Goal: Task Accomplishment & Management: Use online tool/utility

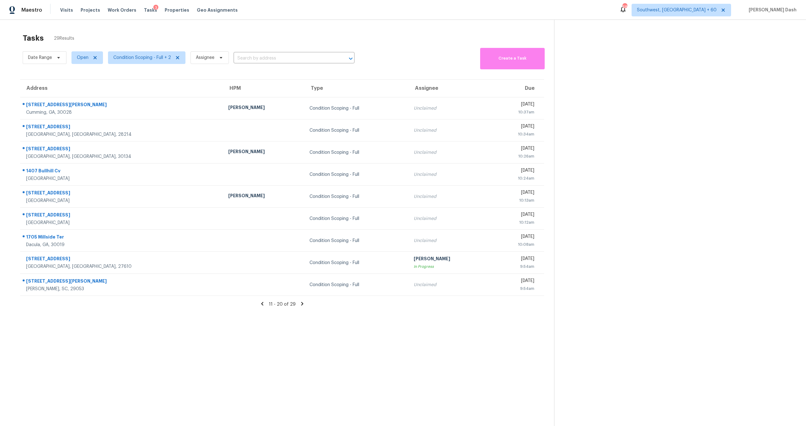
click at [262, 303] on icon at bounding box center [262, 303] width 2 height 3
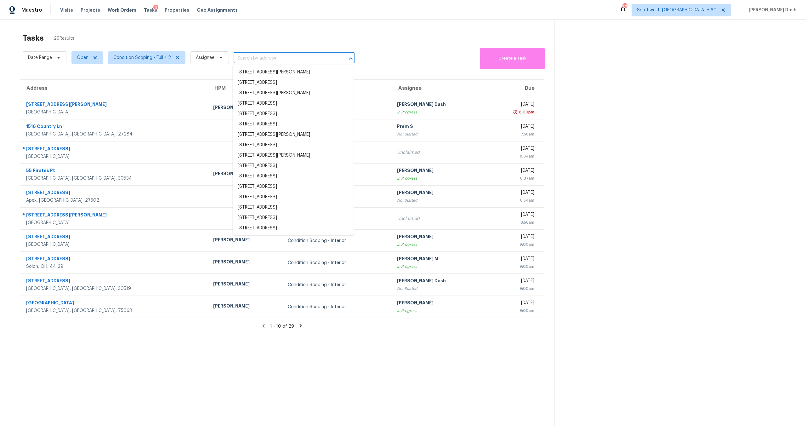
click at [261, 59] on input "text" at bounding box center [285, 59] width 103 height 10
paste input "[STREET_ADDRESS]"
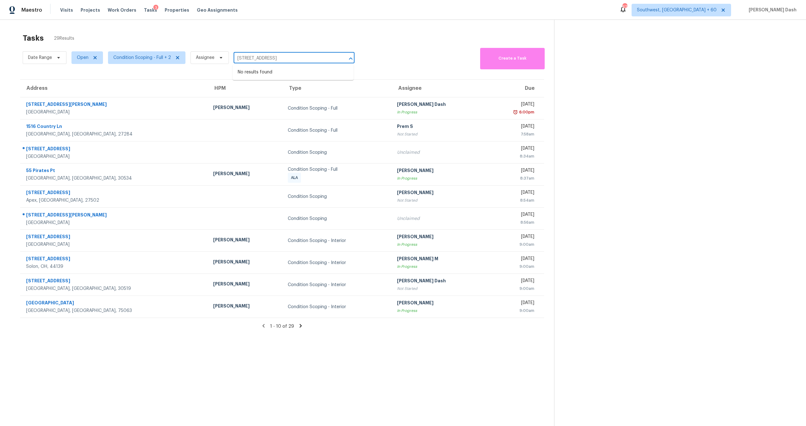
type input "[STREET_ADDRESS]"
click at [151, 59] on span "Condition Scoping - Full + 2" at bounding box center [142, 57] width 58 height 6
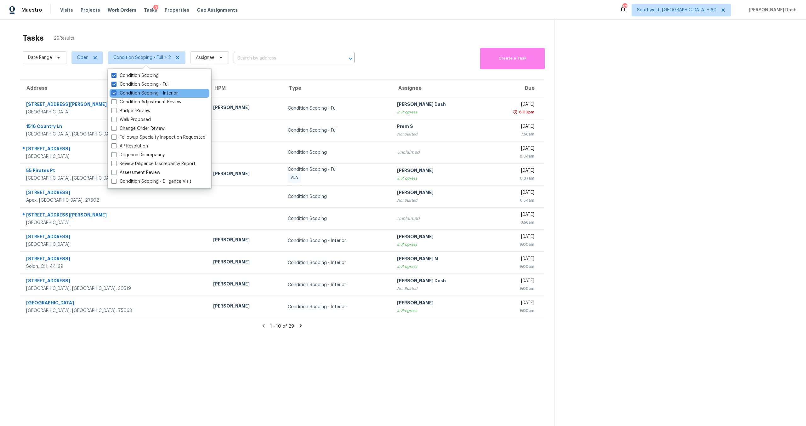
click at [157, 97] on div "Condition Scoping - Interior" at bounding box center [160, 93] width 100 height 9
click at [157, 75] on label "Condition Scoping" at bounding box center [134, 75] width 47 height 6
click at [116, 75] on input "Condition Scoping" at bounding box center [113, 74] width 4 height 4
checkbox input "false"
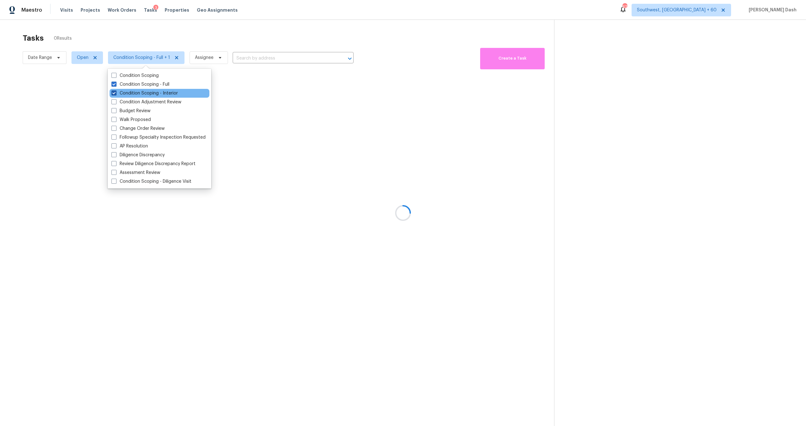
click at [157, 91] on label "Condition Scoping - Interior" at bounding box center [144, 93] width 66 height 6
click at [116, 91] on input "Condition Scoping - Interior" at bounding box center [113, 92] width 4 height 4
checkbox input "false"
click at [164, 32] on div at bounding box center [403, 213] width 806 height 426
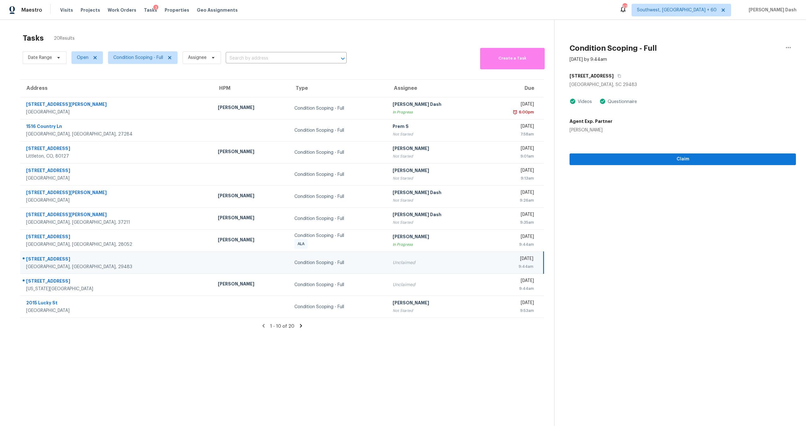
click at [301, 326] on icon at bounding box center [301, 325] width 2 height 3
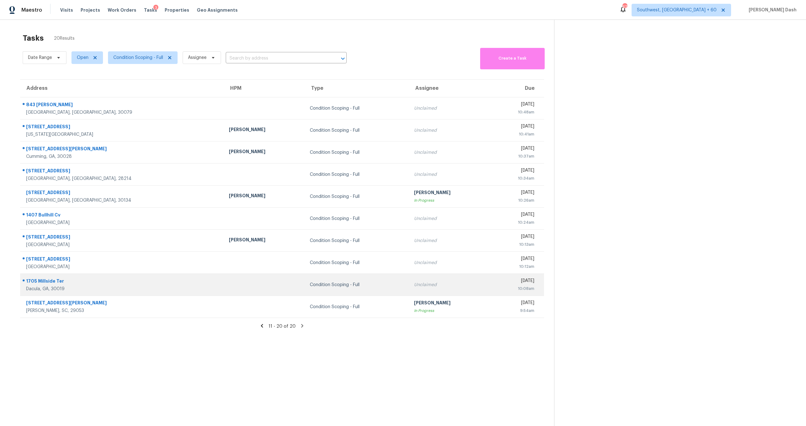
click at [87, 285] on div "1705 Millside Ter" at bounding box center [122, 282] width 193 height 8
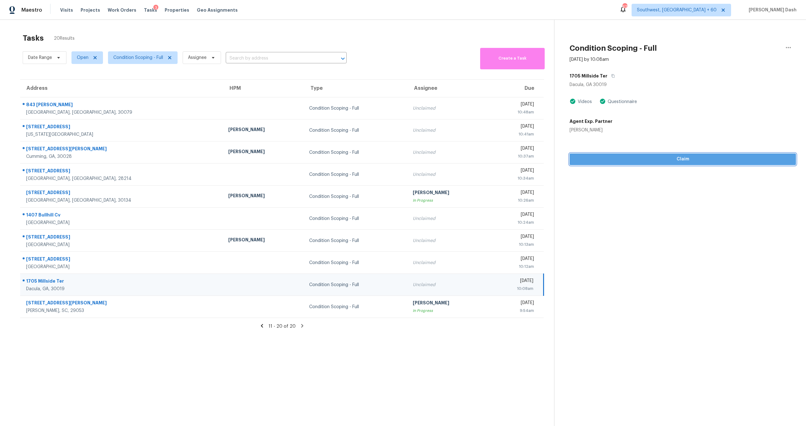
click at [590, 156] on span "Claim" at bounding box center [683, 159] width 216 height 8
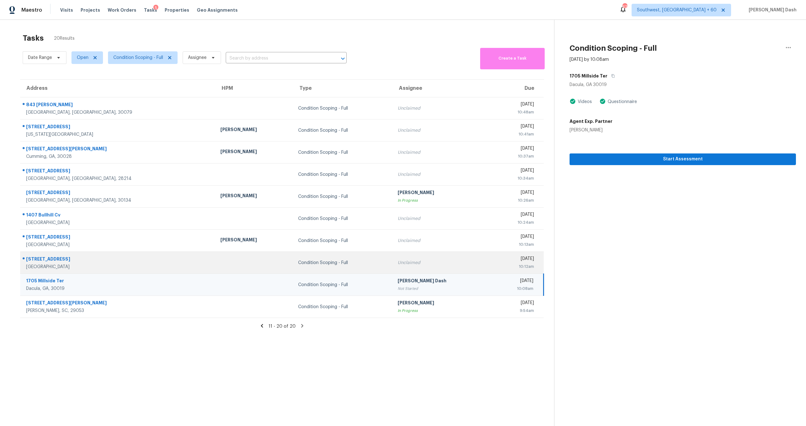
click at [80, 259] on div "[STREET_ADDRESS]" at bounding box center [118, 260] width 184 height 8
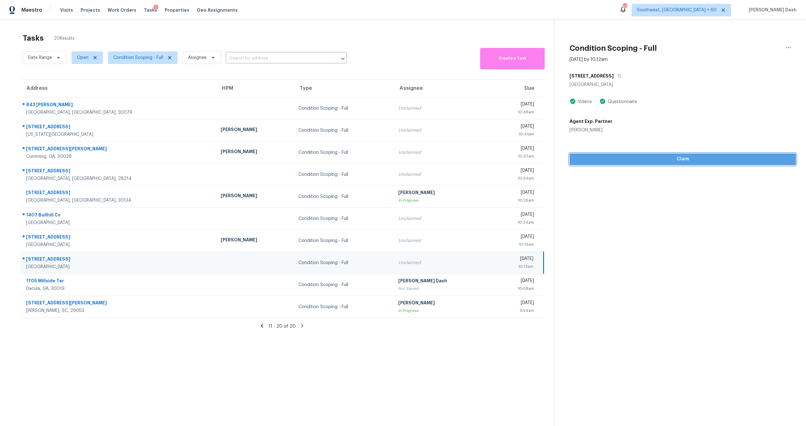
click at [614, 158] on span "Claim" at bounding box center [683, 159] width 216 height 8
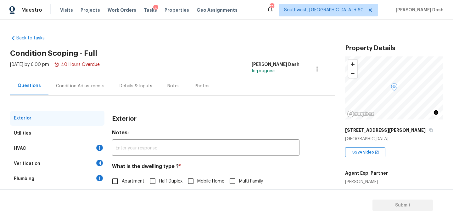
scroll to position [82, 0]
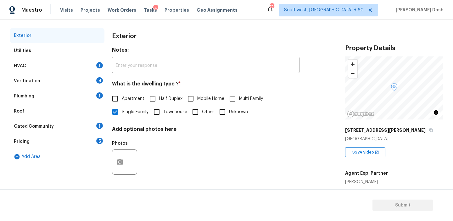
click at [57, 60] on div "HVAC 1" at bounding box center [57, 65] width 94 height 15
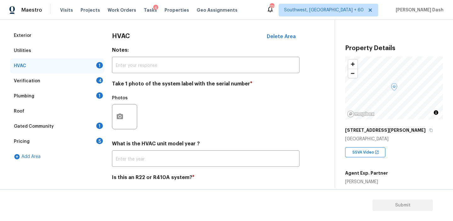
click at [128, 113] on div at bounding box center [124, 116] width 25 height 25
click at [120, 116] on circle "button" at bounding box center [120, 117] width 2 height 2
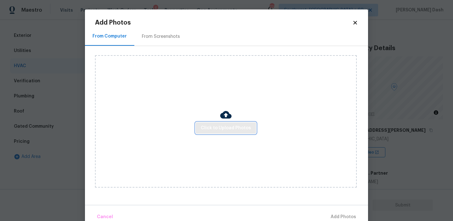
click at [201, 129] on button "Click to Upload Photos" at bounding box center [226, 128] width 60 height 12
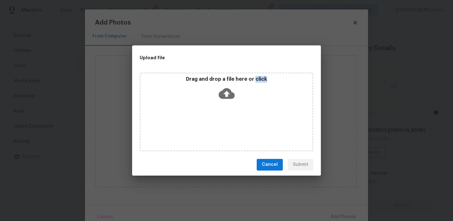
click at [201, 129] on div "Drag and drop a file here or click" at bounding box center [227, 111] width 174 height 79
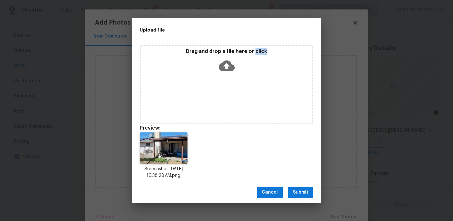
click at [301, 193] on span "Submit" at bounding box center [300, 192] width 15 height 8
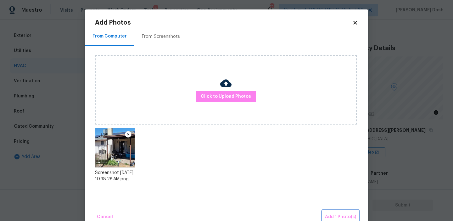
click at [330, 212] on button "Add 1 Photo(s)" at bounding box center [341, 217] width 36 height 14
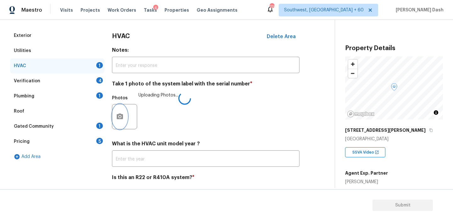
scroll to position [103, 0]
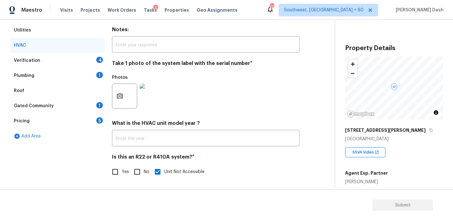
click at [66, 64] on div "Verification 4" at bounding box center [57, 60] width 94 height 15
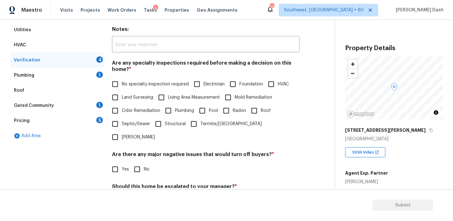
click at [127, 84] on span "No specialty inspection required" at bounding box center [155, 84] width 67 height 7
click at [122, 84] on input "No specialty inspection required" at bounding box center [115, 83] width 13 height 13
checkbox input "true"
click at [139, 162] on input "No" at bounding box center [137, 168] width 13 height 13
checkbox input "true"
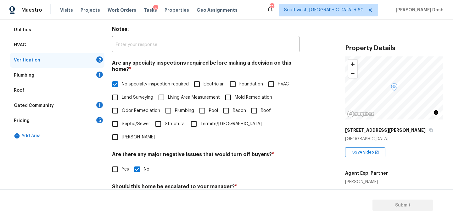
click at [125, 113] on span "Odor Remediation" at bounding box center [141, 110] width 38 height 7
click at [122, 113] on input "Odor Remediation" at bounding box center [115, 110] width 13 height 13
checkbox input "true"
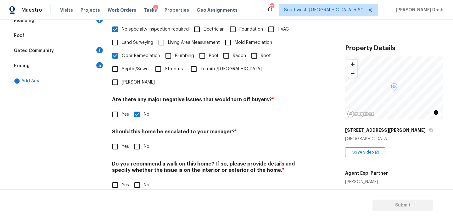
click at [136, 140] on input "No" at bounding box center [137, 146] width 13 height 13
checkbox input "true"
click at [136, 165] on div "Do you recommend a walk on this home? If so, please provide details and specify…" at bounding box center [206, 176] width 188 height 31
click at [141, 178] on div "Verification Notes: ​ Are any specialty inspections required before making a de…" at bounding box center [206, 75] width 188 height 246
click at [54, 101] on div "Exterior Utilities HVAC Verification 1 Plumbing 1 Roof Gated Community 1 Pricin…" at bounding box center [57, 75] width 94 height 246
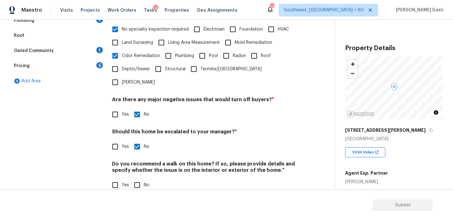
click at [133, 178] on input "No" at bounding box center [137, 184] width 13 height 13
checkbox input "true"
click at [98, 141] on div "Exterior Utilities HVAC Verification Plumbing 1 Roof Gated Community 1 Pricing …" at bounding box center [57, 75] width 94 height 247
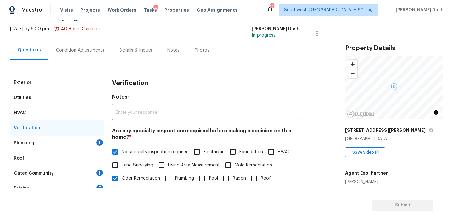
scroll to position [55, 0]
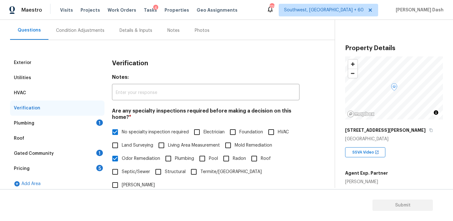
click at [83, 128] on div "Plumbing 1" at bounding box center [57, 123] width 94 height 15
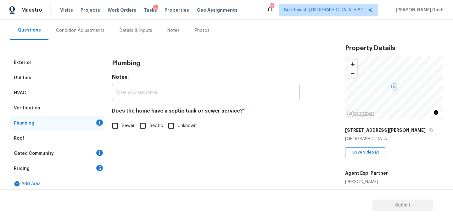
click at [117, 128] on input "Sewer" at bounding box center [115, 125] width 13 height 13
checkbox input "true"
click at [38, 82] on div "Utilities" at bounding box center [57, 77] width 94 height 15
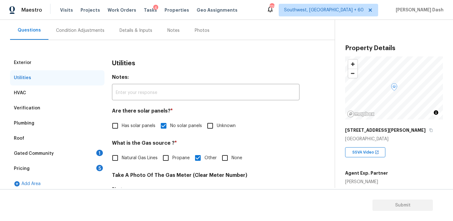
click at [117, 126] on input "Has solar panels" at bounding box center [115, 125] width 13 height 13
checkbox input "true"
checkbox input "false"
click at [67, 153] on div "Gated Community 1" at bounding box center [57, 153] width 94 height 15
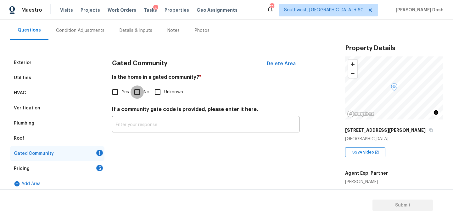
click at [134, 89] on input "No" at bounding box center [137, 91] width 13 height 13
checkbox input "true"
click at [94, 170] on div "Pricing 5" at bounding box center [57, 168] width 94 height 15
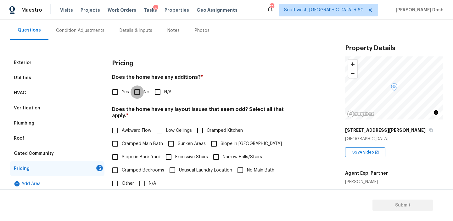
click at [138, 93] on input "No" at bounding box center [137, 91] width 13 height 13
checkbox input "true"
click at [141, 177] on input "N/A" at bounding box center [142, 183] width 13 height 13
checkbox input "true"
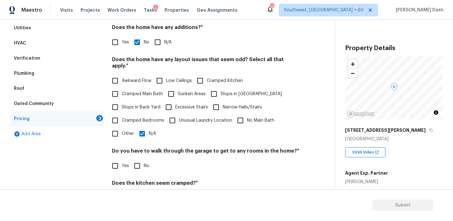
click at [178, 91] on span "Sunken Areas" at bounding box center [192, 94] width 28 height 7
click at [178, 90] on input "Sunken Areas" at bounding box center [171, 93] width 13 height 13
checkbox input "true"
click at [143, 129] on input "N/A" at bounding box center [142, 133] width 13 height 13
checkbox input "false"
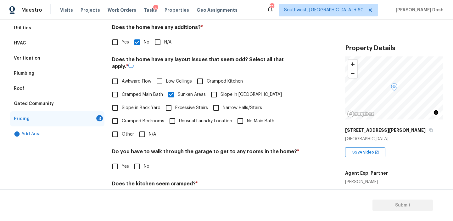
click at [137, 163] on input "No" at bounding box center [137, 166] width 13 height 13
checkbox input "true"
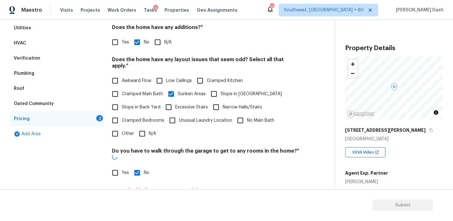
scroll to position [157, 0]
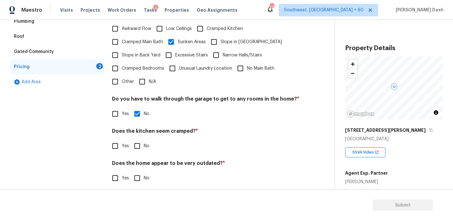
drag, startPoint x: 137, startPoint y: 139, endPoint x: 137, endPoint y: 167, distance: 28.6
click at [137, 139] on input "No" at bounding box center [137, 145] width 13 height 13
checkbox input "true"
click at [137, 172] on input "No" at bounding box center [137, 178] width 13 height 13
checkbox input "true"
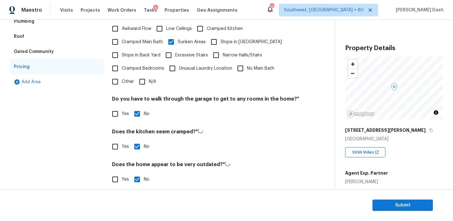
click at [61, 102] on div "Exterior Utilities HVAC Verification Plumbing Roof Gated Community Pricing Add …" at bounding box center [57, 73] width 94 height 240
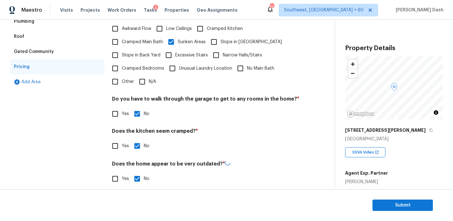
scroll to position [0, 0]
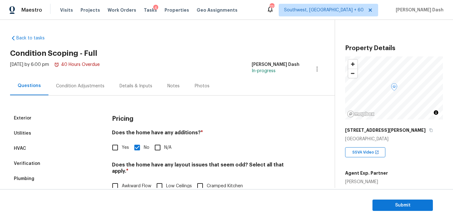
click at [75, 88] on div "Condition Adjustments" at bounding box center [80, 86] width 48 height 6
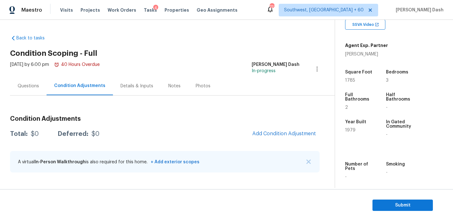
scroll to position [130, 0]
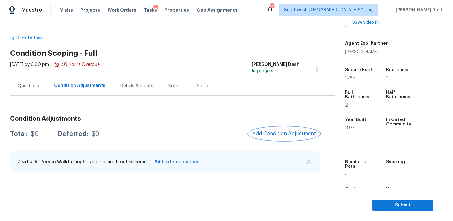
click at [291, 131] on span "Add Condition Adjustment" at bounding box center [284, 134] width 64 height 6
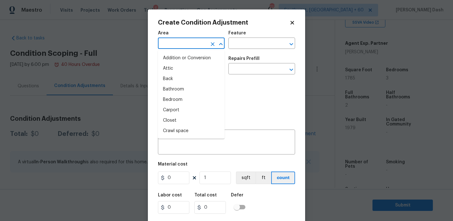
click at [199, 44] on input "text" at bounding box center [182, 44] width 49 height 10
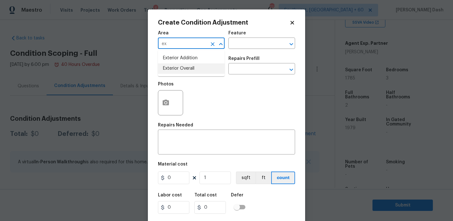
click at [188, 67] on li "Exterior Overall" at bounding box center [191, 68] width 67 height 10
type input "Exterior Overall"
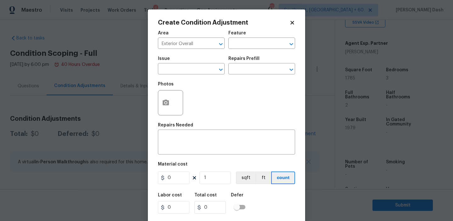
click at [208, 63] on div "Issue" at bounding box center [191, 60] width 67 height 8
click at [232, 48] on input "text" at bounding box center [253, 44] width 49 height 10
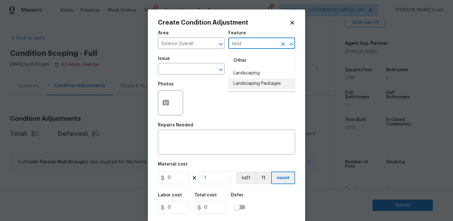
click at [240, 84] on li "Landscaping Packages" at bounding box center [262, 83] width 67 height 10
click at [210, 74] on div "​" at bounding box center [191, 70] width 67 height 10
type input "Landscaping Packages"
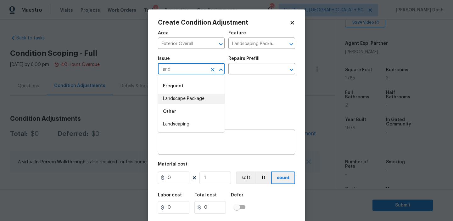
drag, startPoint x: 199, startPoint y: 101, endPoint x: 178, endPoint y: 101, distance: 21.1
click at [199, 101] on li "Landscape Package" at bounding box center [191, 98] width 67 height 10
type input "Landscape Package"
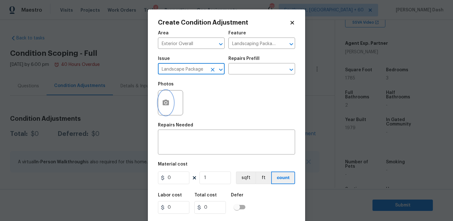
click at [170, 100] on button "button" at bounding box center [165, 102] width 15 height 25
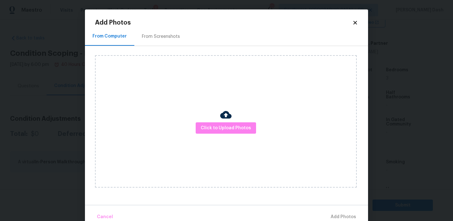
click at [213, 134] on div "Click to Upload Photos" at bounding box center [226, 121] width 262 height 132
click at [213, 130] on span "Click to Upload Photos" at bounding box center [226, 128] width 50 height 8
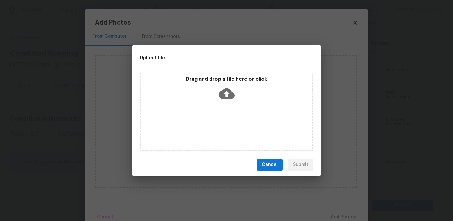
click at [213, 130] on div "Drag and drop a file here or click" at bounding box center [227, 111] width 174 height 79
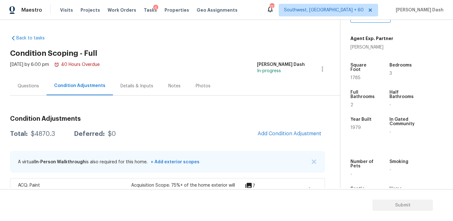
scroll to position [139, 0]
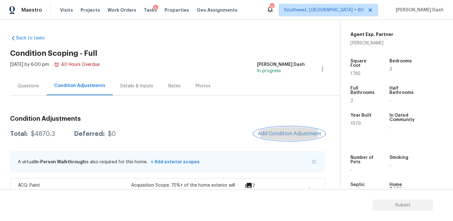
click at [290, 130] on button "Add Condition Adjustment" at bounding box center [289, 133] width 71 height 13
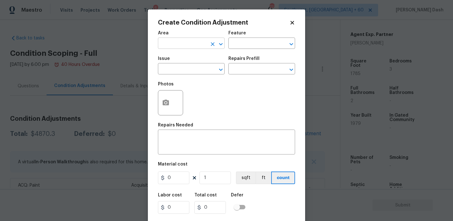
click at [199, 46] on input "text" at bounding box center [182, 44] width 49 height 10
click at [185, 60] on li "Roof" at bounding box center [191, 58] width 67 height 10
type input "Roof"
click at [249, 43] on input "text" at bounding box center [253, 44] width 49 height 10
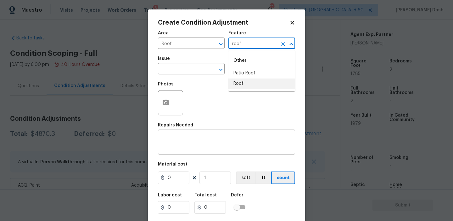
click at [242, 83] on li "Roof" at bounding box center [262, 83] width 67 height 10
type input "Roof"
click at [203, 68] on input "text" at bounding box center [182, 70] width 49 height 10
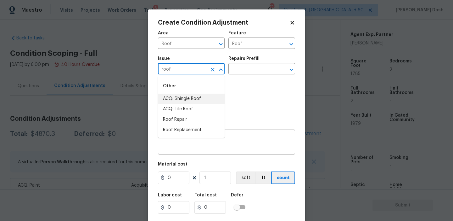
click at [202, 104] on li "ACQ: Shingle Roof" at bounding box center [191, 98] width 67 height 10
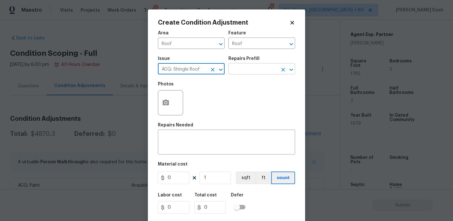
type input "ACQ: Shingle Roof"
click at [244, 68] on input "text" at bounding box center [253, 70] width 49 height 10
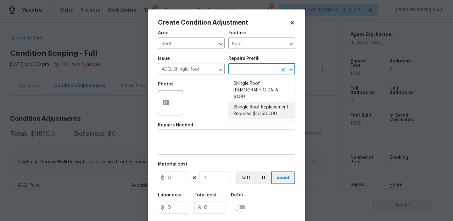
click at [251, 104] on li "Shingle Roof Replacement Required $10,500.00" at bounding box center [262, 110] width 67 height 17
type input "Acquisition"
type textarea "Acquisition Scope: Shingle Roof Replacement required."
type input "10500"
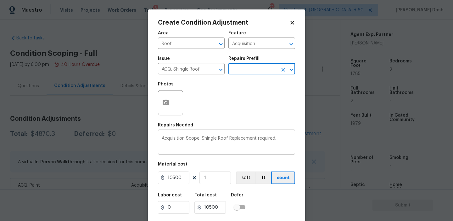
scroll to position [14, 0]
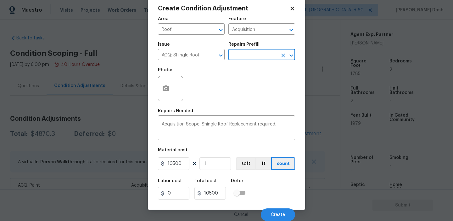
click at [278, 207] on div "Cancel Create" at bounding box center [226, 212] width 137 height 18
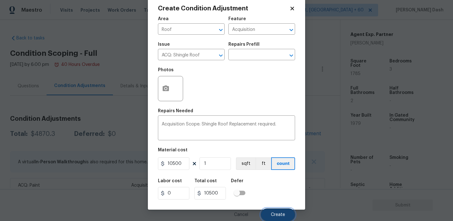
click at [278, 213] on span "Create" at bounding box center [278, 214] width 14 height 5
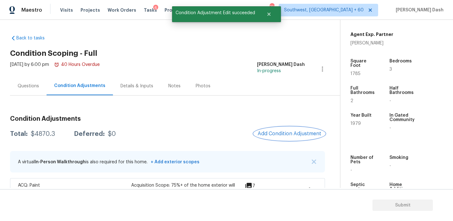
scroll to position [0, 0]
click at [282, 133] on span "Add Condition Adjustment" at bounding box center [290, 134] width 64 height 6
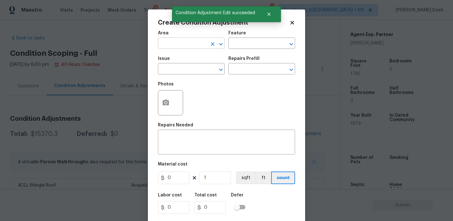
click at [190, 42] on input "text" at bounding box center [182, 44] width 49 height 10
drag, startPoint x: 187, startPoint y: 61, endPoint x: 191, endPoint y: 60, distance: 5.0
click at [187, 61] on li "Roof" at bounding box center [191, 58] width 67 height 10
type input "Roof"
click at [242, 38] on div "Feature" at bounding box center [262, 35] width 67 height 8
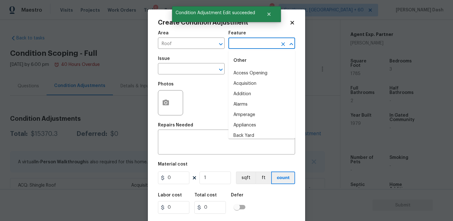
click at [244, 44] on input "text" at bounding box center [253, 44] width 49 height 10
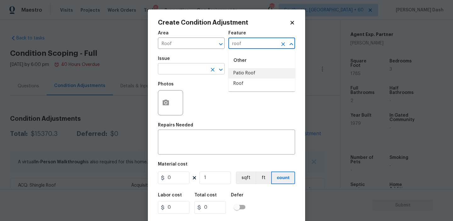
drag, startPoint x: 241, startPoint y: 71, endPoint x: 214, endPoint y: 71, distance: 27.4
click at [241, 71] on li "Patio Roof" at bounding box center [262, 73] width 67 height 10
type input "Patio Roof"
click at [203, 72] on input "text" at bounding box center [182, 70] width 49 height 10
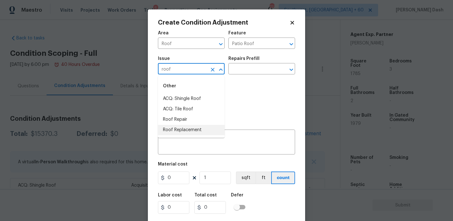
click at [186, 129] on li "Roof Replacement" at bounding box center [191, 130] width 67 height 10
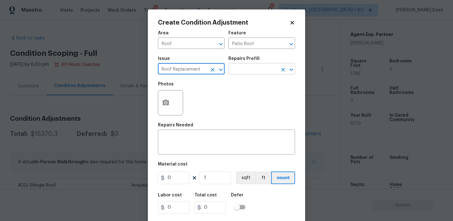
type input "Roof Replacement"
click at [264, 67] on input "text" at bounding box center [253, 70] width 49 height 10
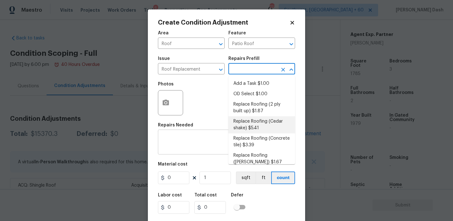
click at [201, 143] on textarea at bounding box center [227, 142] width 130 height 13
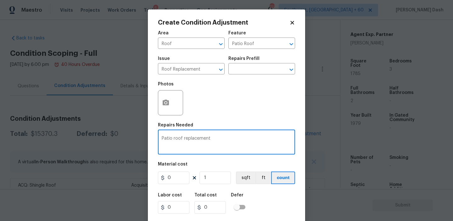
type textarea "Patio roof replacement"
click at [184, 177] on input "0" at bounding box center [173, 177] width 31 height 13
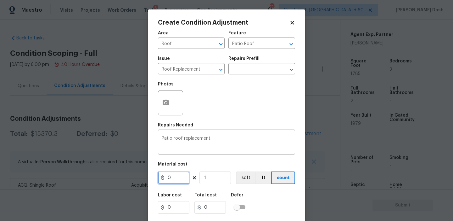
click at [184, 177] on input "0" at bounding box center [173, 177] width 31 height 13
type input "4000"
click at [271, 208] on div "Labor cost 0 Total cost 4000 Defer" at bounding box center [226, 203] width 137 height 28
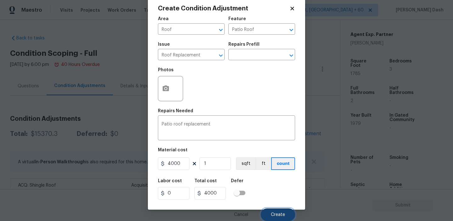
click at [276, 210] on button "Create" at bounding box center [278, 214] width 34 height 13
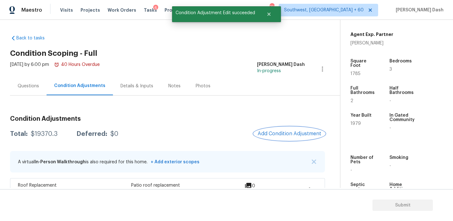
scroll to position [38, 0]
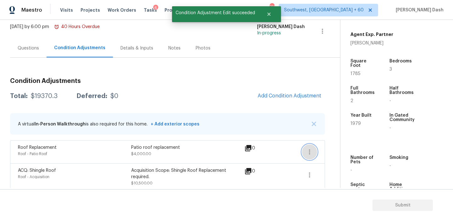
click at [307, 156] on button "button" at bounding box center [309, 151] width 15 height 15
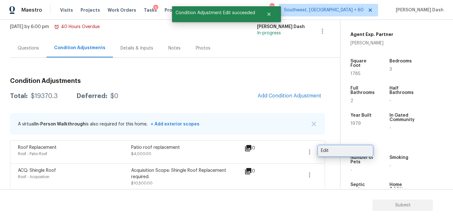
click at [328, 149] on div "Edit" at bounding box center [345, 150] width 49 height 6
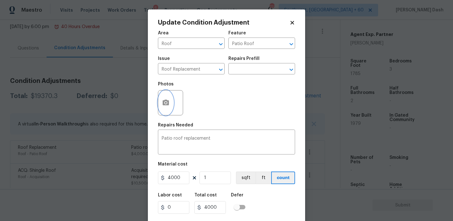
click at [168, 102] on icon "button" at bounding box center [166, 102] width 6 height 6
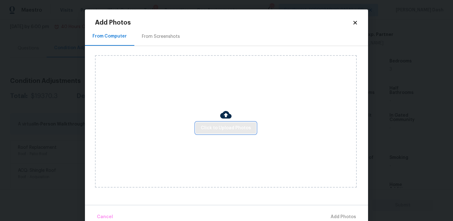
click at [217, 125] on span "Click to Upload Photos" at bounding box center [226, 128] width 50 height 8
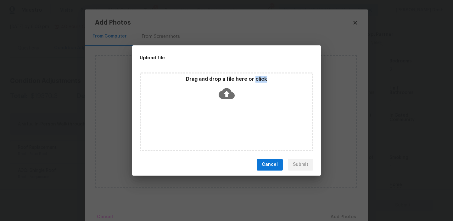
click at [217, 125] on div "Drag and drop a file here or click" at bounding box center [227, 111] width 174 height 79
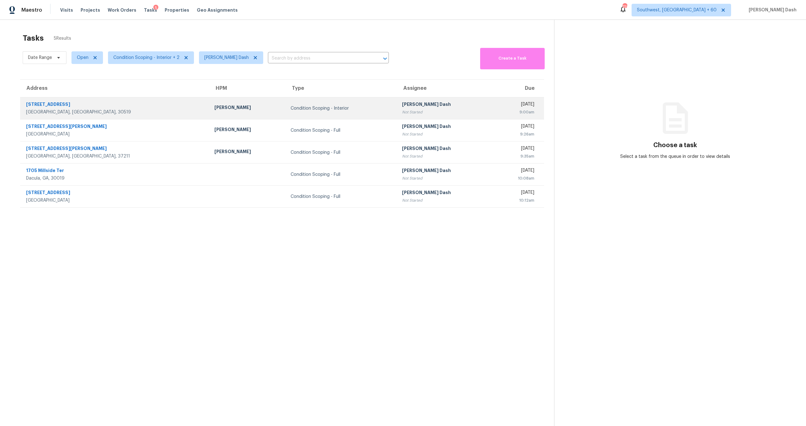
click at [331, 105] on div "Condition Scoping - Interior" at bounding box center [341, 108] width 101 height 6
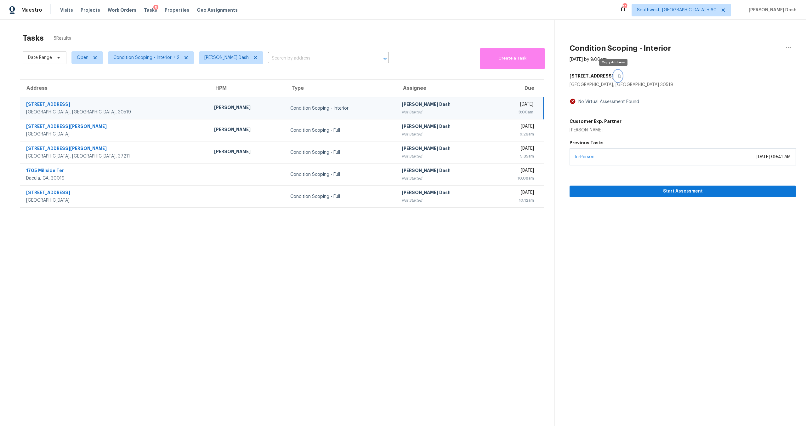
click at [617, 76] on icon "button" at bounding box center [619, 76] width 4 height 4
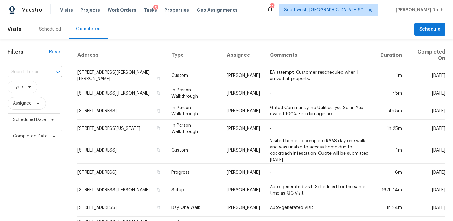
click at [35, 70] on input "text" at bounding box center [26, 72] width 37 height 10
paste input "[STREET_ADDRESS]"
type input "[STREET_ADDRESS]"
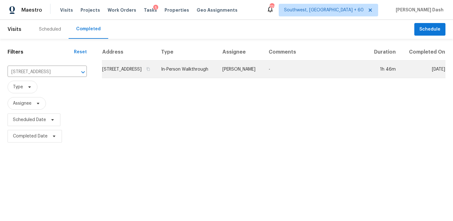
click at [214, 74] on td "In-Person Walkthrough" at bounding box center [186, 69] width 61 height 18
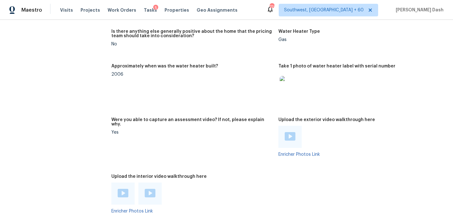
scroll to position [1597, 0]
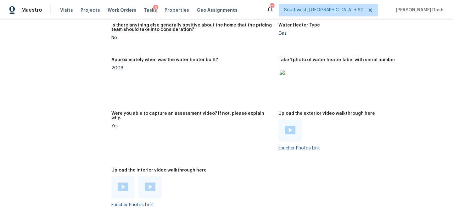
click at [119, 182] on img at bounding box center [123, 186] width 11 height 8
click at [152, 182] on img at bounding box center [150, 186] width 11 height 8
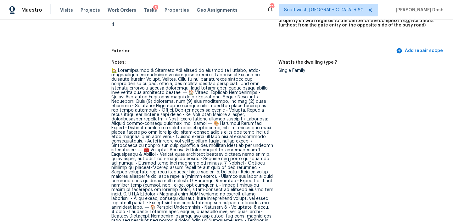
scroll to position [214, 0]
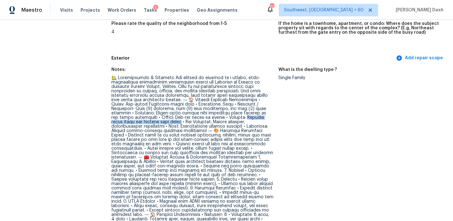
drag, startPoint x: 233, startPoint y: 118, endPoint x: 172, endPoint y: 122, distance: 61.8
click at [172, 122] on div at bounding box center [192, 204] width 162 height 256
copy div "vered front porch and covered rear patio"
drag, startPoint x: 245, startPoint y: 165, endPoint x: 251, endPoint y: 131, distance: 35.2
click at [251, 131] on div at bounding box center [192, 204] width 162 height 256
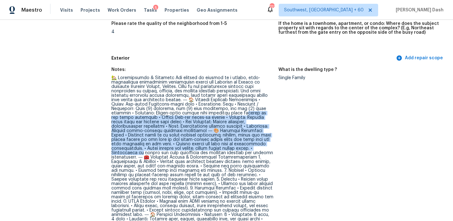
drag, startPoint x: 241, startPoint y: 148, endPoint x: 241, endPoint y: 113, distance: 34.9
click at [241, 113] on div at bounding box center [192, 204] width 162 height 256
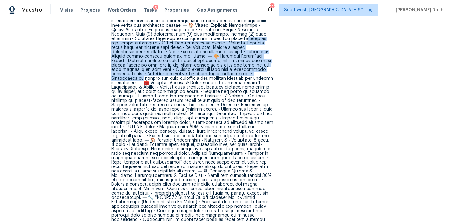
scroll to position [309, 0]
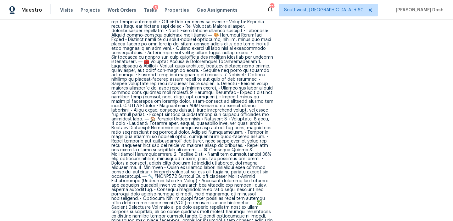
click at [250, 76] on div at bounding box center [192, 108] width 162 height 256
drag, startPoint x: 217, startPoint y: 62, endPoint x: 242, endPoint y: 62, distance: 24.6
click at [242, 62] on div at bounding box center [192, 108] width 162 height 256
drag, startPoint x: 206, startPoint y: 115, endPoint x: 250, endPoint y: 115, distance: 44.4
click at [250, 115] on div at bounding box center [192, 108] width 162 height 256
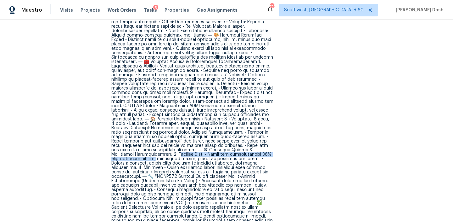
drag, startPoint x: 218, startPoint y: 150, endPoint x: 190, endPoint y: 154, distance: 28.5
click at [190, 154] on div at bounding box center [192, 108] width 162 height 256
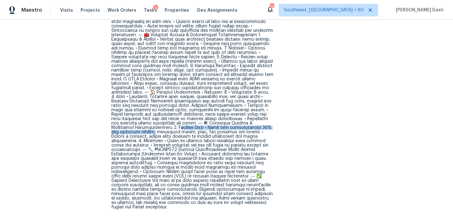
scroll to position [340, 0]
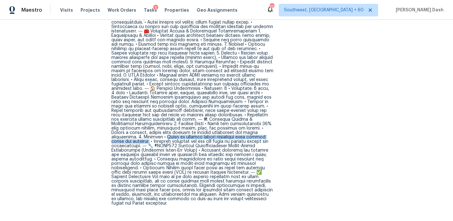
drag, startPoint x: 174, startPoint y: 132, endPoint x: 155, endPoint y: 139, distance: 20.2
click at [155, 139] on div at bounding box center [192, 78] width 162 height 256
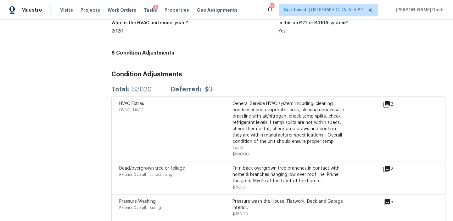
scroll to position [2083, 0]
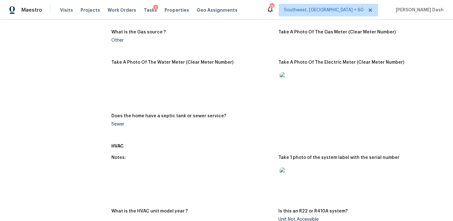
scroll to position [243, 0]
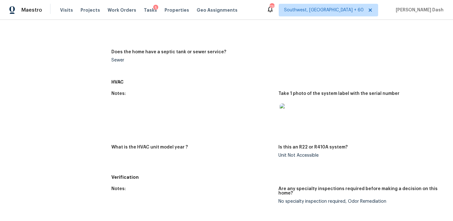
click at [284, 107] on img at bounding box center [290, 113] width 20 height 20
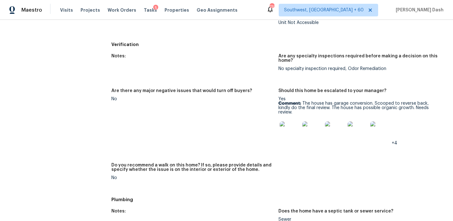
scroll to position [381, 0]
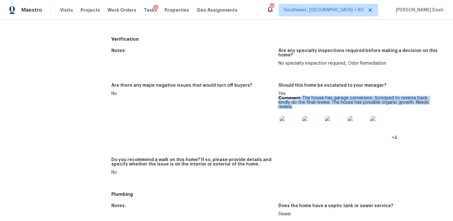
drag, startPoint x: 301, startPoint y: 97, endPoint x: 443, endPoint y: 104, distance: 141.5
click at [443, 104] on figure "Should this home be escalated to your manager? Yes Comment: The house has garag…" at bounding box center [362, 116] width 167 height 67
copy p "The house has garage conversion. Scooped to reverse back, kindly do the final r…"
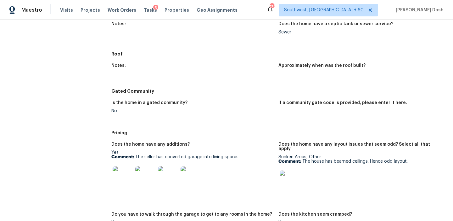
scroll to position [564, 0]
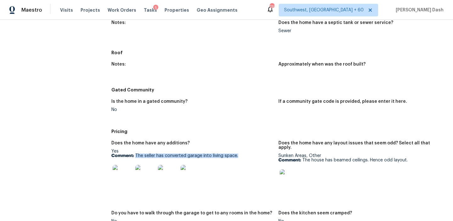
drag, startPoint x: 136, startPoint y: 150, endPoint x: 238, endPoint y: 150, distance: 102.6
click at [238, 153] on p "Comment: The seller has converted garage into living space." at bounding box center [192, 155] width 162 height 4
copy p "The seller has converted garage into living space."
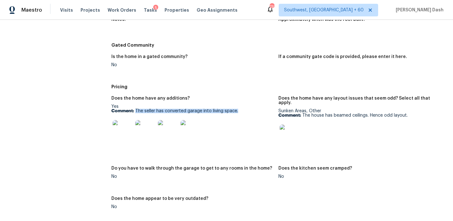
scroll to position [613, 0]
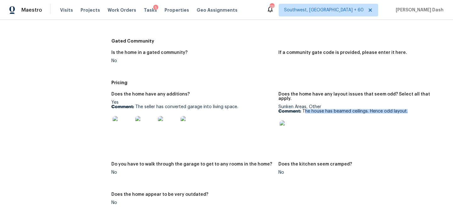
drag, startPoint x: 304, startPoint y: 103, endPoint x: 421, endPoint y: 103, distance: 116.8
click at [421, 109] on p "Comment: The house has beamed ceilings. Hence odd layout." at bounding box center [360, 111] width 162 height 4
copy p "he house has beamed ceilings. Hence odd layout."
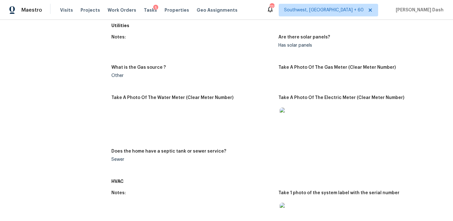
scroll to position [0, 0]
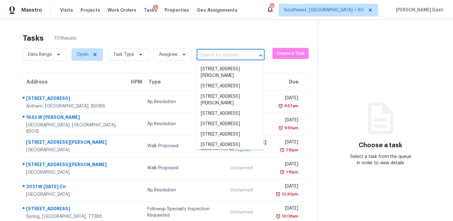
click at [213, 56] on input "text" at bounding box center [222, 55] width 50 height 10
paste input "[STREET_ADDRESS][PERSON_NAME]"
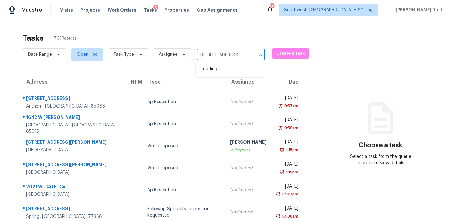
type input "[STREET_ADDRESS][PERSON_NAME]"
click at [212, 72] on li "[STREET_ADDRESS][PERSON_NAME]" at bounding box center [230, 72] width 68 height 17
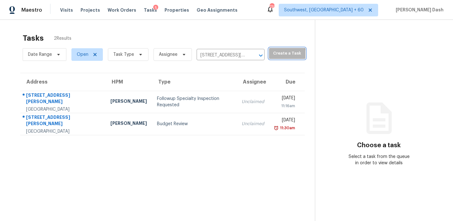
click at [279, 56] on span "Create a Task" at bounding box center [287, 53] width 30 height 7
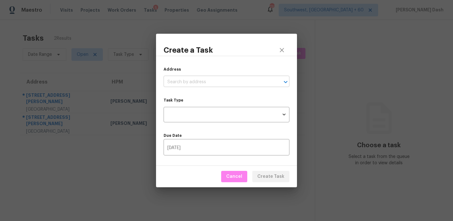
click at [212, 80] on input "text" at bounding box center [218, 82] width 108 height 10
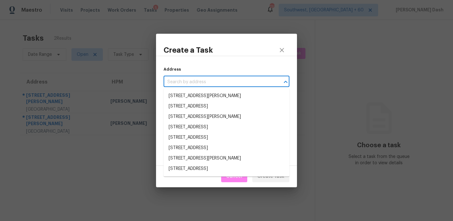
paste input "[STREET_ADDRESS][PERSON_NAME]"
type input "[STREET_ADDRESS][PERSON_NAME]"
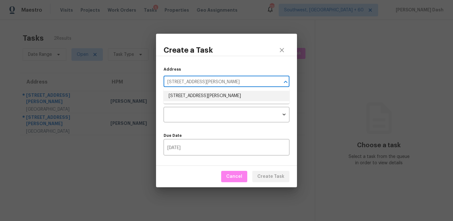
click at [212, 93] on li "[STREET_ADDRESS][PERSON_NAME]" at bounding box center [227, 96] width 126 height 10
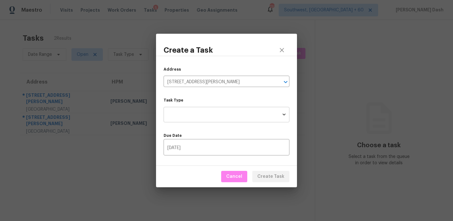
click at [216, 108] on body "Maestro Visits Projects Work Orders Tasks 5 Properties Geo Assignments [STREET_…" at bounding box center [226, 110] width 453 height 221
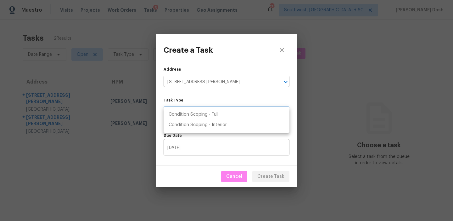
click at [214, 116] on li "Condition Scoping - Full" at bounding box center [227, 114] width 126 height 10
type input "virtual_full_assessment"
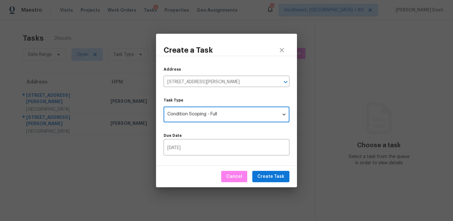
click at [220, 144] on input "10/08/2025" at bounding box center [227, 147] width 126 height 15
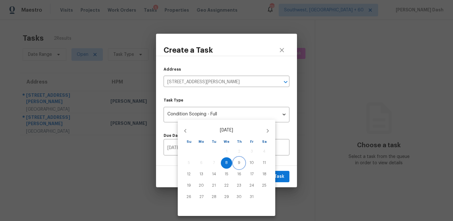
click at [239, 163] on p "9" at bounding box center [239, 162] width 3 height 5
type input "10/09/2025"
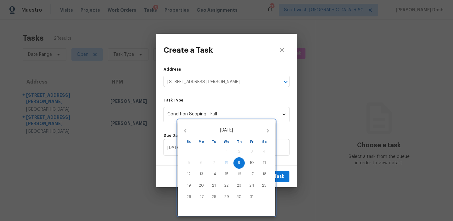
click at [282, 175] on div at bounding box center [226, 110] width 453 height 221
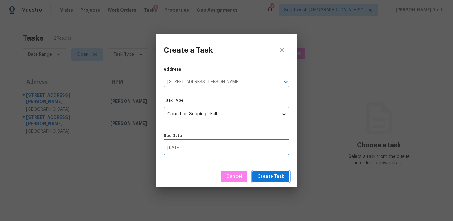
click at [282, 175] on span "Create Task" at bounding box center [271, 177] width 27 height 8
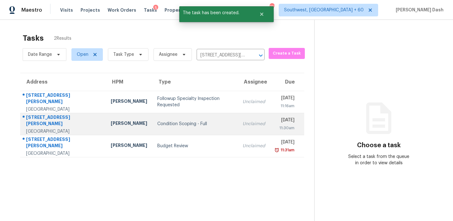
click at [170, 133] on td "Condition Scoping - Full" at bounding box center [194, 124] width 85 height 22
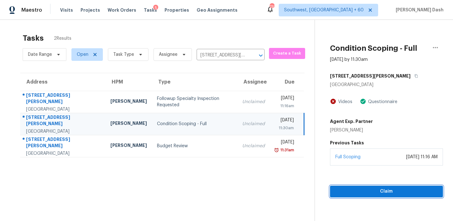
click at [365, 191] on span "Claim" at bounding box center [386, 191] width 103 height 8
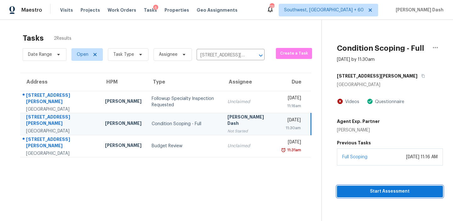
click at [362, 190] on span "Start Assessment" at bounding box center [390, 191] width 96 height 8
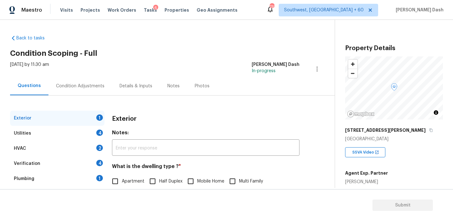
scroll to position [75, 0]
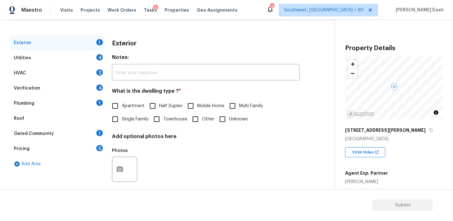
click at [129, 117] on span "Single Family" at bounding box center [135, 119] width 27 height 7
click at [122, 117] on input "Single Family" at bounding box center [115, 118] width 13 height 13
checkbox input "true"
click at [93, 54] on div "Utilities 4" at bounding box center [57, 57] width 94 height 15
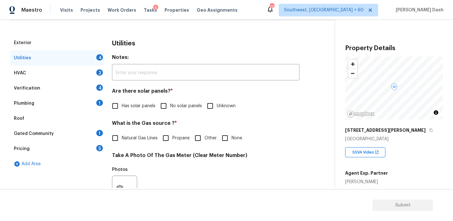
click at [200, 140] on input "Other" at bounding box center [197, 137] width 13 height 13
checkbox input "true"
click at [137, 106] on span "Has solar panels" at bounding box center [139, 106] width 34 height 7
click at [122, 106] on input "Has solar panels" at bounding box center [115, 105] width 13 height 13
checkbox input "true"
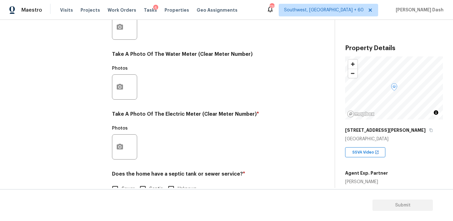
scroll to position [245, 0]
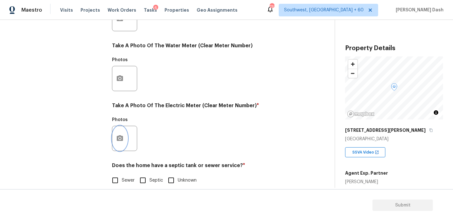
click at [116, 143] on button "button" at bounding box center [119, 138] width 15 height 25
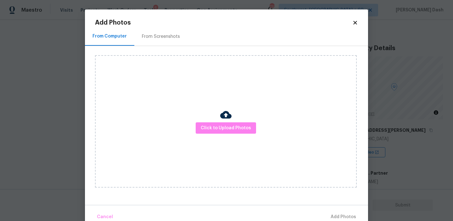
click at [222, 122] on div at bounding box center [225, 115] width 11 height 13
click at [223, 125] on span "Click to Upload Photos" at bounding box center [226, 128] width 50 height 8
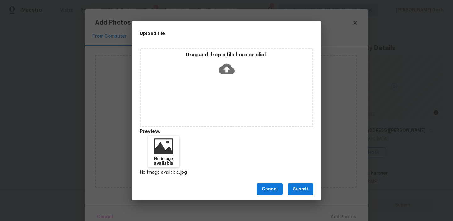
click at [301, 196] on div "Cancel Submit" at bounding box center [226, 189] width 189 height 22
click at [297, 185] on span "Submit" at bounding box center [300, 189] width 15 height 8
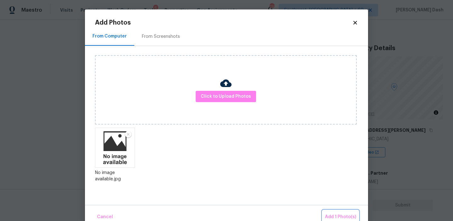
click at [331, 211] on button "Add 1 Photo(s)" at bounding box center [341, 217] width 36 height 14
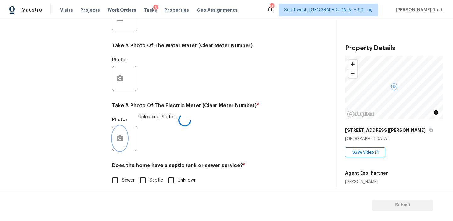
scroll to position [253, 0]
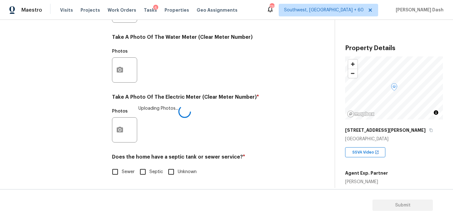
click at [132, 168] on span "Sewer" at bounding box center [128, 171] width 13 height 7
click at [122, 168] on input "Sewer" at bounding box center [115, 171] width 13 height 13
checkbox input "true"
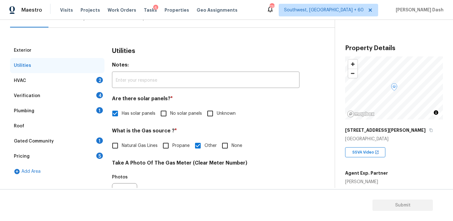
scroll to position [0, 0]
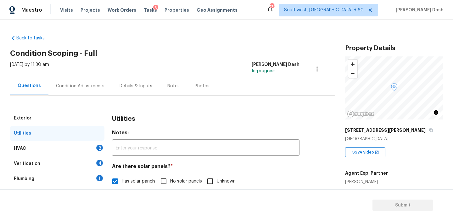
click at [90, 149] on div "HVAC 2" at bounding box center [57, 148] width 94 height 15
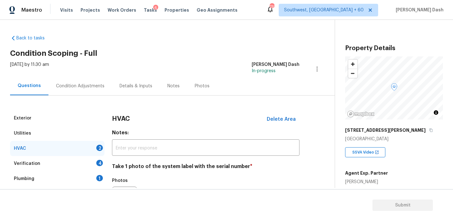
scroll to position [103, 0]
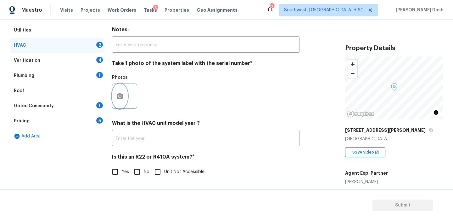
click at [120, 95] on icon "button" at bounding box center [120, 96] width 8 height 8
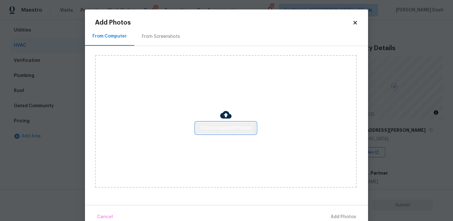
click at [221, 125] on span "Click to Upload Photos" at bounding box center [226, 128] width 50 height 8
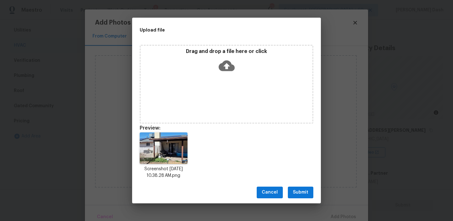
click at [302, 193] on span "Submit" at bounding box center [300, 192] width 15 height 8
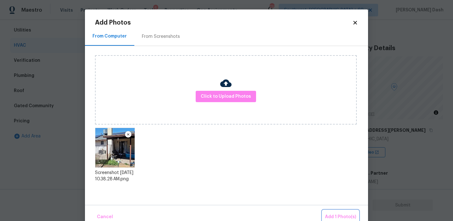
click at [336, 216] on span "Add 1 Photo(s)" at bounding box center [340, 217] width 31 height 8
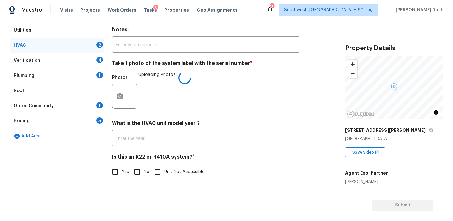
click at [161, 171] on input "Unit Not Accessible" at bounding box center [157, 171] width 13 height 13
checkbox input "true"
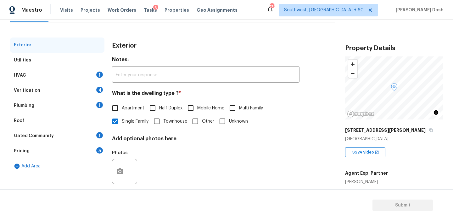
scroll to position [82, 0]
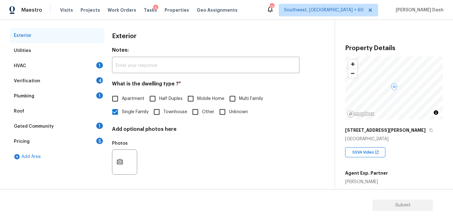
click at [89, 69] on div "HVAC 1" at bounding box center [57, 65] width 94 height 15
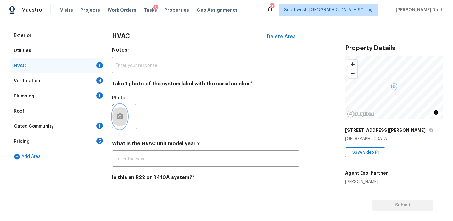
click at [120, 108] on button "button" at bounding box center [119, 116] width 15 height 25
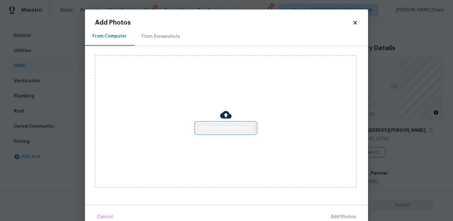
click at [218, 126] on span "Click to Upload Photos" at bounding box center [226, 128] width 50 height 8
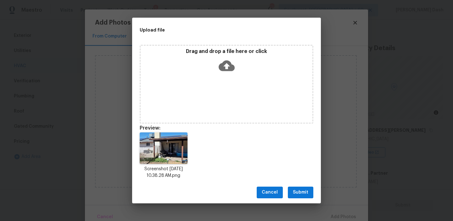
click at [308, 188] on button "Submit" at bounding box center [300, 192] width 25 height 12
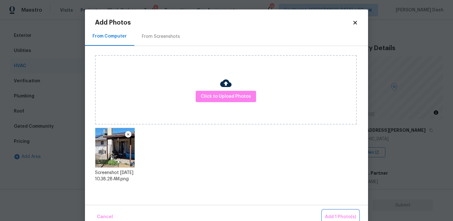
click at [336, 216] on span "Add 1 Photo(s)" at bounding box center [340, 217] width 31 height 8
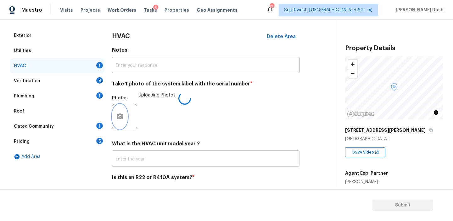
scroll to position [103, 0]
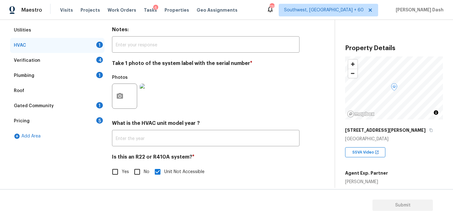
click at [92, 58] on div "Verification 4" at bounding box center [57, 60] width 94 height 15
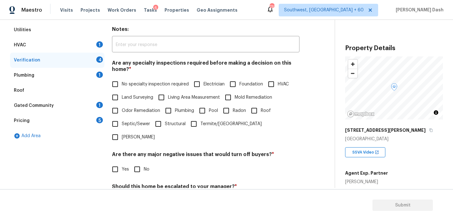
click at [118, 83] on input "No specialty inspection required" at bounding box center [115, 83] width 13 height 13
checkbox input "true"
click at [135, 163] on input "No" at bounding box center [137, 169] width 13 height 13
checkbox input "true"
click at [147, 85] on span "No specialty inspection required" at bounding box center [155, 84] width 67 height 7
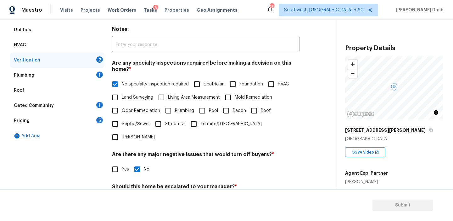
click at [122, 85] on input "No specialty inspection required" at bounding box center [115, 83] width 13 height 13
checkbox input "false"
click at [136, 110] on span "Odor Remediation" at bounding box center [141, 110] width 38 height 7
click at [122, 110] on input "Odor Remediation" at bounding box center [115, 110] width 13 height 13
checkbox input "true"
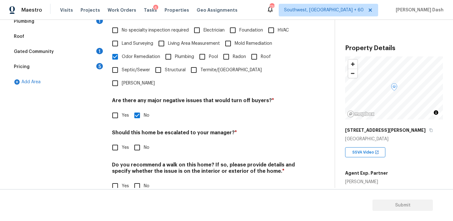
scroll to position [158, 0]
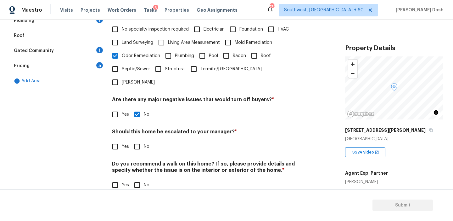
click at [115, 140] on input "Yes" at bounding box center [115, 146] width 13 height 13
checkbox input "true"
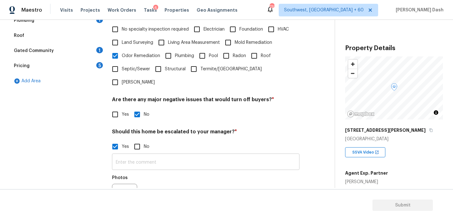
click at [139, 155] on input "text" at bounding box center [206, 162] width 188 height 15
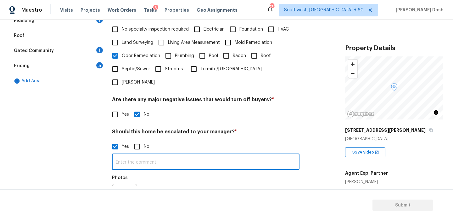
paste input "The house has garage conversion. Scooped to reverse back, kindly do the final r…"
type input "The house has garage conversion. Scooped to reverse back, kindly do the final r…"
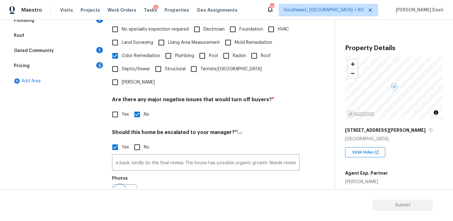
scroll to position [0, 0]
click at [121, 184] on button "button" at bounding box center [119, 196] width 15 height 25
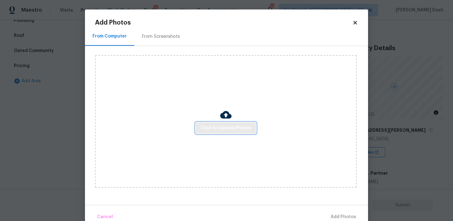
click at [210, 127] on span "Click to Upload Photos" at bounding box center [226, 128] width 50 height 8
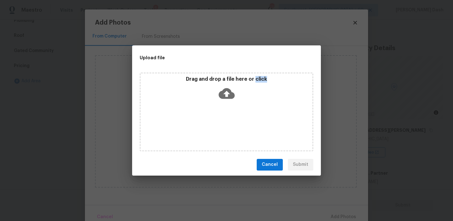
click at [210, 127] on div "Drag and drop a file here or click" at bounding box center [227, 111] width 174 height 79
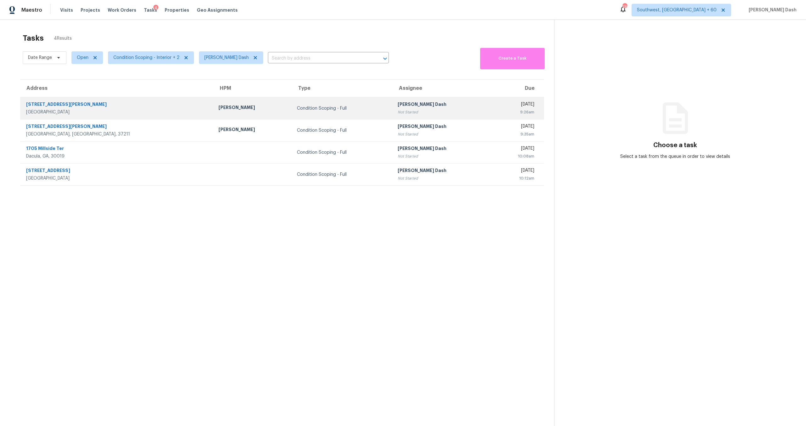
click at [297, 110] on div "Condition Scoping - Full" at bounding box center [342, 108] width 91 height 6
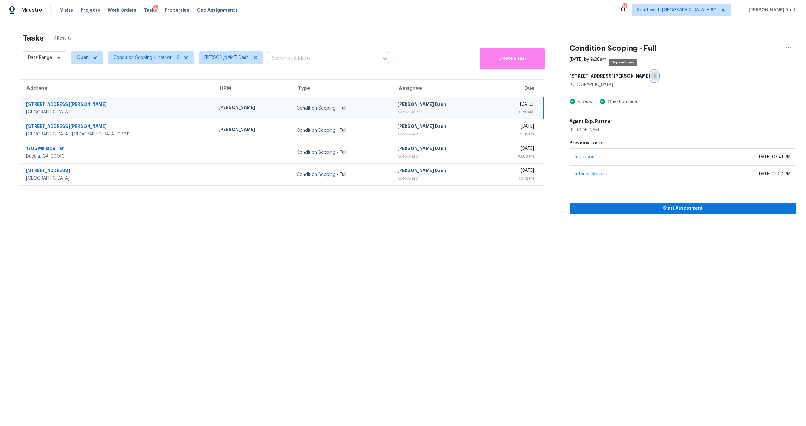
click at [650, 74] on button "button" at bounding box center [654, 75] width 8 height 11
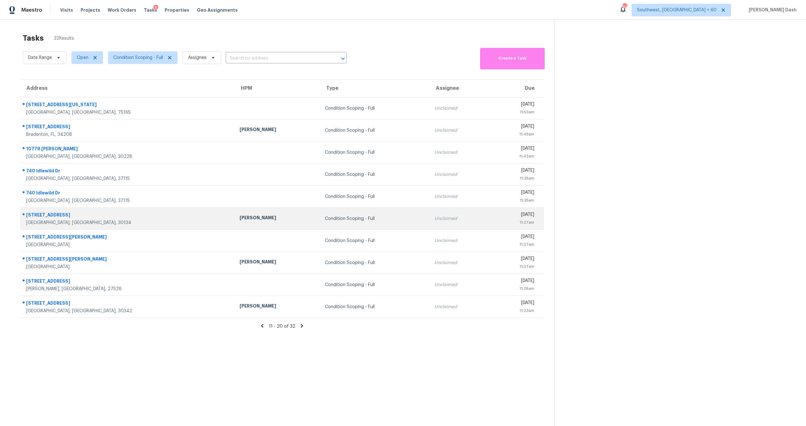
click at [262, 221] on td "[PERSON_NAME]" at bounding box center [277, 218] width 85 height 22
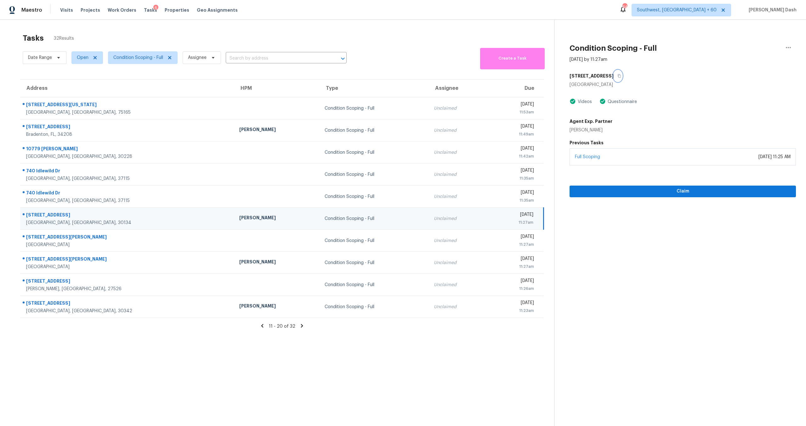
click at [616, 78] on button "button" at bounding box center [618, 75] width 8 height 11
click at [640, 194] on span "Claim" at bounding box center [683, 191] width 216 height 8
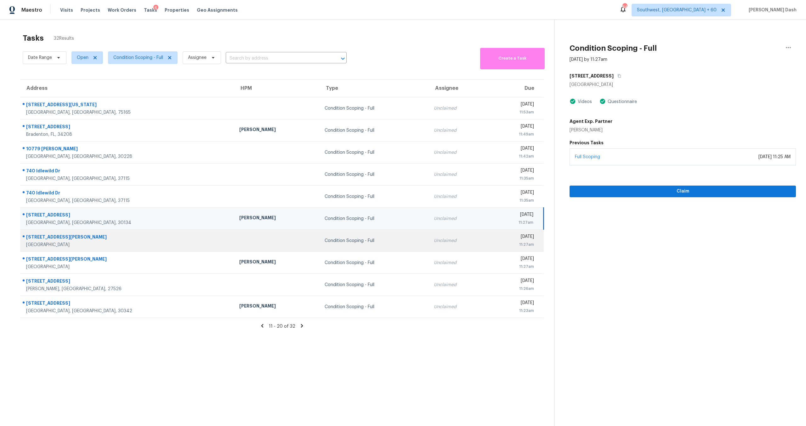
click at [252, 244] on td at bounding box center [276, 240] width 85 height 22
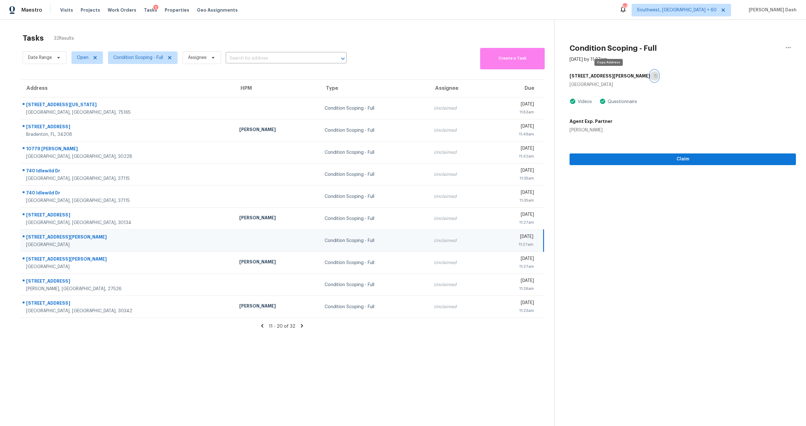
click at [650, 78] on button "button" at bounding box center [654, 75] width 8 height 11
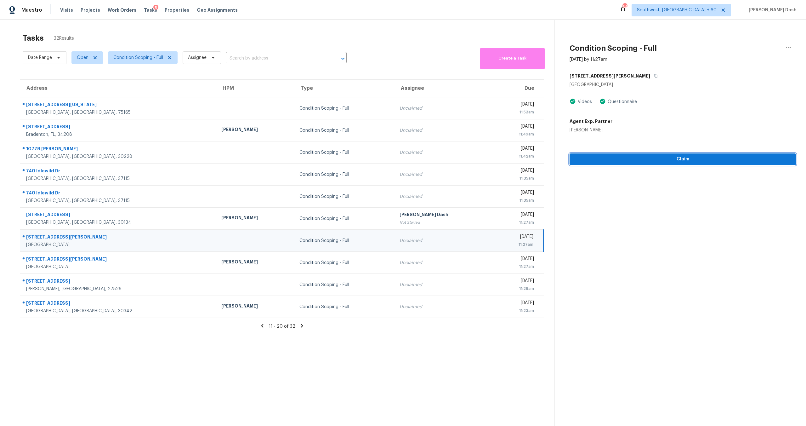
click at [626, 156] on span "Claim" at bounding box center [683, 159] width 216 height 8
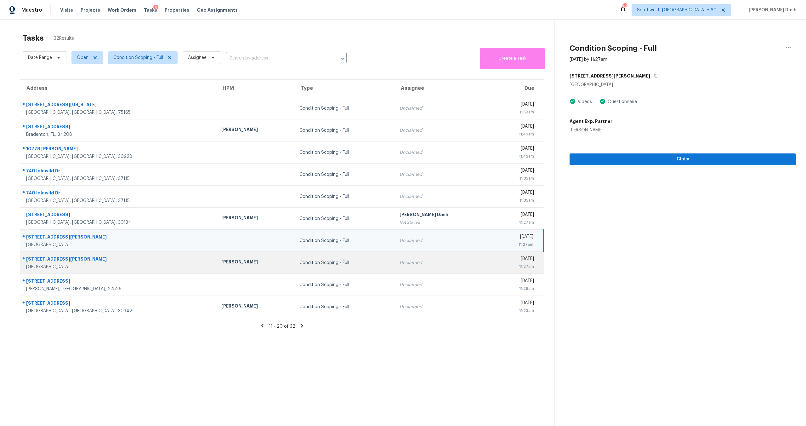
click at [118, 263] on div "[STREET_ADDRESS][PERSON_NAME]" at bounding box center [118, 260] width 185 height 8
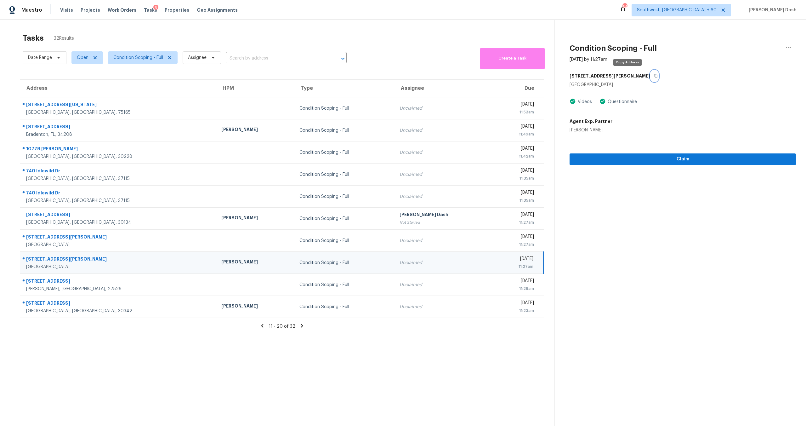
click at [650, 78] on button "button" at bounding box center [654, 75] width 8 height 11
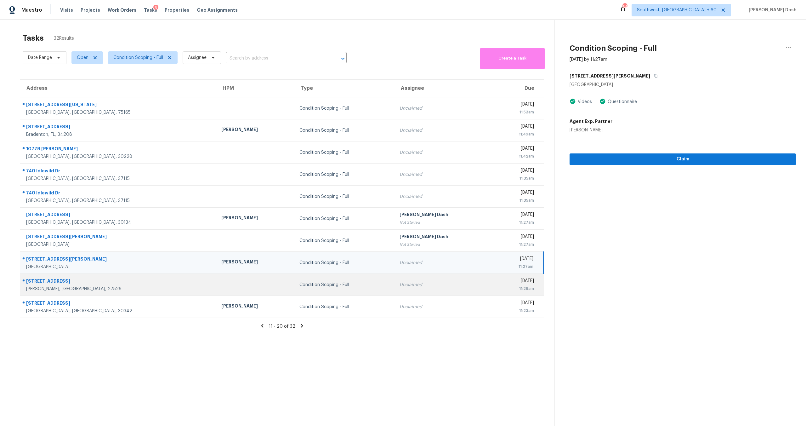
click at [216, 288] on td at bounding box center [255, 285] width 78 height 22
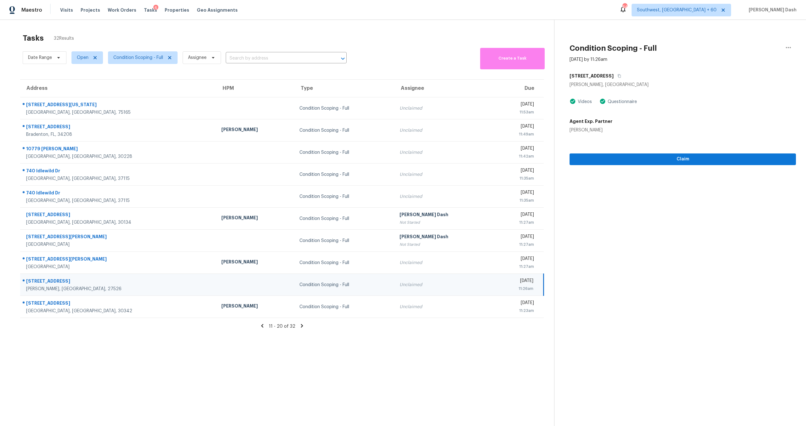
click at [626, 75] on div "[STREET_ADDRESS]" at bounding box center [682, 75] width 226 height 11
click at [621, 75] on icon "button" at bounding box center [619, 76] width 4 height 4
click at [653, 158] on span "Claim" at bounding box center [683, 159] width 216 height 8
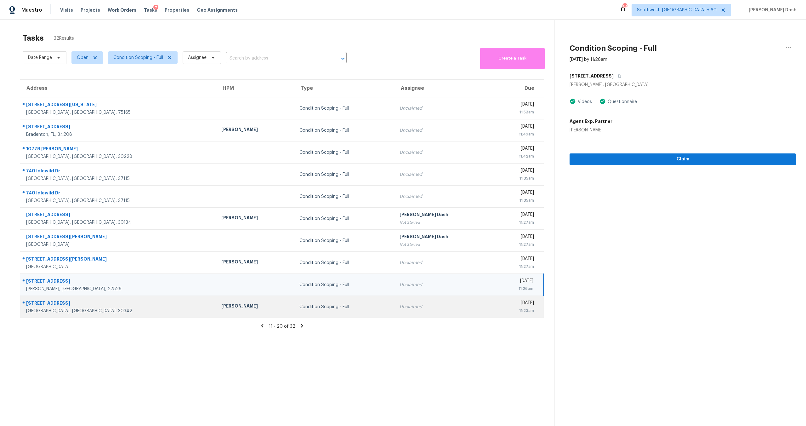
click at [237, 309] on div "[PERSON_NAME]" at bounding box center [255, 307] width 68 height 8
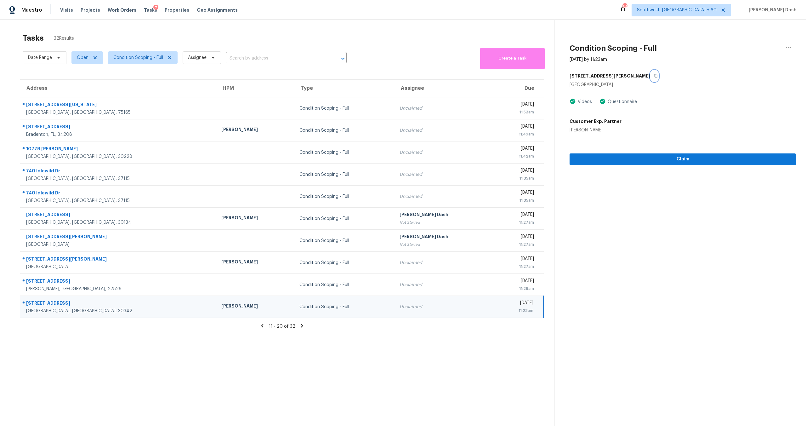
click at [650, 78] on button "button" at bounding box center [654, 75] width 8 height 11
click at [616, 160] on span "Claim" at bounding box center [683, 159] width 216 height 8
click at [300, 326] on icon at bounding box center [302, 326] width 6 height 6
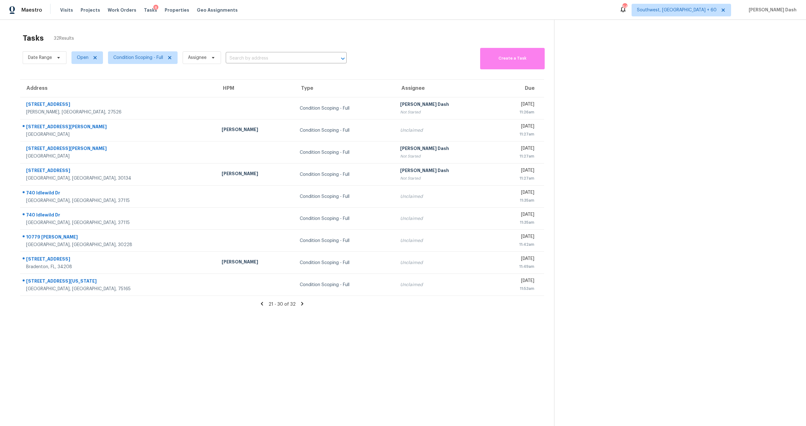
click at [263, 302] on icon at bounding box center [262, 303] width 2 height 3
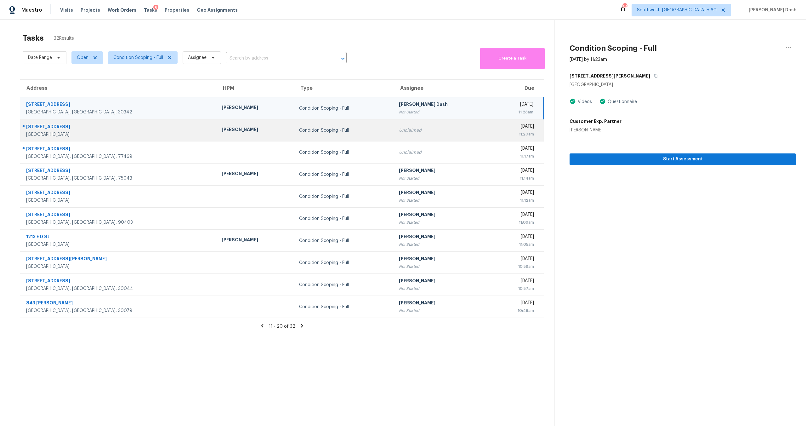
click at [294, 138] on td "Condition Scoping - Full" at bounding box center [343, 130] width 99 height 22
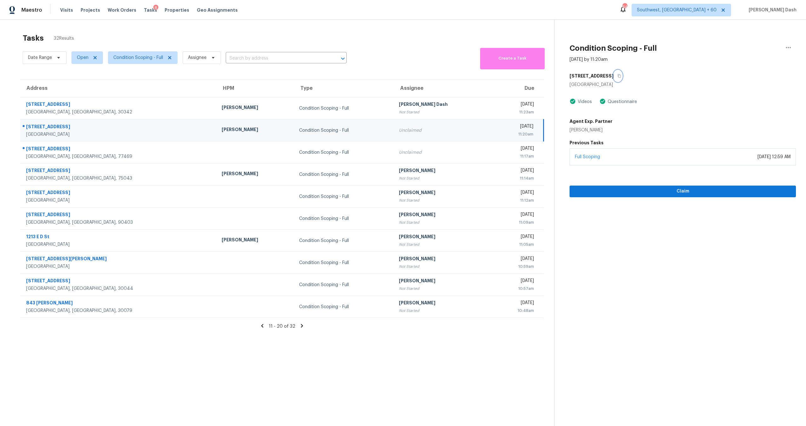
click at [618, 76] on icon "button" at bounding box center [619, 75] width 3 height 3
click at [615, 185] on button "Claim" at bounding box center [682, 191] width 226 height 12
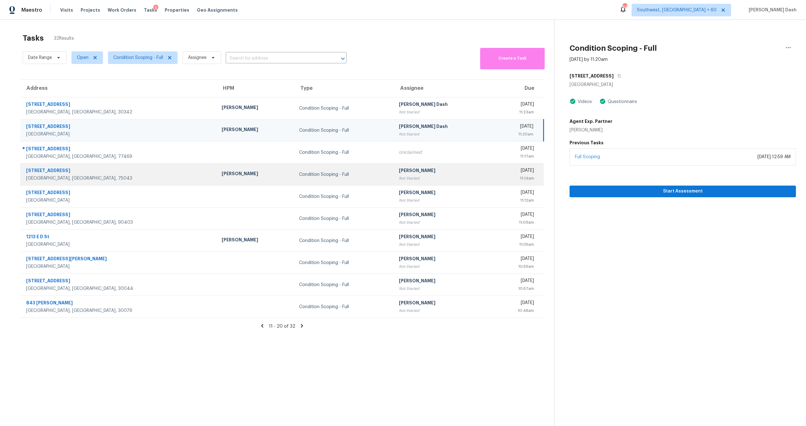
scroll to position [20, 0]
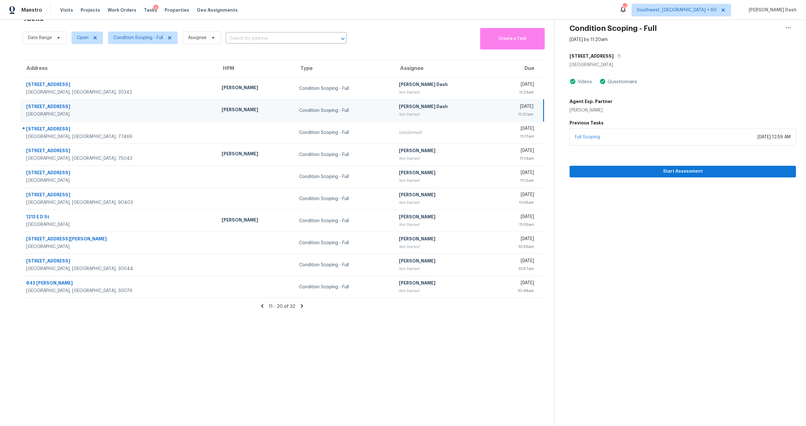
click at [263, 306] on icon at bounding box center [262, 305] width 2 height 3
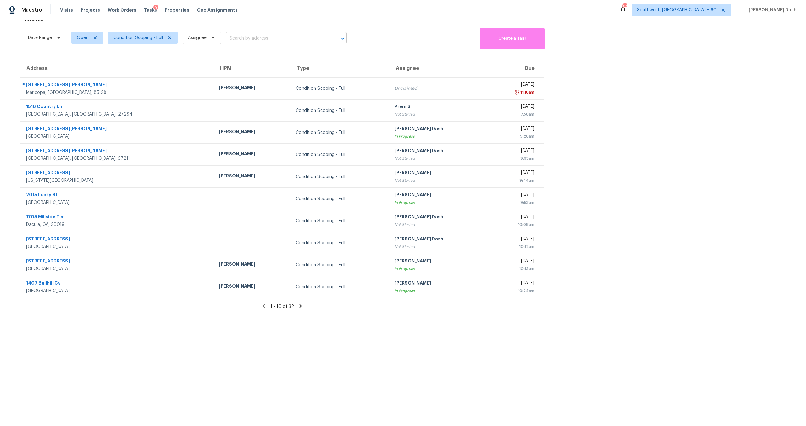
click at [261, 39] on input "text" at bounding box center [277, 39] width 103 height 10
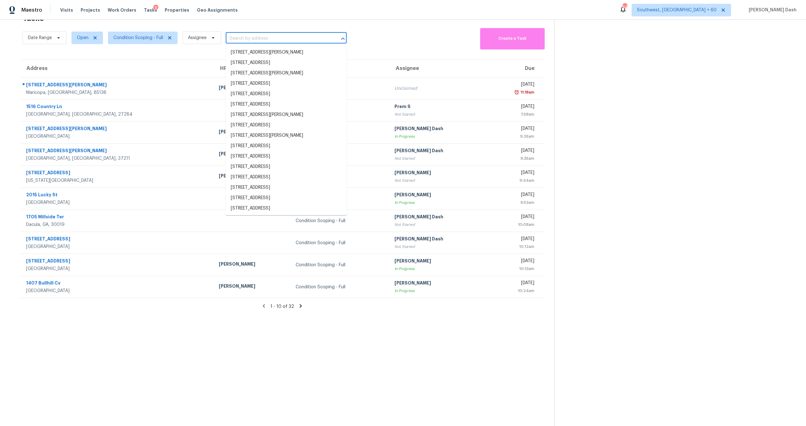
paste input "120 Ralph McGill Blvd NE Apt 1305, Atlanta, GA 30308"
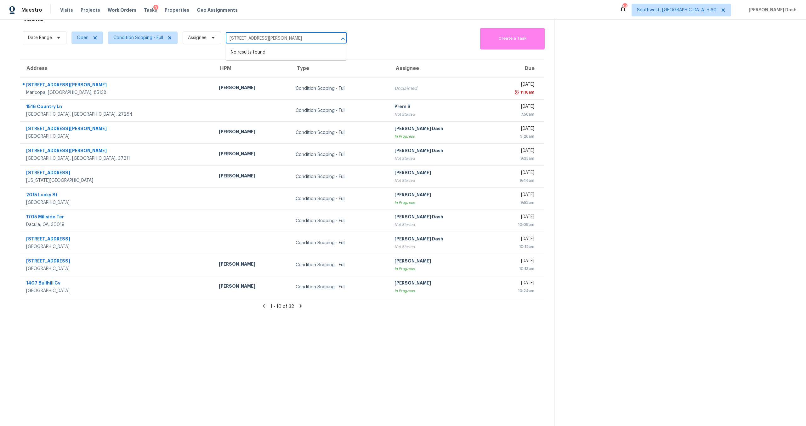
type input "120 Ralph McGill Blvd NE Apt 1305, Atlanta, GA 30308"
click at [141, 58] on section "Tasks 32 Results Date Range Open Condition Scoping - Full Assignee ​ Create a T…" at bounding box center [282, 218] width 544 height 416
click at [298, 305] on icon at bounding box center [301, 306] width 6 height 6
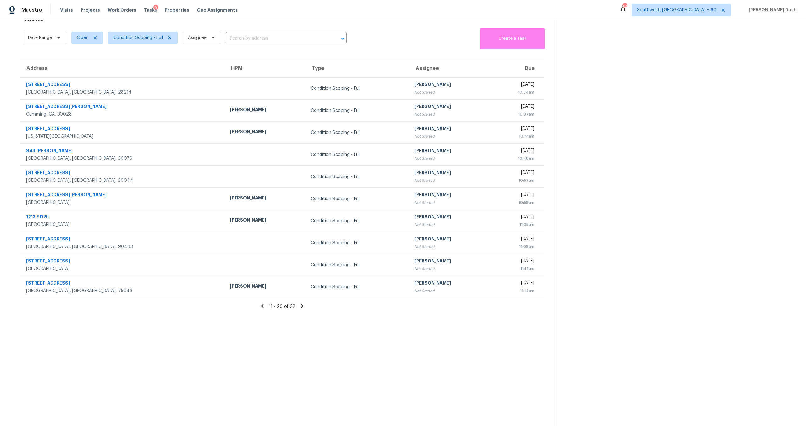
click at [302, 304] on icon at bounding box center [302, 306] width 6 height 6
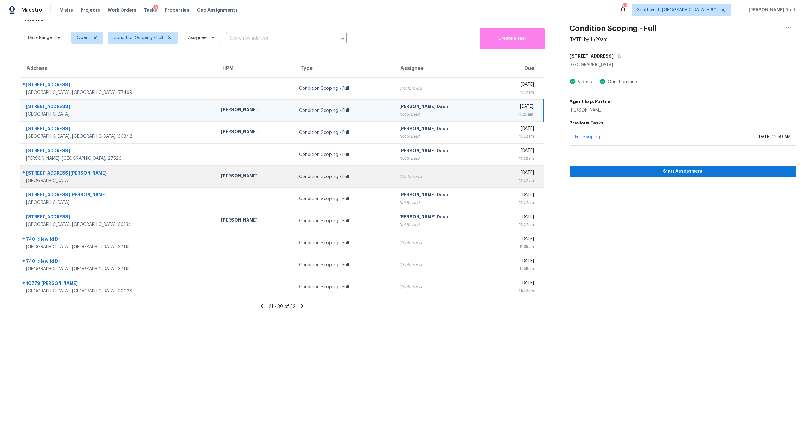
click at [112, 176] on div "[STREET_ADDRESS][PERSON_NAME]" at bounding box center [118, 174] width 185 height 8
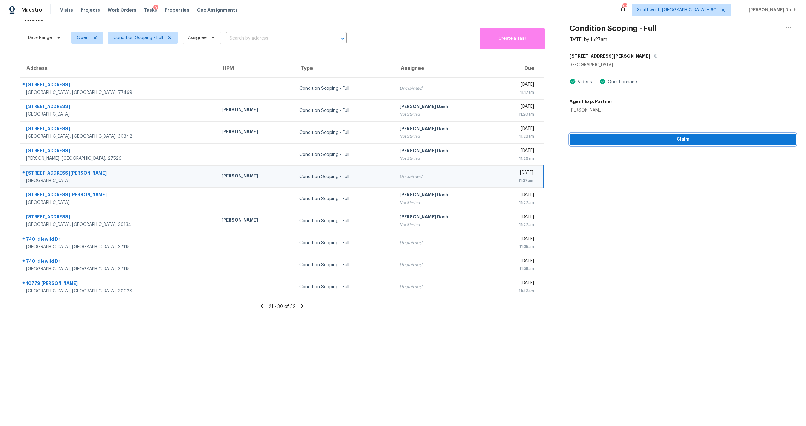
click at [607, 136] on span "Claim" at bounding box center [683, 139] width 216 height 8
click at [265, 308] on icon at bounding box center [262, 306] width 6 height 6
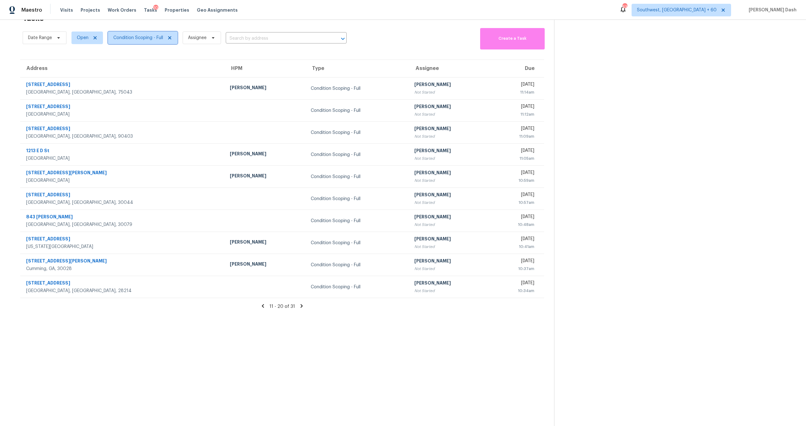
click at [152, 36] on span "Condition Scoping - Full" at bounding box center [138, 38] width 50 height 6
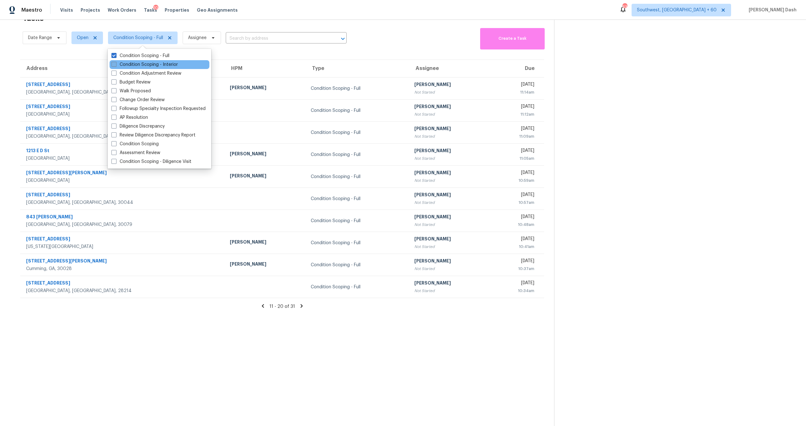
click at [148, 66] on label "Condition Scoping - Interior" at bounding box center [144, 64] width 66 height 6
click at [116, 65] on input "Condition Scoping - Interior" at bounding box center [113, 63] width 4 height 4
checkbox input "true"
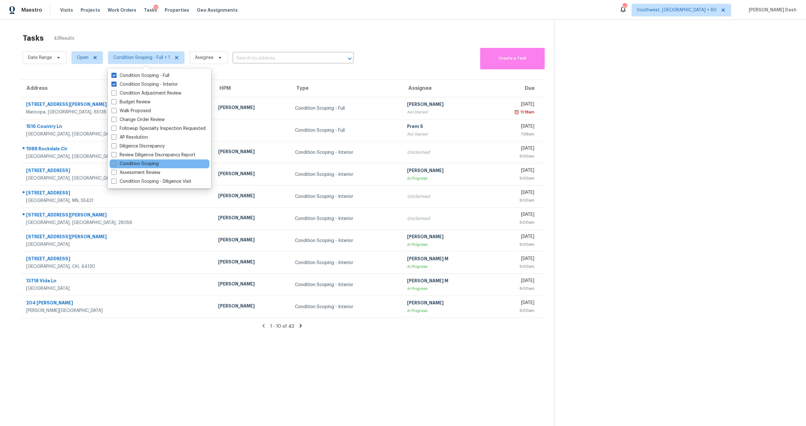
click at [145, 163] on label "Condition Scoping" at bounding box center [134, 164] width 47 height 6
click at [116, 163] on input "Condition Scoping" at bounding box center [113, 163] width 4 height 4
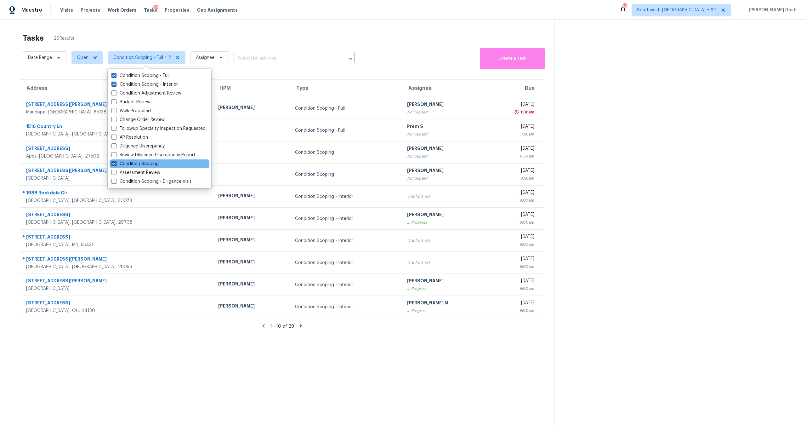
click at [143, 164] on label "Condition Scoping" at bounding box center [134, 164] width 47 height 6
click at [116, 164] on input "Condition Scoping" at bounding box center [113, 163] width 4 height 4
checkbox input "false"
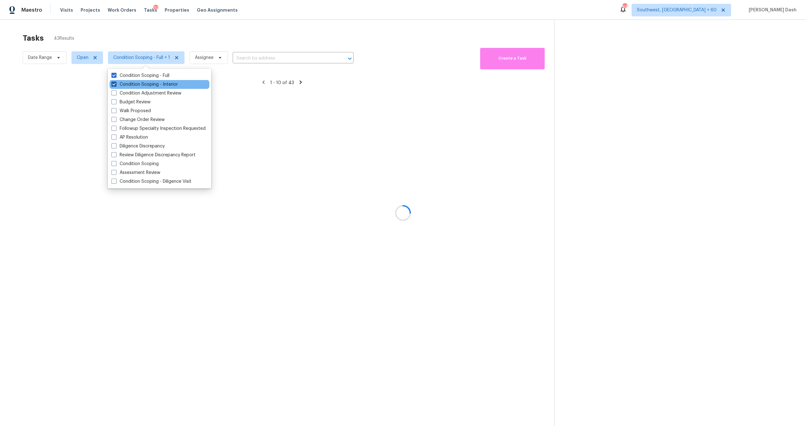
click at [147, 85] on label "Condition Scoping - Interior" at bounding box center [144, 84] width 66 height 6
click at [116, 85] on input "Condition Scoping - Interior" at bounding box center [113, 83] width 4 height 4
checkbox input "false"
click at [147, 76] on label "Condition Scoping - Full" at bounding box center [140, 75] width 58 height 6
click at [116, 76] on input "Condition Scoping - Full" at bounding box center [113, 74] width 4 height 4
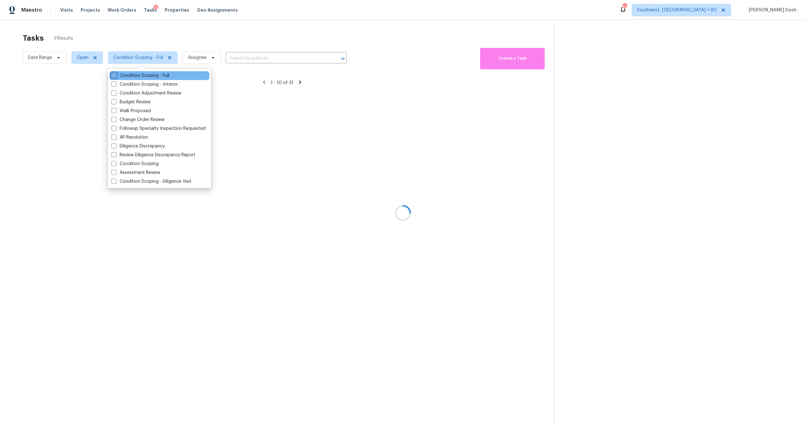
checkbox input "false"
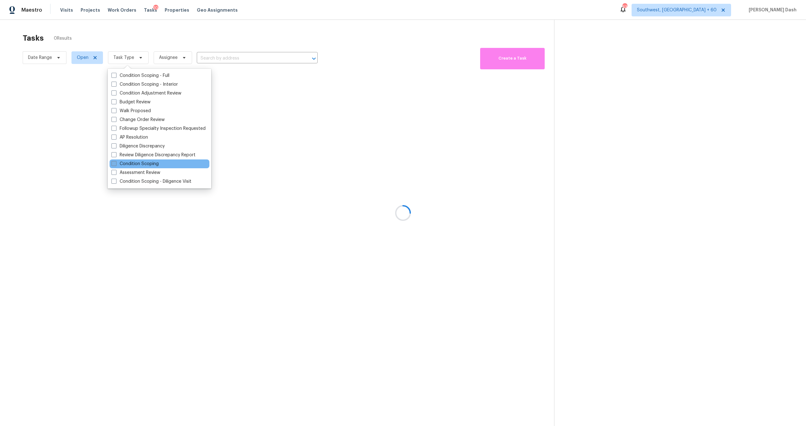
click at [146, 164] on label "Condition Scoping" at bounding box center [134, 164] width 47 height 6
click at [116, 164] on input "Condition Scoping" at bounding box center [113, 163] width 4 height 4
checkbox input "true"
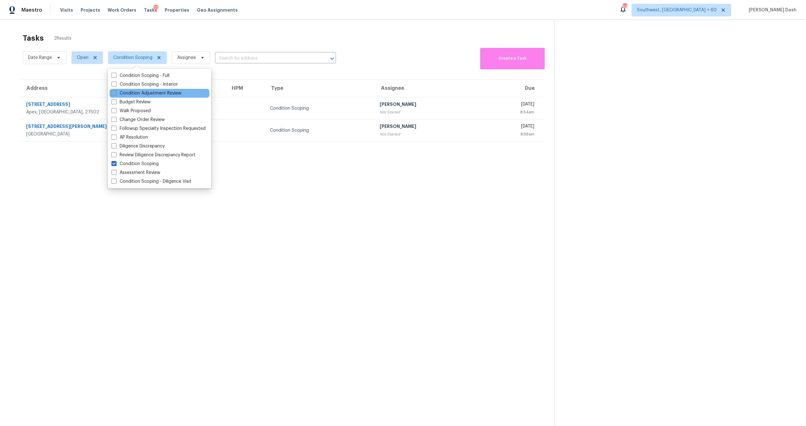
click at [141, 90] on label "Condition Adjustment Review" at bounding box center [146, 93] width 70 height 6
click at [116, 90] on input "Condition Adjustment Review" at bounding box center [113, 92] width 4 height 4
checkbox input "true"
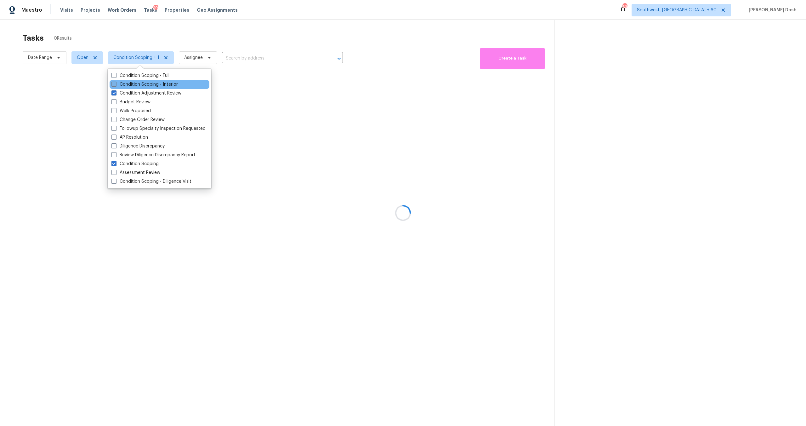
click at [141, 84] on label "Condition Scoping - Interior" at bounding box center [144, 84] width 66 height 6
click at [116, 84] on input "Condition Scoping - Interior" at bounding box center [113, 83] width 4 height 4
checkbox input "true"
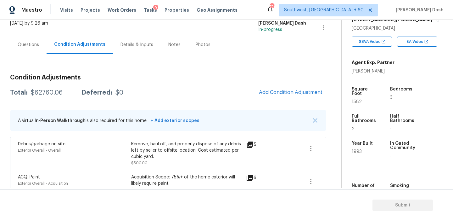
scroll to position [45, 0]
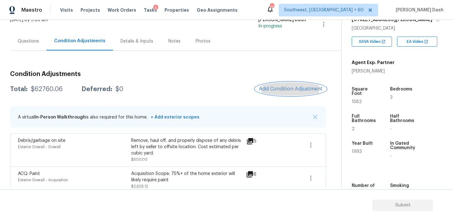
click at [294, 95] on button "Add Condition Adjustment" at bounding box center [290, 88] width 71 height 13
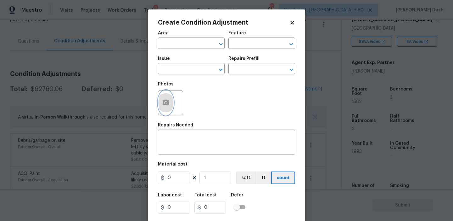
click at [171, 104] on button "button" at bounding box center [165, 102] width 15 height 25
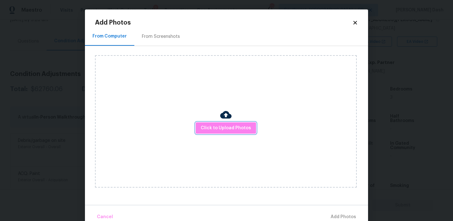
click at [220, 130] on span "Click to Upload Photos" at bounding box center [226, 128] width 50 height 8
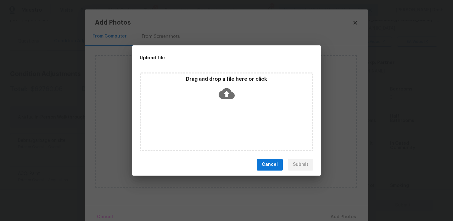
click at [220, 130] on div "Drag and drop a file here or click" at bounding box center [227, 111] width 174 height 79
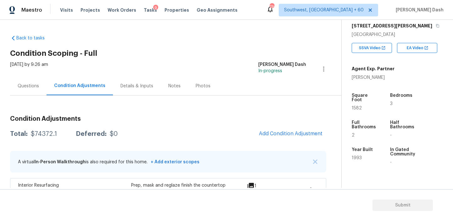
scroll to position [68, 0]
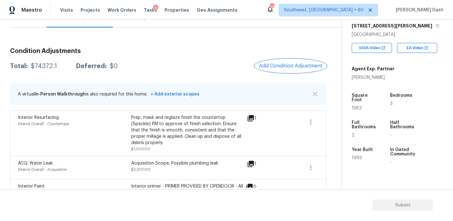
click at [288, 70] on button "Add Condition Adjustment" at bounding box center [290, 65] width 71 height 13
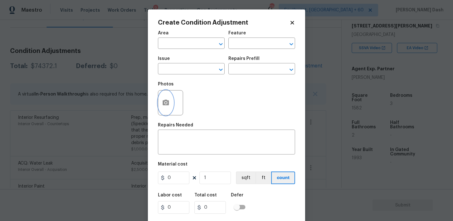
click at [165, 99] on button "button" at bounding box center [165, 102] width 15 height 25
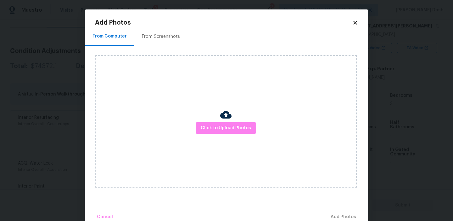
click at [239, 144] on div "Click to Upload Photos" at bounding box center [226, 121] width 262 height 132
click at [238, 134] on div "Click to Upload Photos" at bounding box center [226, 121] width 262 height 132
click at [238, 130] on span "Click to Upload Photos" at bounding box center [226, 128] width 50 height 8
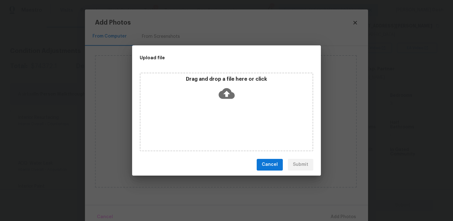
click at [238, 130] on div "Drag and drop a file here or click" at bounding box center [227, 111] width 174 height 79
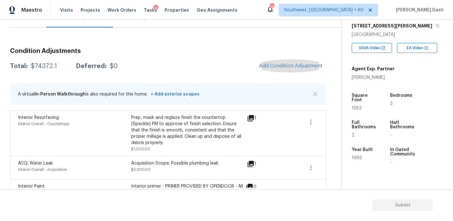
click at [43, 64] on div "$74372.1" at bounding box center [44, 66] width 26 height 6
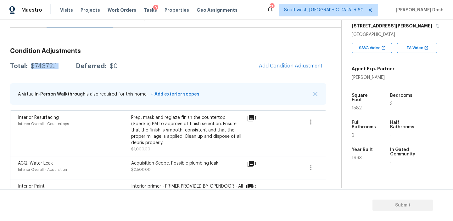
click at [43, 64] on div "$74372.1" at bounding box center [44, 66] width 26 height 6
copy div "$74372.1"
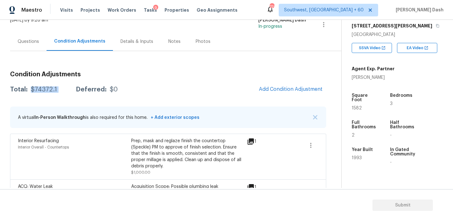
scroll to position [36, 0]
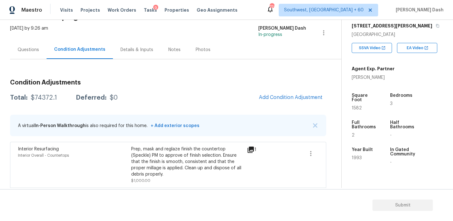
drag, startPoint x: 36, startPoint y: 50, endPoint x: 53, endPoint y: 59, distance: 19.7
click at [36, 50] on div "Questions" at bounding box center [28, 50] width 21 height 6
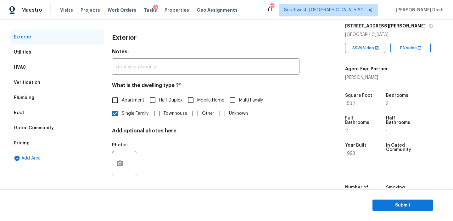
scroll to position [82, 0]
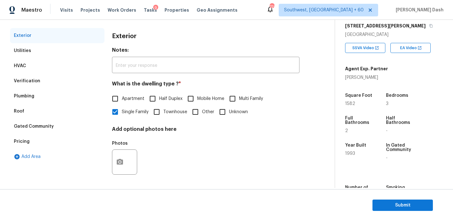
click at [53, 143] on div "Pricing" at bounding box center [57, 141] width 94 height 15
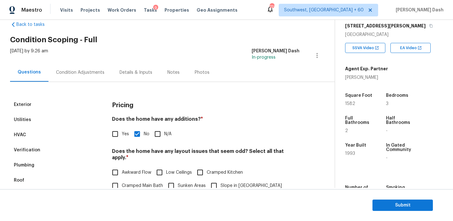
scroll to position [0, 0]
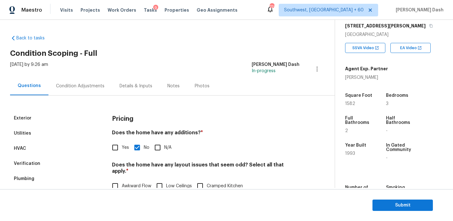
click at [41, 160] on div "Verification" at bounding box center [57, 163] width 94 height 15
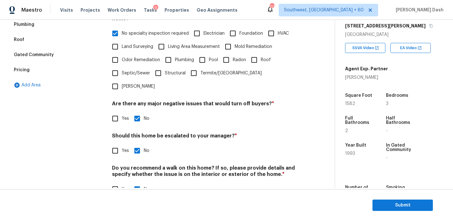
scroll to position [158, 0]
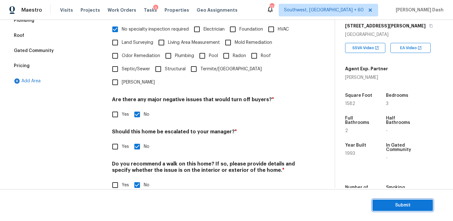
click at [407, 207] on span "Submit" at bounding box center [403, 205] width 50 height 8
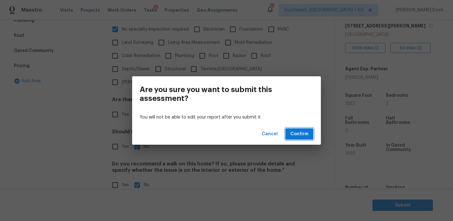
click at [308, 137] on button "Confirm" at bounding box center [300, 134] width 28 height 12
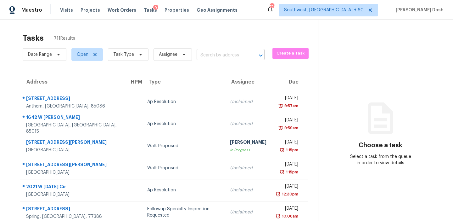
click at [227, 58] on input "text" at bounding box center [222, 55] width 50 height 10
paste input "1705 Millside Ter, Dacula, GA 30019"
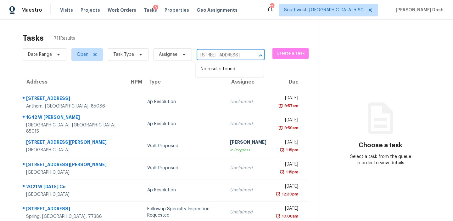
type input "1705 Millside Ter, Dacula, GA 30019"
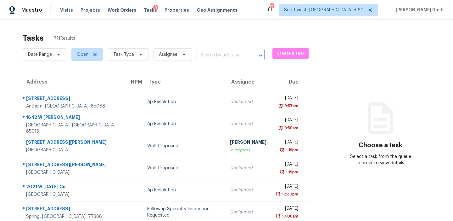
scroll to position [0, 0]
click at [218, 55] on input "text" at bounding box center [222, 55] width 50 height 10
paste input "1705 Millside Ter, Dacula, GA 30019"
type input "1705 Millside Ter, Dacula,"
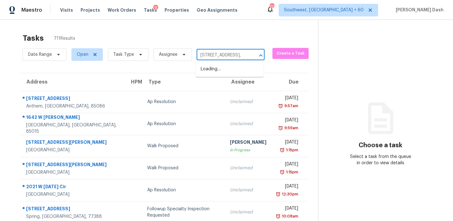
scroll to position [0, 6]
click at [220, 69] on li "1705 Millside Ter, Dacula, GA 30019" at bounding box center [230, 69] width 68 height 10
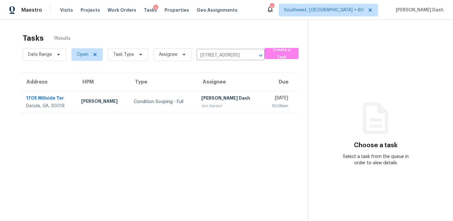
click at [175, 100] on div "Condition Scoping - Full" at bounding box center [163, 102] width 58 height 6
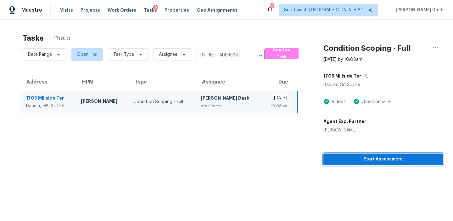
click at [366, 162] on span "Start Assessment" at bounding box center [384, 159] width 110 height 8
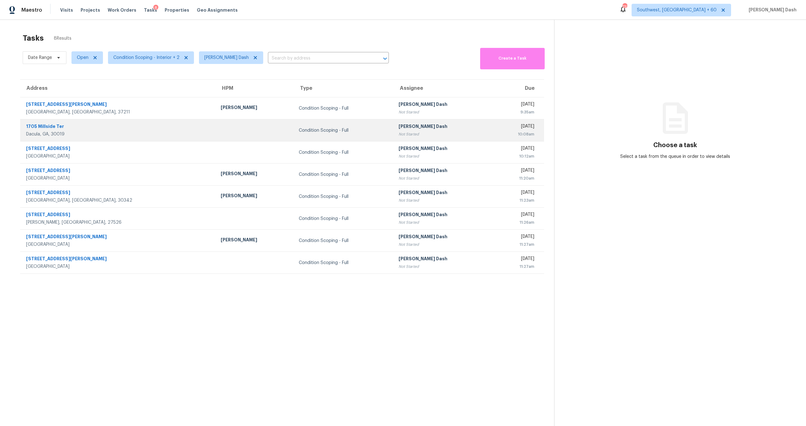
click at [108, 127] on div "1705 Millside Ter" at bounding box center [118, 127] width 184 height 8
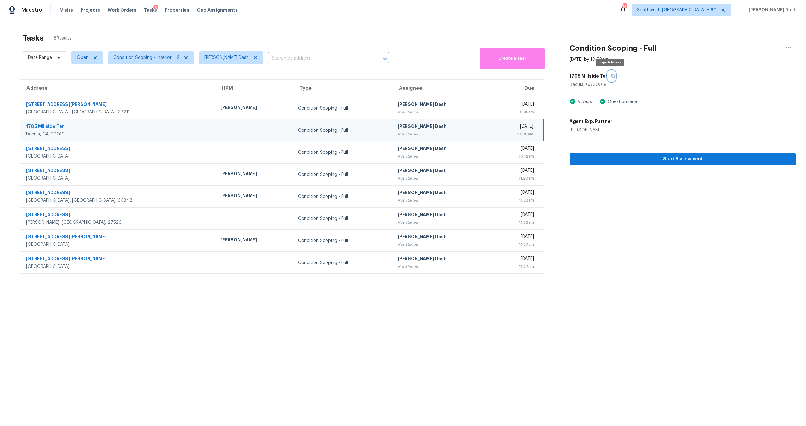
click at [610, 78] on button "button" at bounding box center [611, 75] width 8 height 11
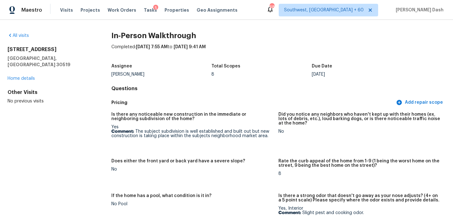
scroll to position [2083, 0]
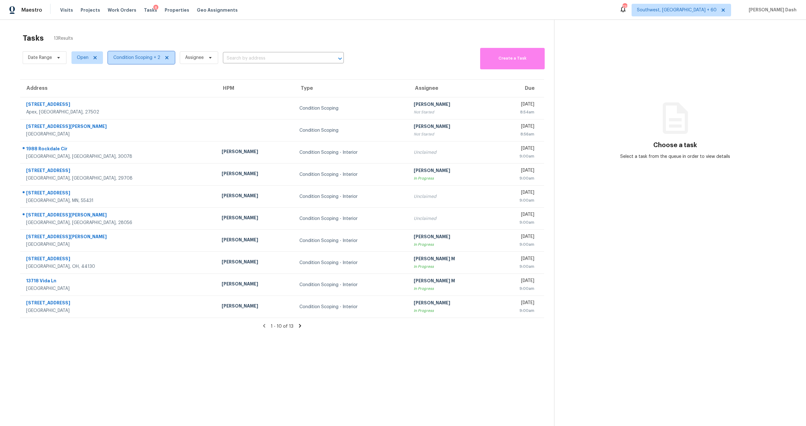
click at [141, 62] on span "Condition Scoping + 2" at bounding box center [141, 57] width 67 height 13
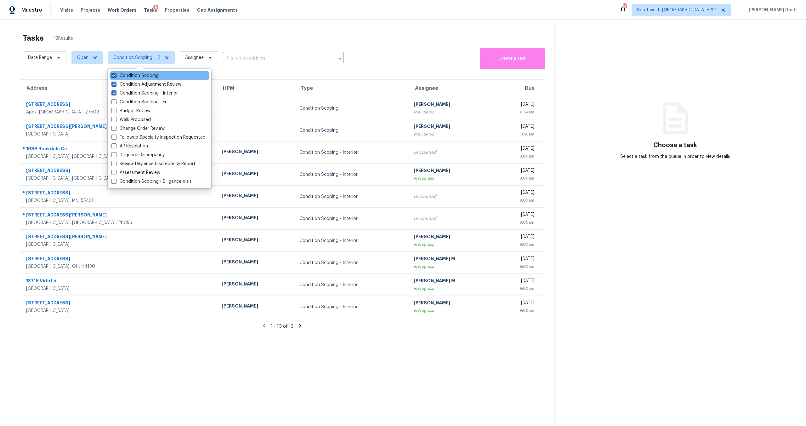
click at [150, 72] on label "Condition Scoping" at bounding box center [134, 75] width 47 height 6
click at [116, 72] on input "Condition Scoping" at bounding box center [113, 74] width 4 height 4
checkbox input "false"
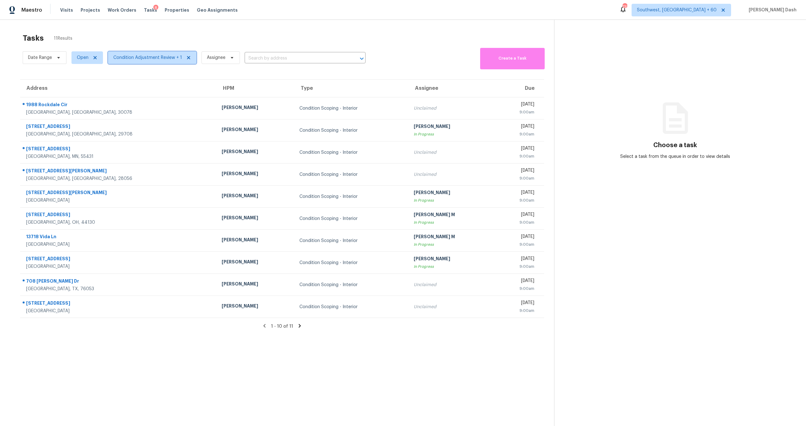
click at [134, 60] on span "Condition Adjustment Review + 1" at bounding box center [147, 57] width 69 height 6
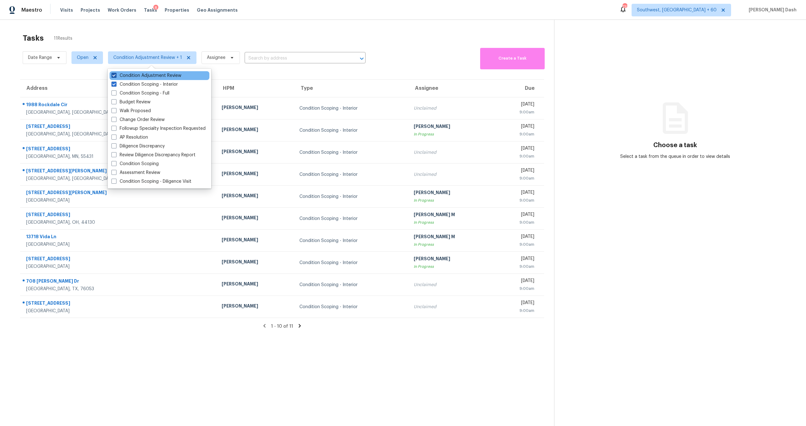
click at [139, 74] on label "Condition Adjustment Review" at bounding box center [146, 75] width 70 height 6
click at [116, 74] on input "Condition Adjustment Review" at bounding box center [113, 74] width 4 height 4
checkbox input "false"
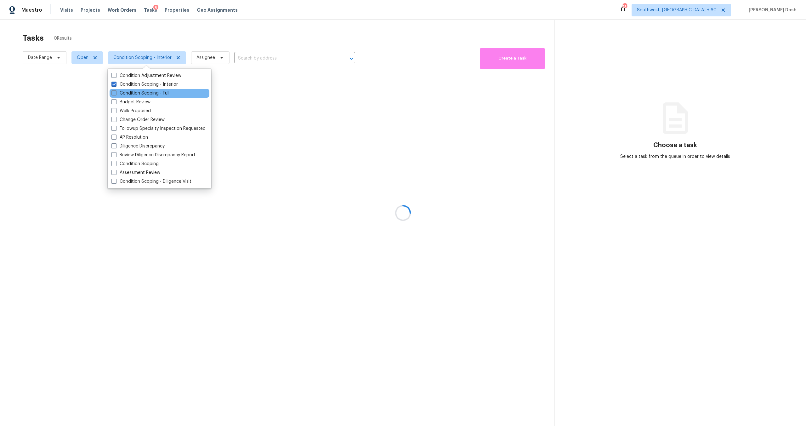
click at [144, 89] on div "Condition Scoping - Full" at bounding box center [160, 93] width 100 height 9
click at [144, 92] on label "Condition Scoping - Full" at bounding box center [140, 93] width 58 height 6
click at [116, 92] on input "Condition Scoping - Full" at bounding box center [113, 92] width 4 height 4
checkbox input "true"
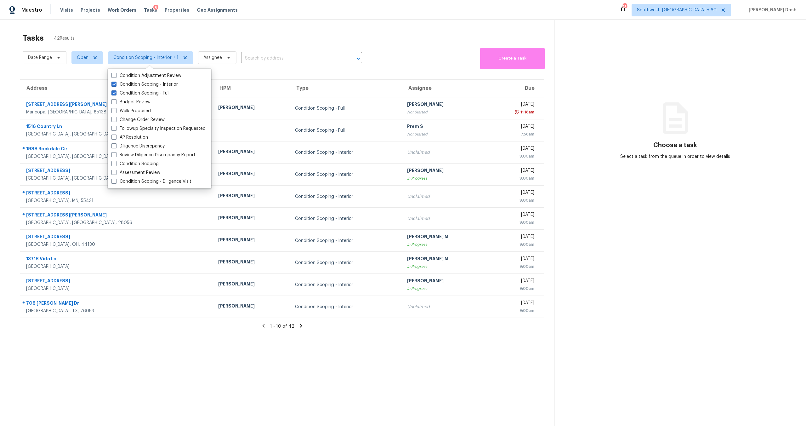
click at [131, 13] on div "Visits Projects Work Orders Tasks 8 Properties Geo Assignments" at bounding box center [152, 10] width 185 height 13
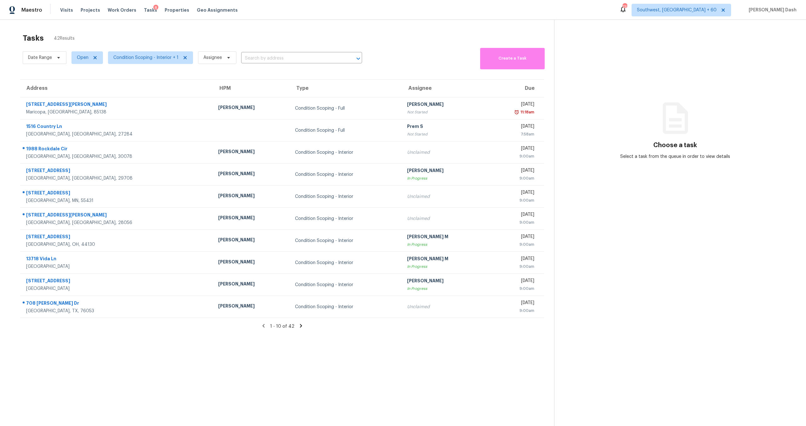
click at [121, 34] on div "Tasks 42 Results" at bounding box center [288, 38] width 531 height 16
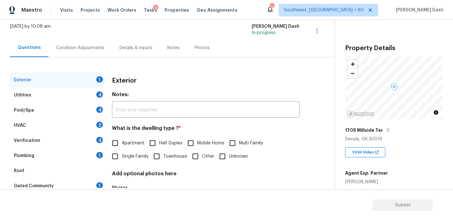
scroll to position [60, 0]
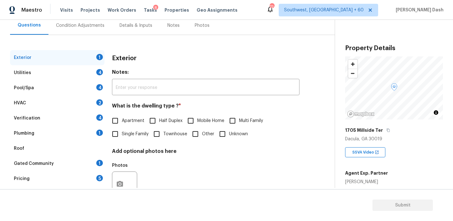
click at [126, 135] on span "Single Family" at bounding box center [135, 134] width 27 height 7
click at [122, 135] on input "Single Family" at bounding box center [115, 133] width 13 height 13
checkbox input "true"
click at [93, 69] on div "Utilities 4" at bounding box center [57, 72] width 94 height 15
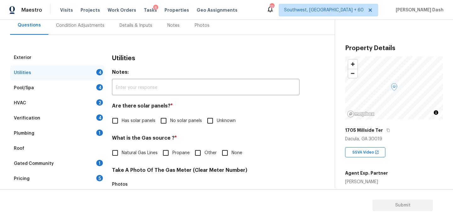
click at [176, 128] on div "Utilities Notes: ​ Are there solar panels? * Has solar panels No solar panels U…" at bounding box center [206, 214] width 188 height 328
click at [175, 123] on span "No solar panels" at bounding box center [186, 120] width 32 height 7
click at [170, 123] on input "No solar panels" at bounding box center [163, 120] width 13 height 13
checkbox input "true"
click at [128, 149] on label "Natural Gas Lines" at bounding box center [133, 152] width 49 height 13
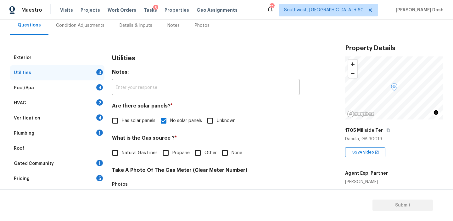
click at [122, 149] on input "Natural Gas Lines" at bounding box center [115, 152] width 13 height 13
checkbox input "true"
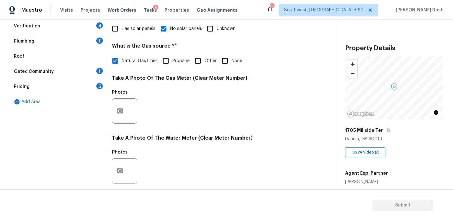
scroll to position [161, 0]
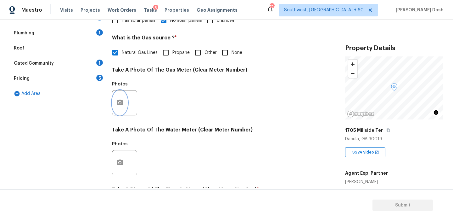
click at [118, 108] on button "button" at bounding box center [119, 102] width 15 height 25
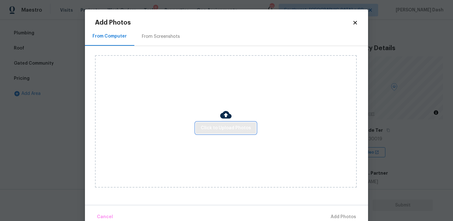
click at [228, 127] on span "Click to Upload Photos" at bounding box center [226, 128] width 50 height 8
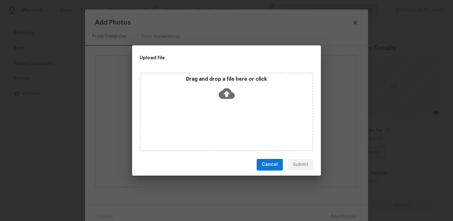
click at [228, 127] on div "Drag and drop a file here or click" at bounding box center [227, 111] width 174 height 79
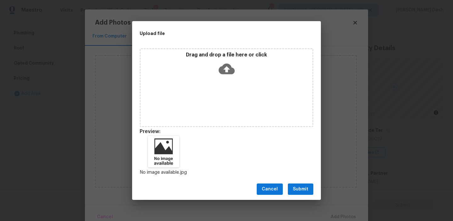
click at [298, 192] on span "Submit" at bounding box center [300, 189] width 15 height 8
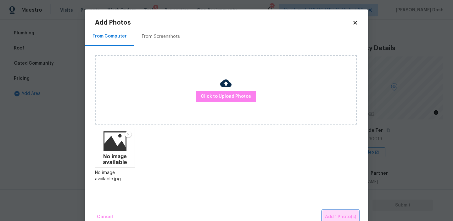
click at [343, 212] on button "Add 1 Photo(s)" at bounding box center [341, 217] width 36 height 14
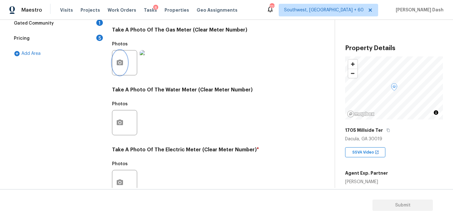
scroll to position [253, 0]
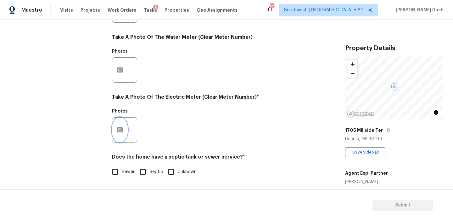
click at [121, 131] on icon "button" at bounding box center [120, 130] width 6 height 6
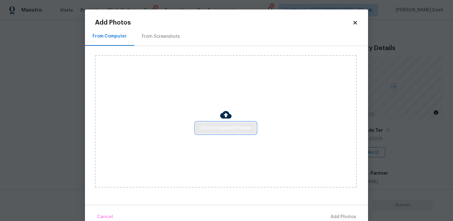
click at [218, 131] on span "Click to Upload Photos" at bounding box center [226, 128] width 50 height 8
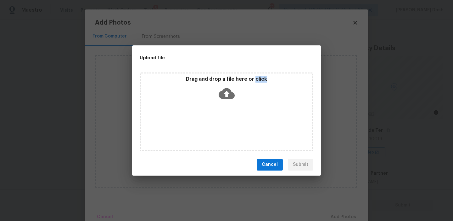
click at [218, 131] on div "Drag and drop a file here or click" at bounding box center [227, 111] width 174 height 79
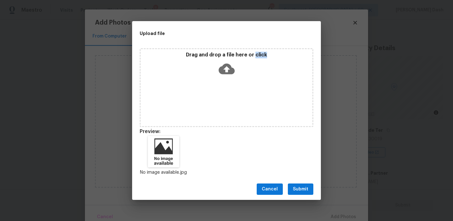
click at [305, 189] on span "Submit" at bounding box center [300, 189] width 15 height 8
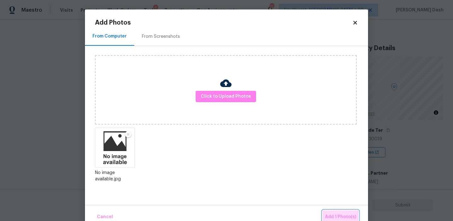
click at [341, 211] on button "Add 1 Photo(s)" at bounding box center [341, 217] width 36 height 14
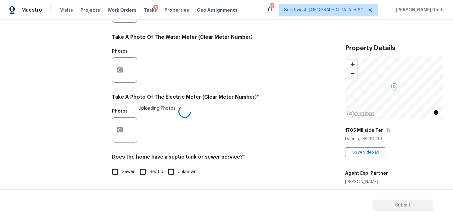
click at [123, 165] on label "Sewer" at bounding box center [122, 171] width 26 height 13
click at [122, 165] on input "Sewer" at bounding box center [115, 171] width 13 height 13
checkbox input "true"
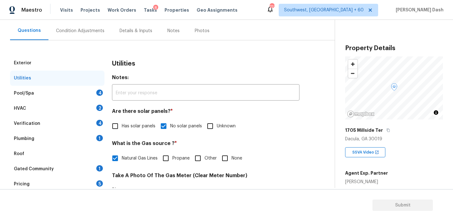
scroll to position [23, 0]
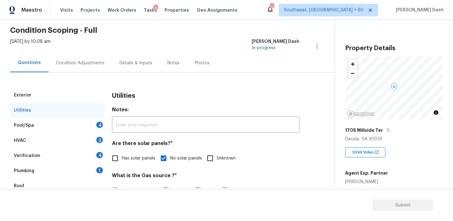
click at [84, 126] on div "Pool/Spa 4" at bounding box center [57, 125] width 94 height 15
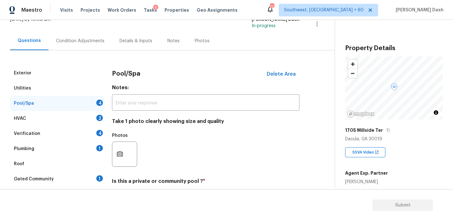
scroll to position [64, 0]
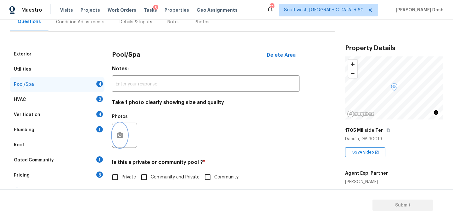
click at [123, 127] on button "button" at bounding box center [119, 135] width 15 height 25
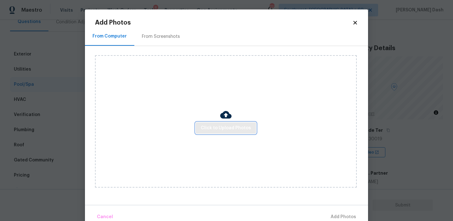
click at [221, 127] on span "Click to Upload Photos" at bounding box center [226, 128] width 50 height 8
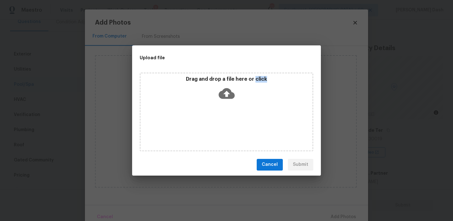
click at [221, 127] on div "Drag and drop a file here or click" at bounding box center [227, 111] width 174 height 79
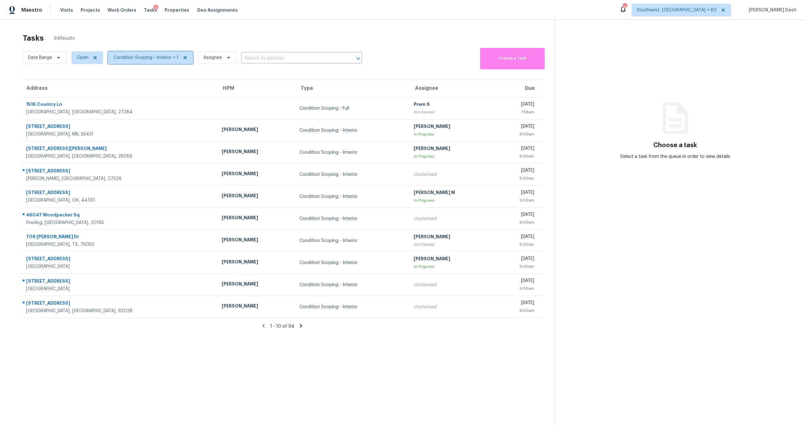
click at [151, 58] on span "Condition Scoping - Interior + 1" at bounding box center [145, 57] width 65 height 6
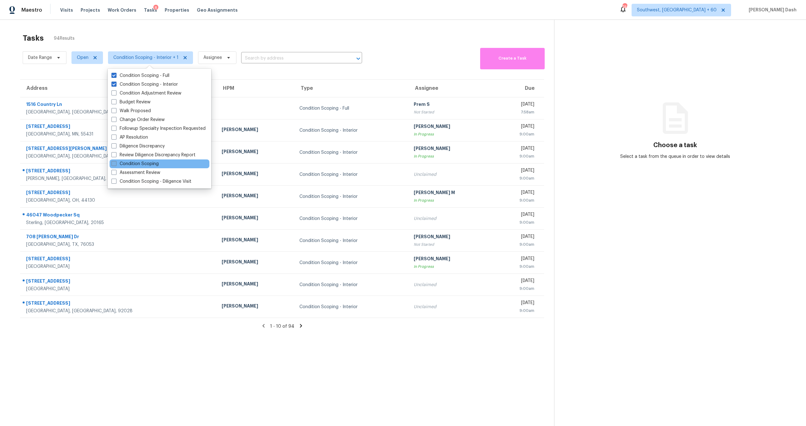
click at [153, 166] on label "Condition Scoping" at bounding box center [134, 164] width 47 height 6
click at [116, 165] on input "Condition Scoping" at bounding box center [113, 163] width 4 height 4
checkbox input "true"
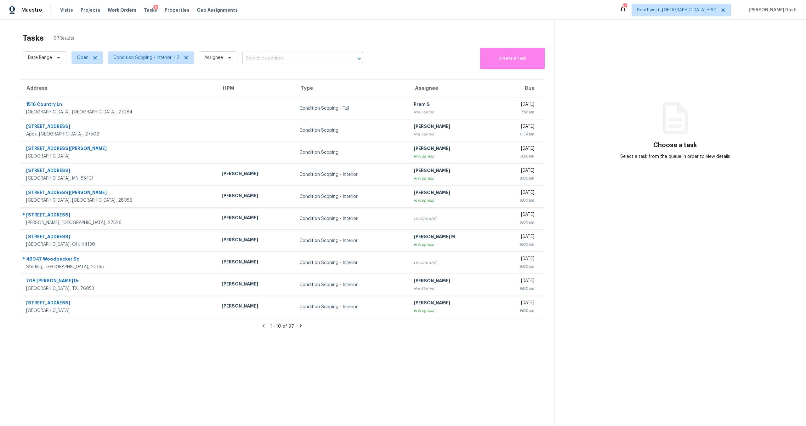
click at [132, 25] on div "Tasks 97 Results Date Range Open Condition Scoping - Interior + 2 Assignee ​ Cr…" at bounding box center [403, 233] width 806 height 426
click at [150, 59] on span "Condition Scoping - Interior + 2" at bounding box center [146, 57] width 66 height 6
click at [239, 31] on div "Tasks 97 Results" at bounding box center [288, 38] width 531 height 16
click at [233, 40] on div "Tasks 97 Results" at bounding box center [288, 38] width 531 height 16
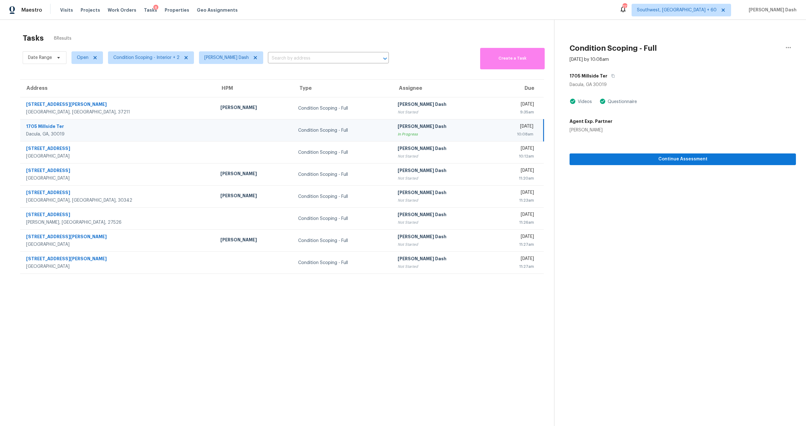
click at [607, 70] on button "button" at bounding box center [611, 75] width 8 height 11
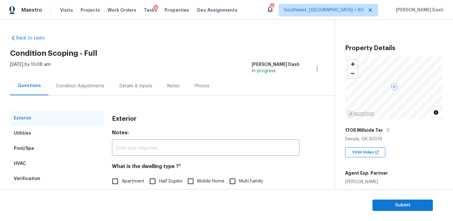
click at [86, 87] on div "Condition Adjustments" at bounding box center [80, 86] width 48 height 6
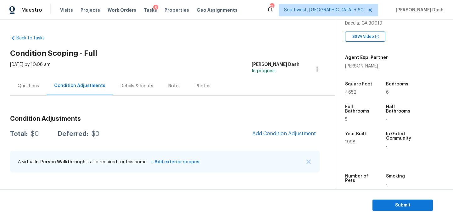
scroll to position [123, 0]
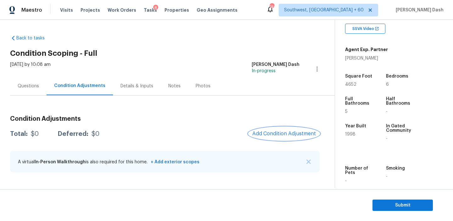
click at [285, 134] on span "Add Condition Adjustment" at bounding box center [284, 134] width 64 height 6
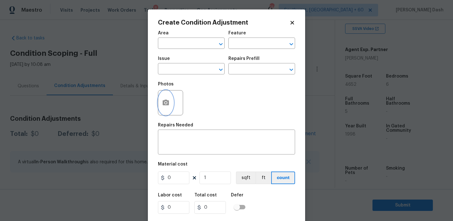
click at [165, 96] on button "button" at bounding box center [165, 102] width 15 height 25
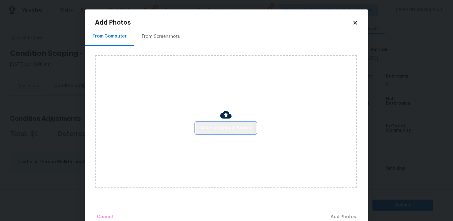
click at [213, 126] on span "Click to Upload Photos" at bounding box center [226, 128] width 50 height 8
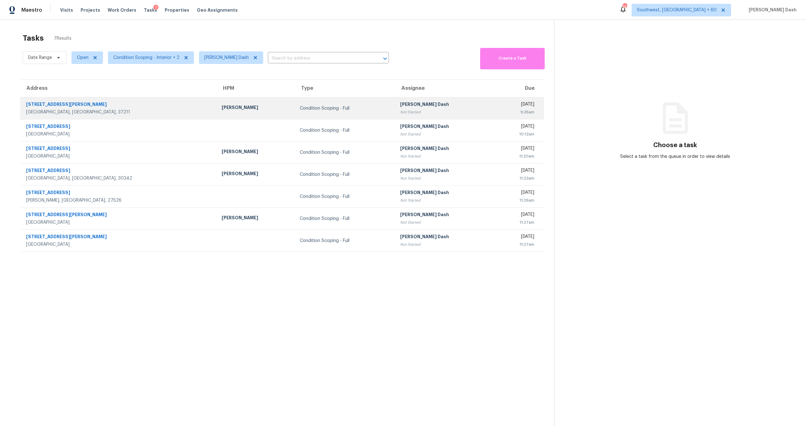
click at [300, 111] on div "Condition Scoping - Full" at bounding box center [345, 108] width 90 height 6
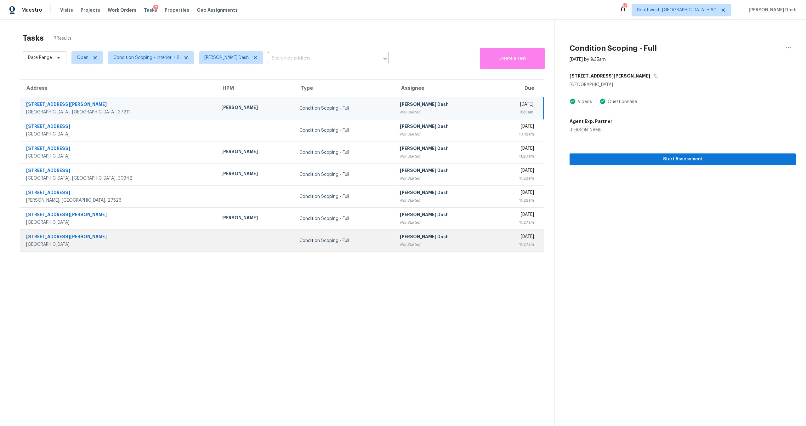
click at [299, 238] on div "Condition Scoping - Full" at bounding box center [344, 240] width 90 height 6
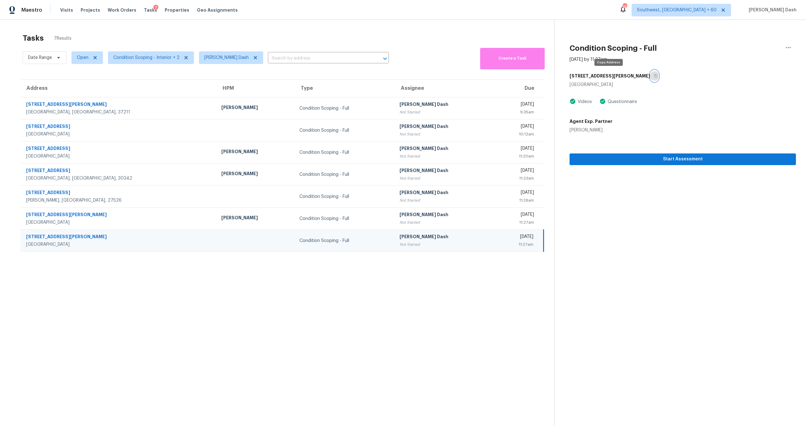
click at [650, 78] on button "button" at bounding box center [654, 75] width 8 height 11
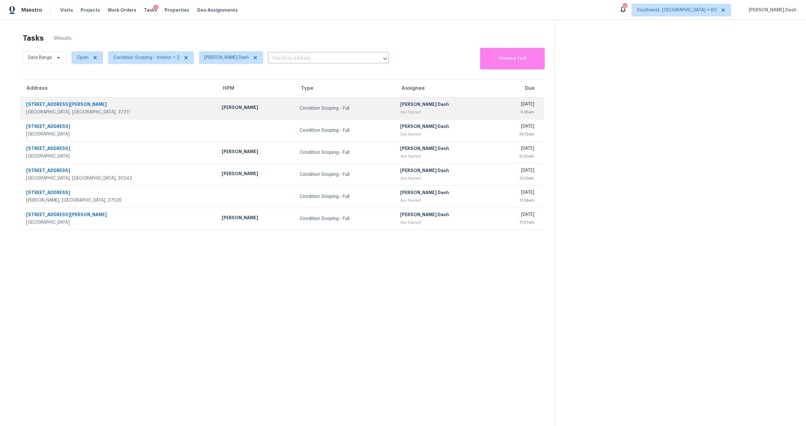
click at [317, 110] on div "Condition Scoping - Full" at bounding box center [345, 108] width 90 height 6
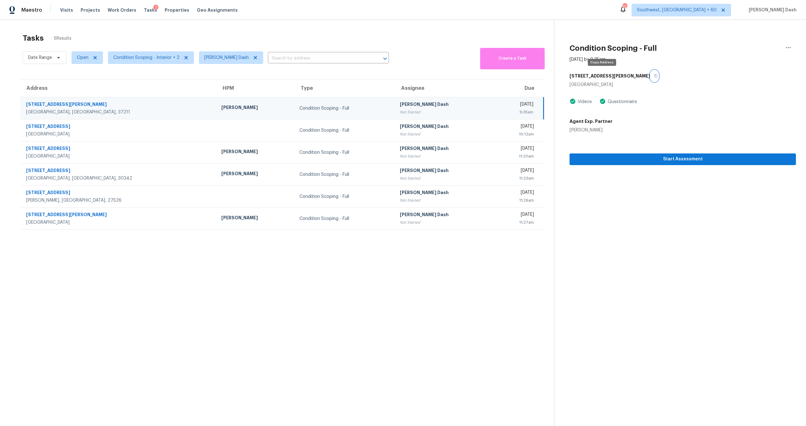
click at [654, 75] on icon "button" at bounding box center [655, 75] width 3 height 3
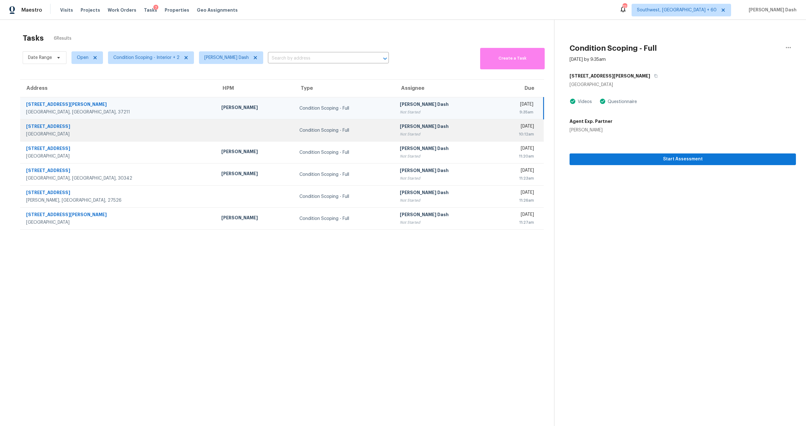
click at [303, 135] on td "Condition Scoping - Full" at bounding box center [344, 130] width 100 height 22
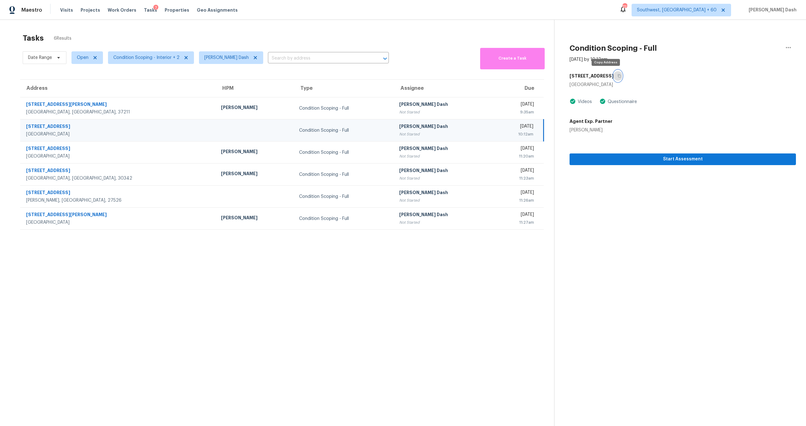
click at [617, 76] on icon "button" at bounding box center [619, 76] width 4 height 4
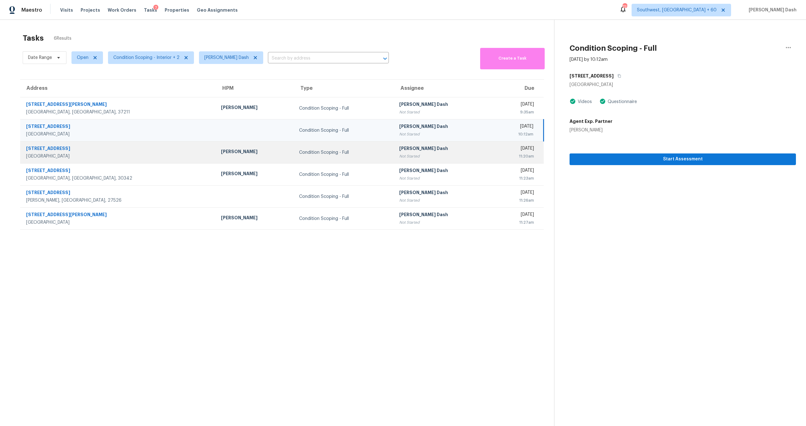
click at [321, 152] on div "Condition Scoping - Full" at bounding box center [344, 152] width 90 height 6
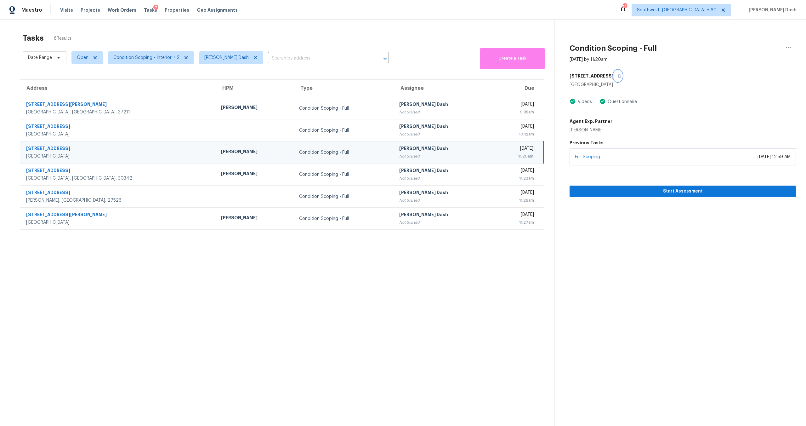
click at [617, 75] on icon "button" at bounding box center [619, 76] width 4 height 4
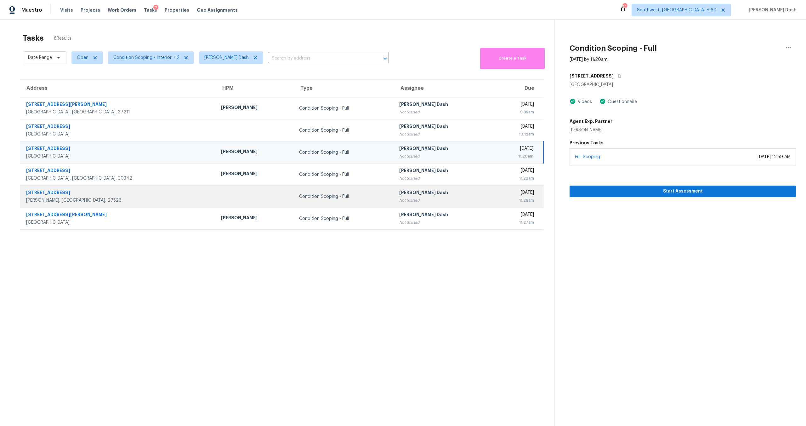
click at [316, 194] on div "Condition Scoping - Full" at bounding box center [344, 196] width 90 height 6
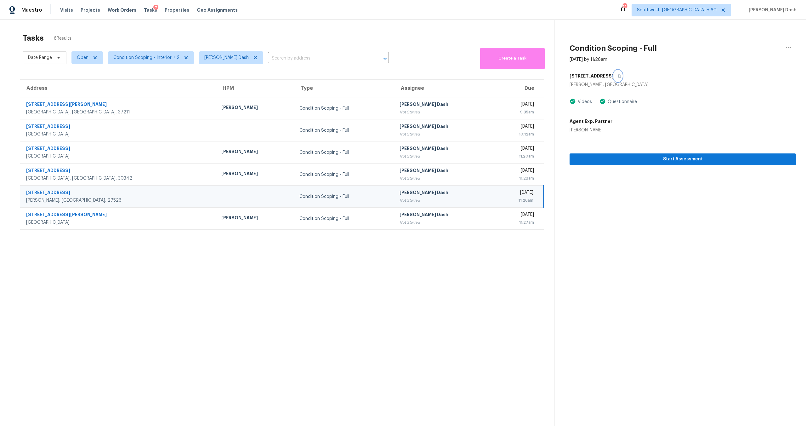
click at [621, 76] on icon "button" at bounding box center [619, 75] width 3 height 3
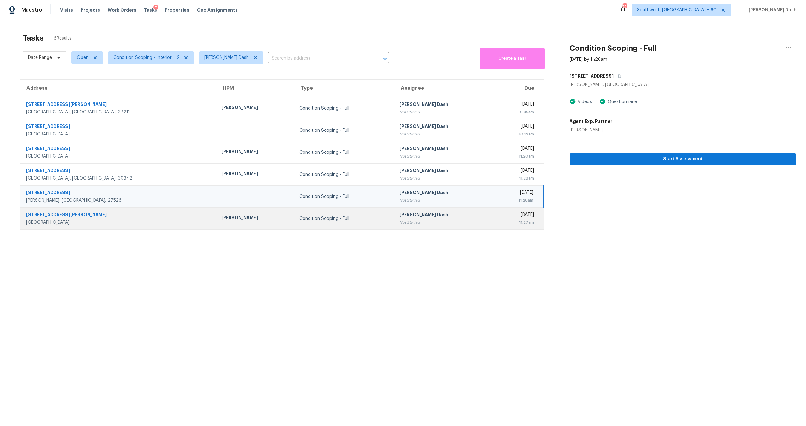
click at [394, 217] on td "Soumya Ranjan Dash Not Started" at bounding box center [443, 218] width 99 height 22
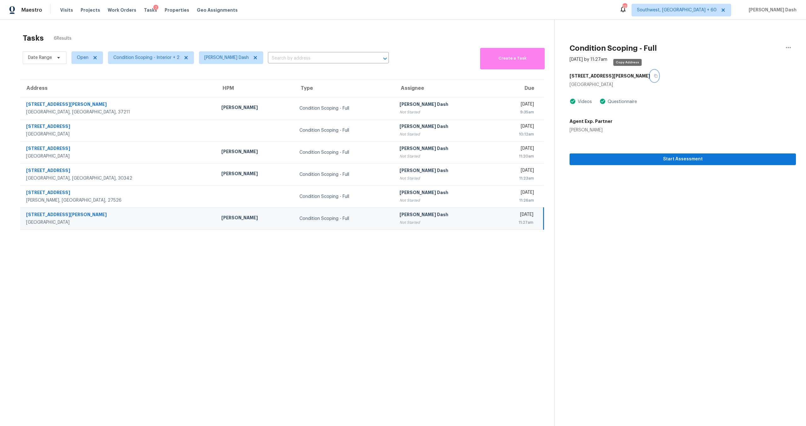
click at [650, 76] on button "button" at bounding box center [654, 75] width 8 height 11
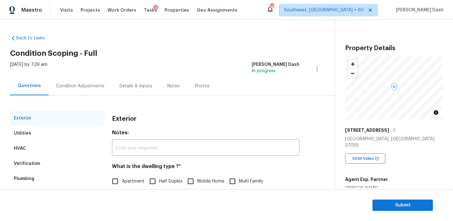
click at [77, 87] on div "Condition Adjustments" at bounding box center [80, 86] width 48 height 6
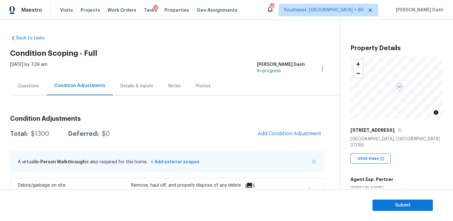
scroll to position [10, 0]
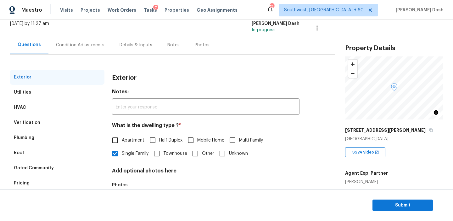
scroll to position [44, 0]
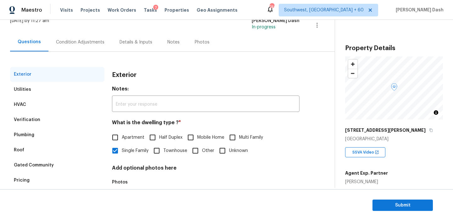
click at [87, 45] on div "Condition Adjustments" at bounding box center [80, 42] width 64 height 19
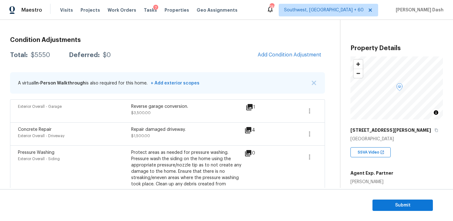
scroll to position [83, 0]
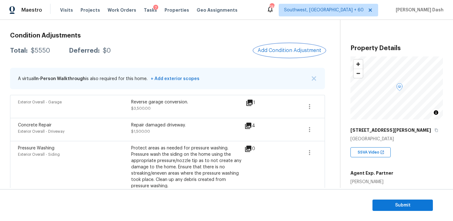
click at [261, 49] on span "Add Condition Adjustment" at bounding box center [290, 51] width 64 height 6
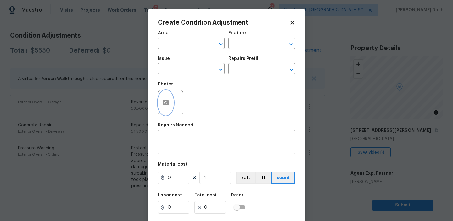
click at [164, 103] on icon "button" at bounding box center [166, 102] width 6 height 6
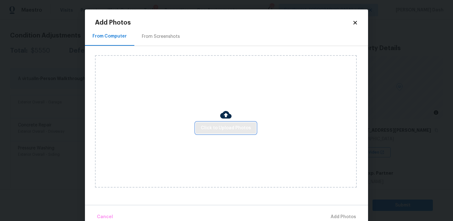
click at [223, 127] on span "Click to Upload Photos" at bounding box center [226, 128] width 50 height 8
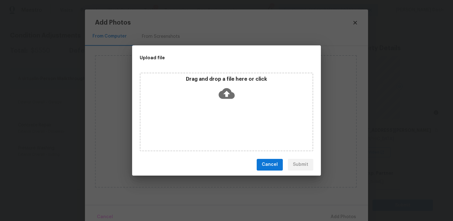
click at [70, 38] on div "Upload file Drag and drop a file here or click Cancel Submit" at bounding box center [226, 110] width 453 height 221
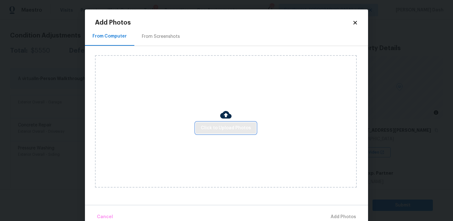
click at [203, 126] on span "Click to Upload Photos" at bounding box center [226, 128] width 50 height 8
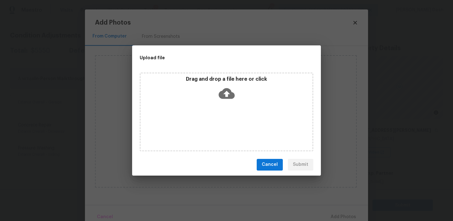
click at [203, 126] on div "Drag and drop a file here or click" at bounding box center [227, 111] width 174 height 79
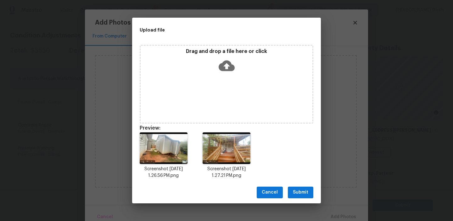
click at [308, 198] on div "Cancel Submit" at bounding box center [226, 192] width 189 height 22
click at [307, 196] on button "Submit" at bounding box center [300, 192] width 25 height 12
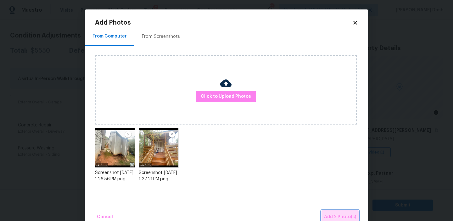
click at [337, 213] on span "Add 2 Photo(s)" at bounding box center [340, 217] width 32 height 8
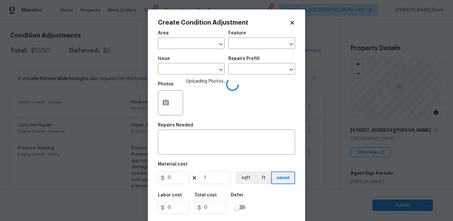
click at [201, 38] on div "Area" at bounding box center [191, 35] width 67 height 8
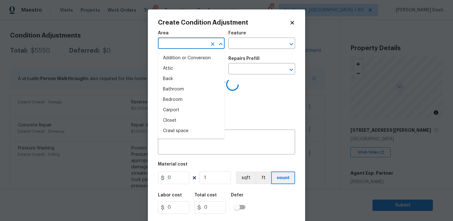
click at [199, 43] on input "text" at bounding box center [182, 44] width 49 height 10
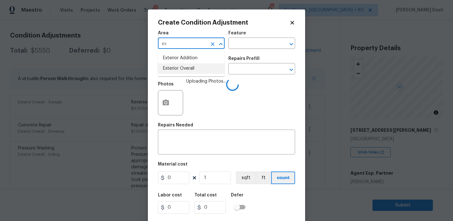
click at [197, 70] on li "Exterior Overall" at bounding box center [191, 68] width 67 height 10
type input "Exterior Overall"
click at [240, 42] on input "text" at bounding box center [253, 44] width 49 height 10
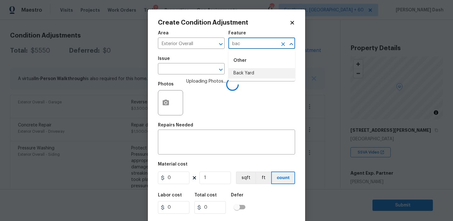
click at [240, 73] on li "Back Yard" at bounding box center [262, 73] width 67 height 10
type input "Back Yard"
click at [192, 71] on input "text" at bounding box center [182, 70] width 49 height 10
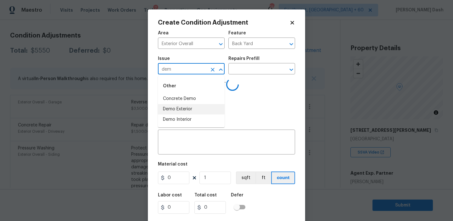
click at [183, 108] on li "Demo Exterior" at bounding box center [191, 109] width 67 height 10
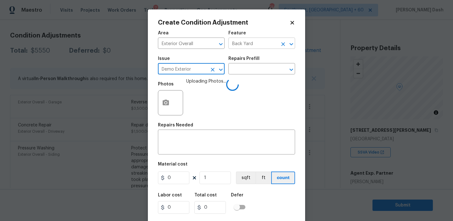
type input "Demo Exterior"
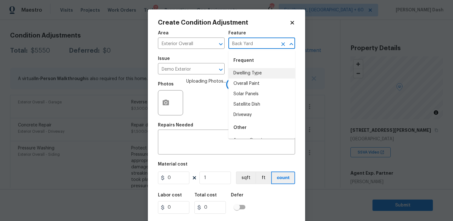
click at [256, 45] on input "Back Yard" at bounding box center [253, 44] width 49 height 10
click at [253, 75] on li "Shed" at bounding box center [262, 73] width 67 height 10
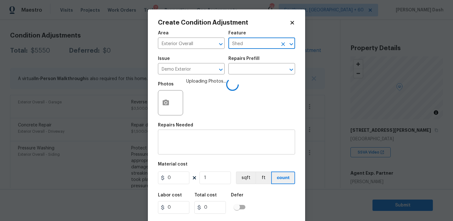
type input "Shed"
click at [208, 139] on textarea at bounding box center [227, 142] width 130 height 13
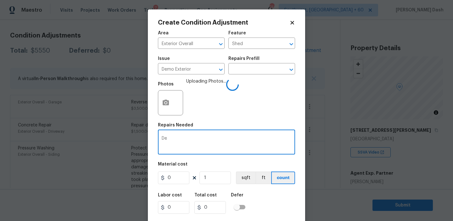
type textarea "D"
type textarea "Shed with deck removal."
click at [176, 176] on input "0" at bounding box center [173, 177] width 31 height 13
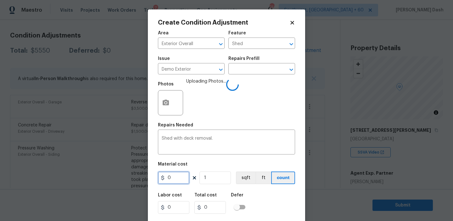
click at [176, 176] on input "0" at bounding box center [173, 177] width 31 height 13
type input "1500"
click at [273, 216] on div "Labor cost 0 Total cost 1500 Defer" at bounding box center [226, 203] width 137 height 28
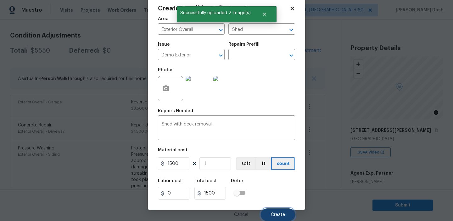
click at [276, 212] on button "Create" at bounding box center [278, 214] width 34 height 13
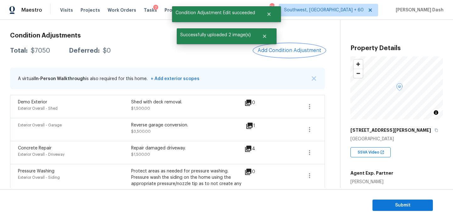
scroll to position [0, 0]
click at [284, 52] on span "Add Condition Adjustment" at bounding box center [290, 51] width 64 height 6
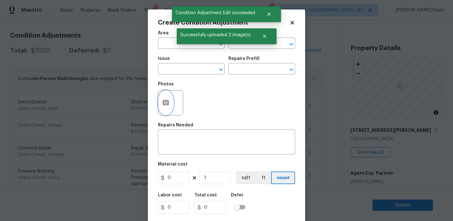
click at [164, 104] on icon "button" at bounding box center [166, 102] width 6 height 6
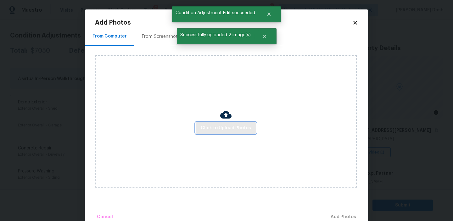
click at [230, 131] on span "Click to Upload Photos" at bounding box center [226, 128] width 50 height 8
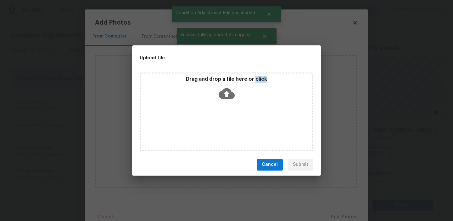
click at [230, 131] on div "Drag and drop a file here or click" at bounding box center [227, 111] width 174 height 79
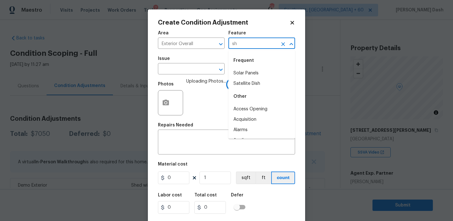
scroll to position [83, 0]
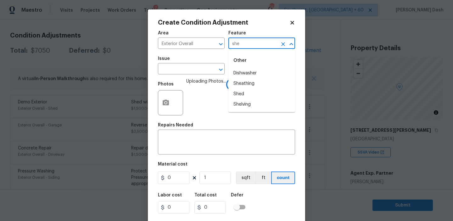
type input "shed"
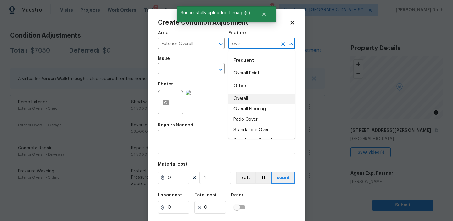
click at [240, 97] on li "Overall" at bounding box center [262, 98] width 67 height 10
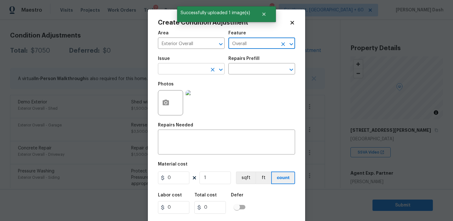
type input "Overall"
click at [193, 69] on input "text" at bounding box center [182, 70] width 49 height 10
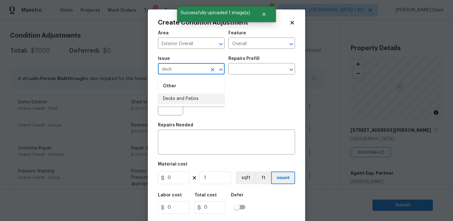
click at [190, 96] on li "Decks and Patios" at bounding box center [191, 98] width 67 height 10
type input "Decks and Patios"
click at [190, 139] on textarea at bounding box center [227, 142] width 130 height 13
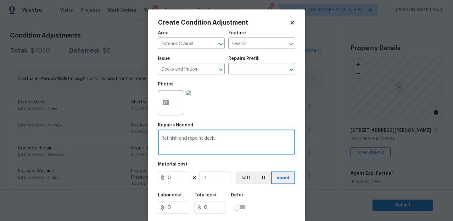
type textarea "Refinish and repaint deck."
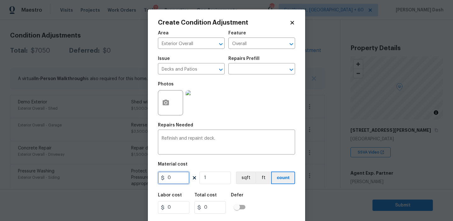
click at [173, 178] on input "0" at bounding box center [173, 177] width 31 height 13
type input "1000"
click at [258, 201] on div "Labor cost 0 Total cost 1000 Defer" at bounding box center [226, 203] width 137 height 28
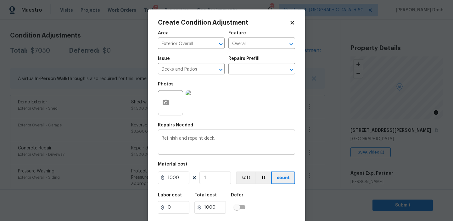
scroll to position [14, 0]
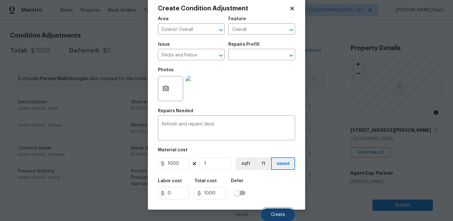
click at [273, 211] on button "Create" at bounding box center [278, 214] width 34 height 13
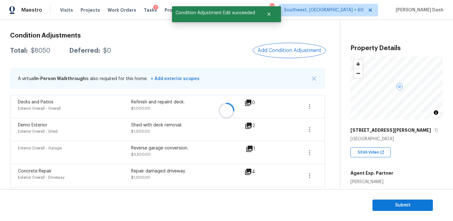
scroll to position [0, 0]
click at [289, 55] on button "Add Condition Adjustment" at bounding box center [289, 50] width 71 height 13
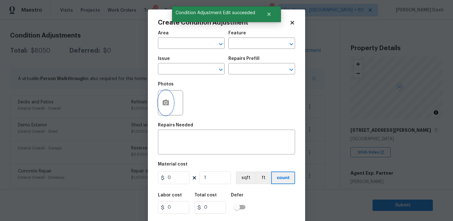
click at [165, 101] on icon "button" at bounding box center [166, 102] width 6 height 6
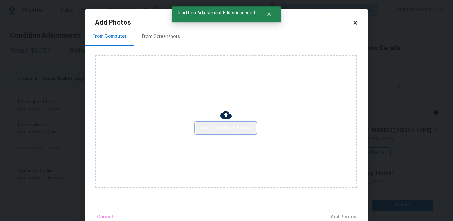
click at [229, 128] on span "Click to Upload Photos" at bounding box center [226, 128] width 50 height 8
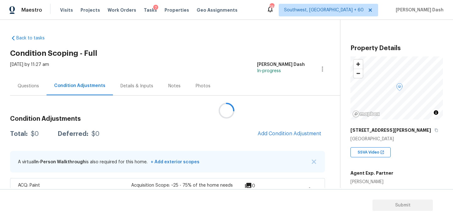
click at [34, 87] on div at bounding box center [226, 110] width 453 height 221
click at [34, 87] on div "Questions" at bounding box center [28, 86] width 21 height 6
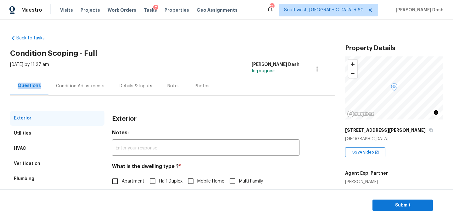
scroll to position [54, 0]
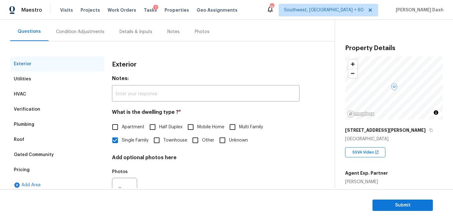
click at [27, 171] on div "Pricing" at bounding box center [22, 170] width 16 height 6
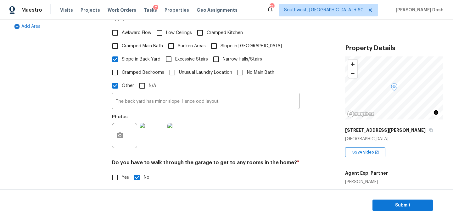
scroll to position [260, 0]
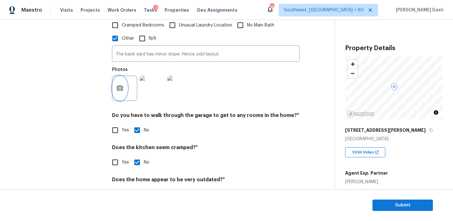
click at [119, 76] on button "button" at bounding box center [119, 88] width 15 height 25
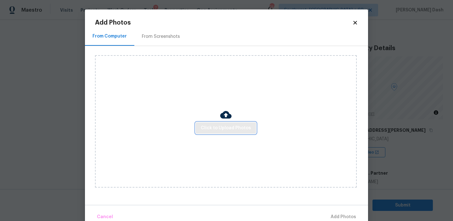
click at [210, 122] on button "Click to Upload Photos" at bounding box center [226, 128] width 60 height 12
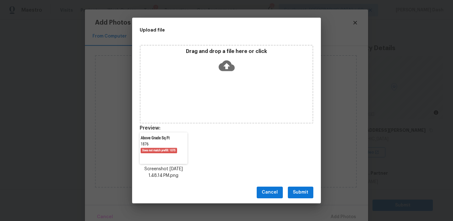
click at [297, 186] on button "Submit" at bounding box center [300, 192] width 25 height 12
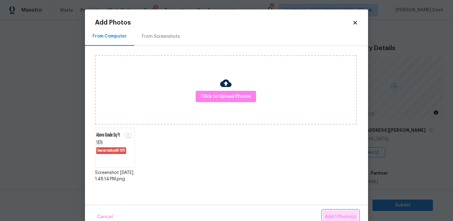
click at [336, 218] on span "Add 1 Photo(s)" at bounding box center [340, 217] width 31 height 8
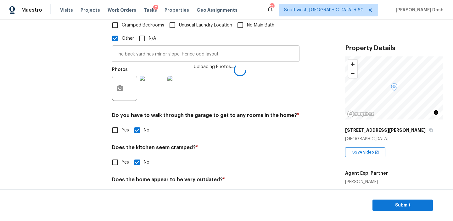
click at [244, 47] on input "The back yard has minor slope. Hence odd layout." at bounding box center [206, 54] width 188 height 15
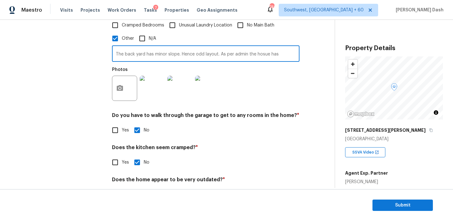
click at [268, 47] on input "The back yard has minor slope. Hence odd layout. As per admin the hosue has" at bounding box center [206, 54] width 188 height 15
click at [292, 51] on input "The back yard has minor slope. Hence odd layout. As per admin the house has" at bounding box center [206, 54] width 188 height 15
paste input "Above Grade Sq Ft"
type input "The back yard has minor slope. Hence odd layout. As per admin the house has Abo…"
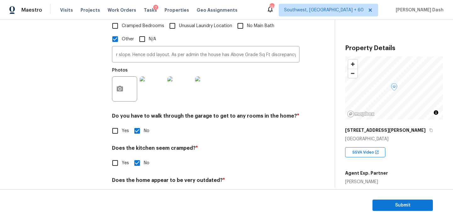
click at [72, 82] on div "Exterior Utilities HVAC Verification Plumbing Roof Gated Community Pricing Add …" at bounding box center [57, 30] width 94 height 358
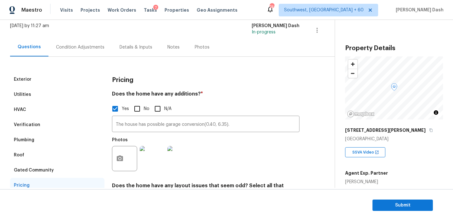
scroll to position [18, 0]
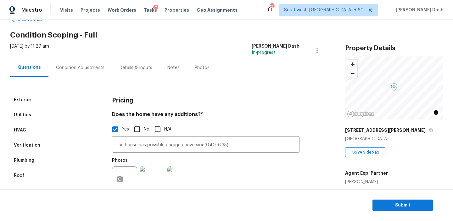
click at [71, 71] on div "Condition Adjustments" at bounding box center [80, 67] width 64 height 19
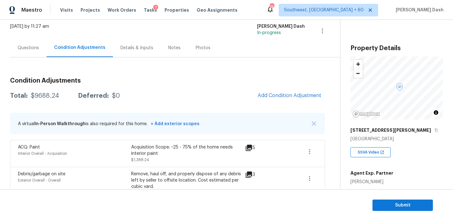
scroll to position [66, 0]
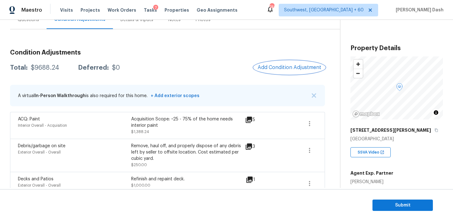
click at [261, 65] on span "Add Condition Adjustment" at bounding box center [290, 68] width 64 height 6
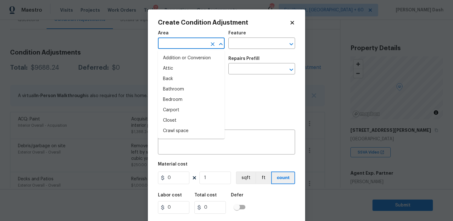
click at [199, 42] on input "text" at bounding box center [182, 44] width 49 height 10
type input "in"
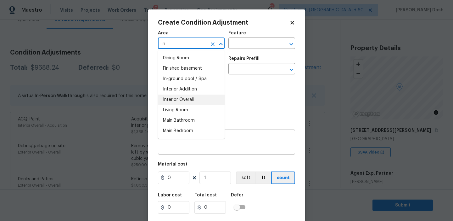
click at [180, 104] on li "Interior Overall" at bounding box center [191, 99] width 67 height 10
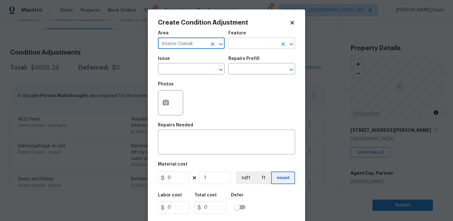
type input "Interior Overall"
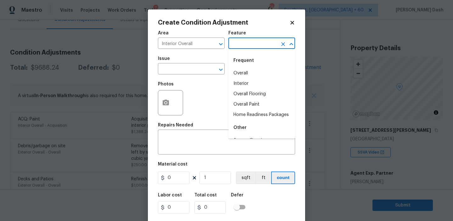
click at [244, 48] on input "text" at bounding box center [253, 44] width 49 height 10
type input "p"
click at [267, 70] on li "Overall Flooring" at bounding box center [262, 73] width 67 height 10
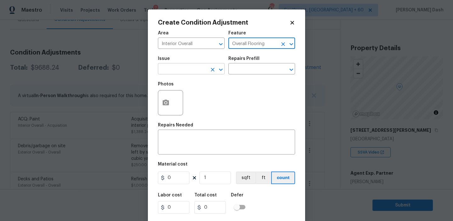
type input "Overall Flooring"
click at [201, 70] on input "text" at bounding box center [182, 70] width 49 height 10
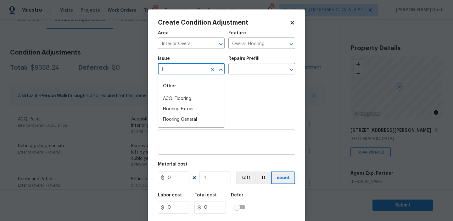
click at [194, 91] on div "Other" at bounding box center [191, 85] width 67 height 15
click at [194, 99] on li "ACQ: Flooring" at bounding box center [191, 98] width 67 height 10
type input "ACQ: Flooring"
click at [245, 71] on input "text" at bounding box center [253, 70] width 49 height 10
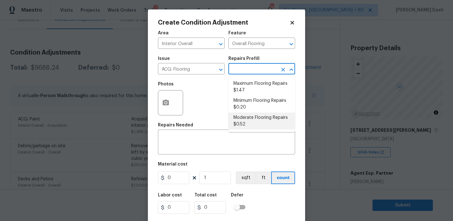
click at [245, 126] on li "Moderate Flooring Repairs $0.52" at bounding box center [262, 120] width 67 height 17
type input "Acquisition"
type textarea "Acquisition Scope: Moderate flooring repairs"
type input "0.52"
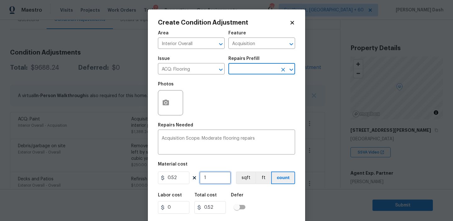
click at [218, 182] on input "1" at bounding box center [215, 177] width 31 height 13
type input "18"
type input "9.36"
type input "187"
type input "97.24"
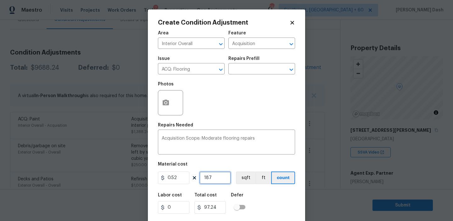
type input "1876"
type input "975.52"
type input "1876"
click at [268, 213] on div "Labor cost 0 Total cost 975.52 Defer" at bounding box center [226, 203] width 137 height 28
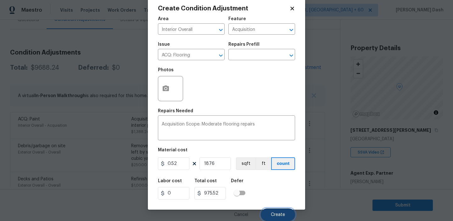
click at [278, 213] on span "Create" at bounding box center [278, 214] width 14 height 5
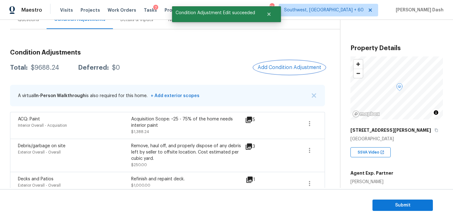
scroll to position [0, 0]
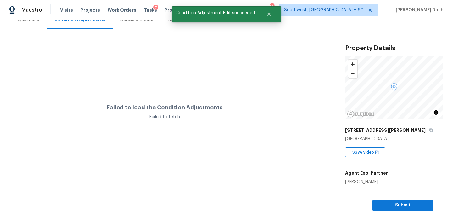
click at [156, 116] on div "Failed to fetch" at bounding box center [165, 117] width 116 height 6
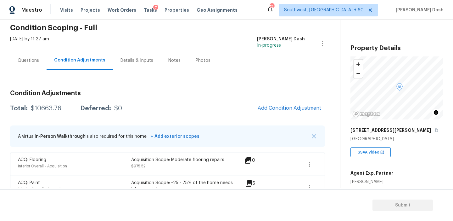
scroll to position [40, 0]
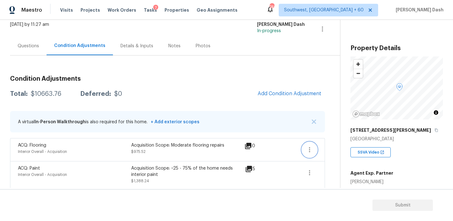
click at [307, 154] on button "button" at bounding box center [309, 149] width 15 height 15
click at [331, 150] on div "Edit" at bounding box center [345, 148] width 49 height 6
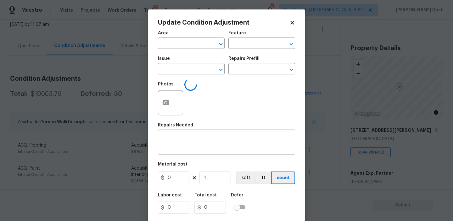
type textarea "Acquisition Scope: Moderate flooring repairs"
type input "1876"
type input "975.52"
type input "Interior Overall"
type input "Acquisition"
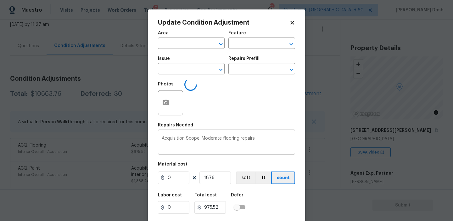
type input "ACQ: Flooring"
type input "0.52"
click at [167, 99] on icon "button" at bounding box center [166, 102] width 6 height 6
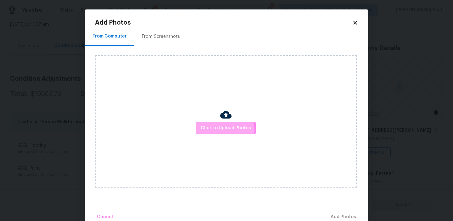
click at [219, 131] on span "Click to Upload Photos" at bounding box center [226, 128] width 50 height 8
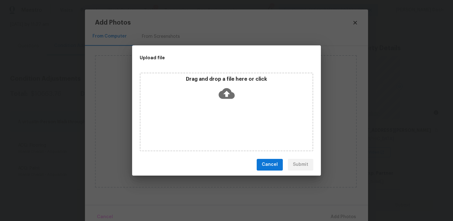
click at [219, 131] on div "Drag and drop a file here or click" at bounding box center [227, 111] width 174 height 79
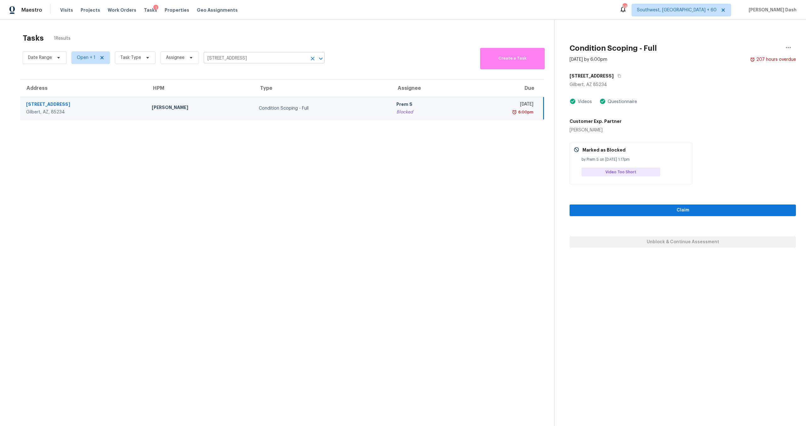
click at [311, 59] on icon "Clear" at bounding box center [313, 59] width 4 height 4
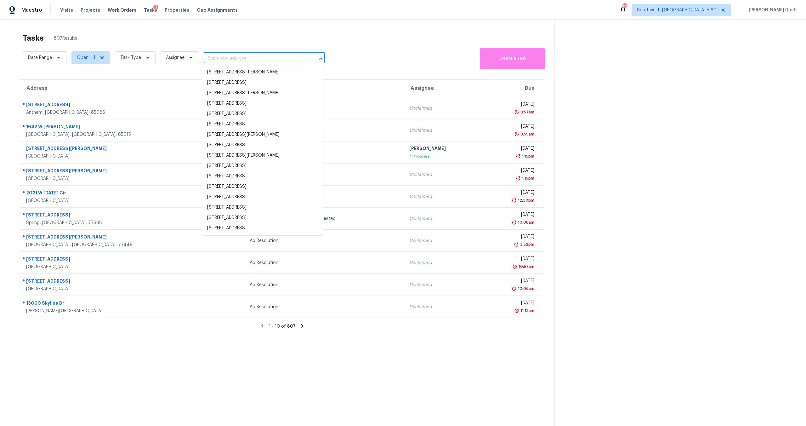
click at [222, 57] on input "text" at bounding box center [255, 59] width 103 height 10
paste input "[STREET_ADDRESS]"
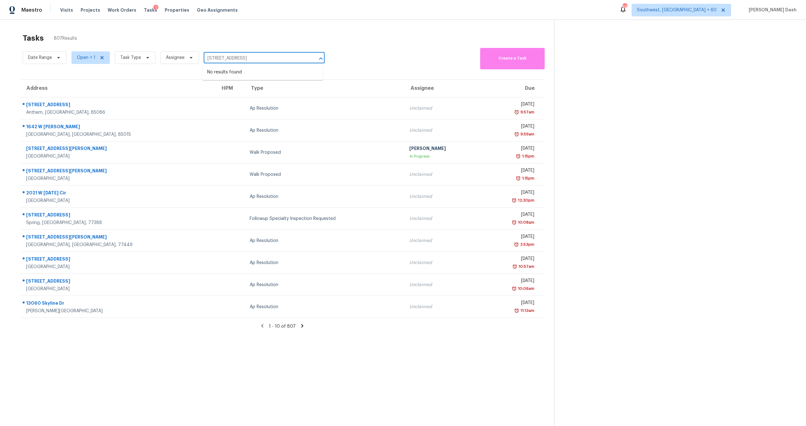
type input "[STREET_ADDRESS]"
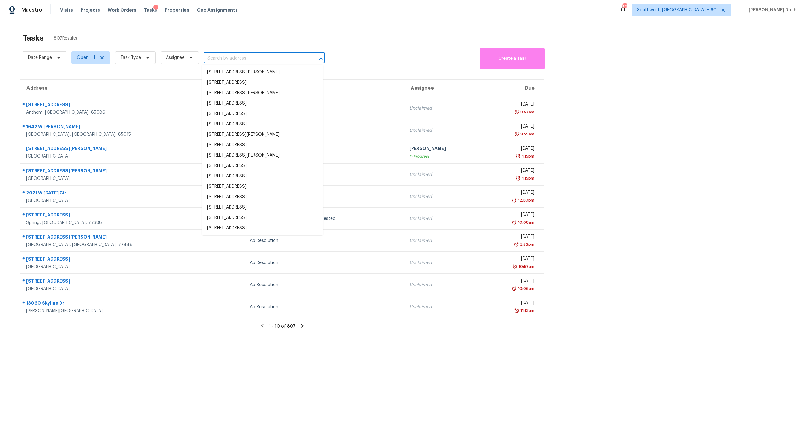
click at [257, 58] on input "text" at bounding box center [255, 59] width 103 height 10
paste input "[STREET_ADDRESS]"
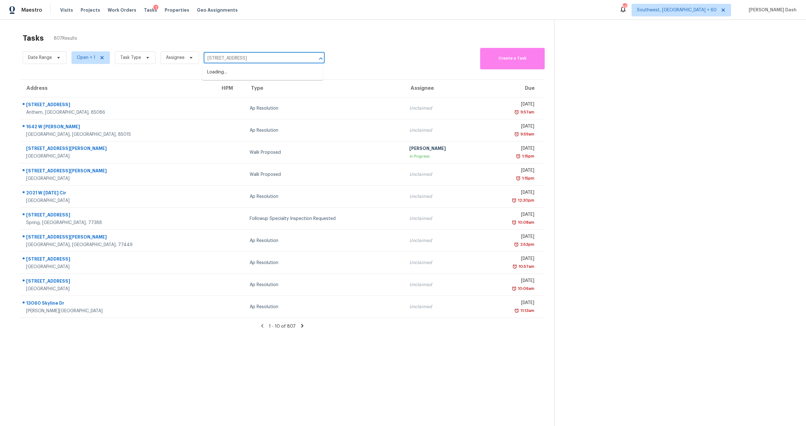
type input "[STREET_ADDRESS]"
click at [256, 75] on li "[STREET_ADDRESS]" at bounding box center [262, 72] width 121 height 10
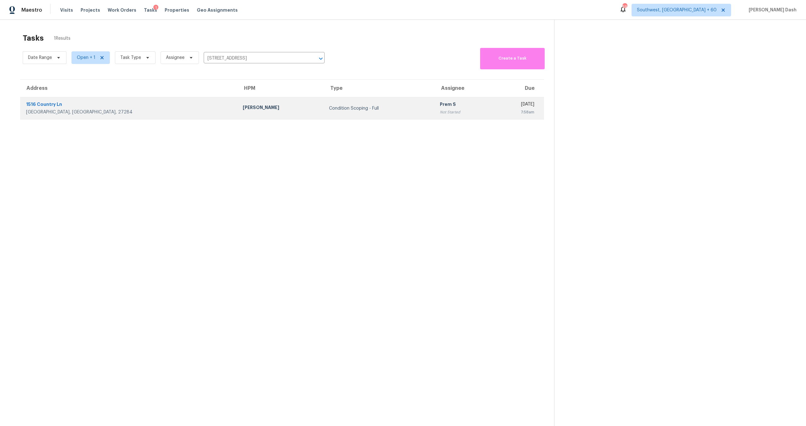
click at [329, 109] on div "Condition Scoping - Full" at bounding box center [379, 108] width 101 height 6
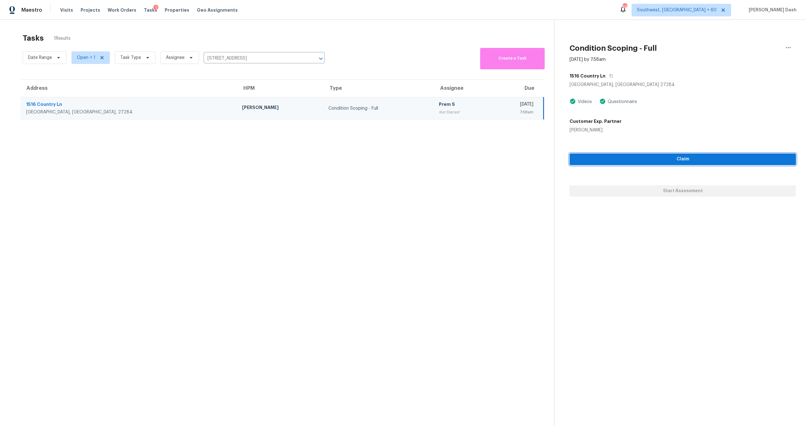
click at [679, 159] on span "Claim" at bounding box center [683, 159] width 216 height 8
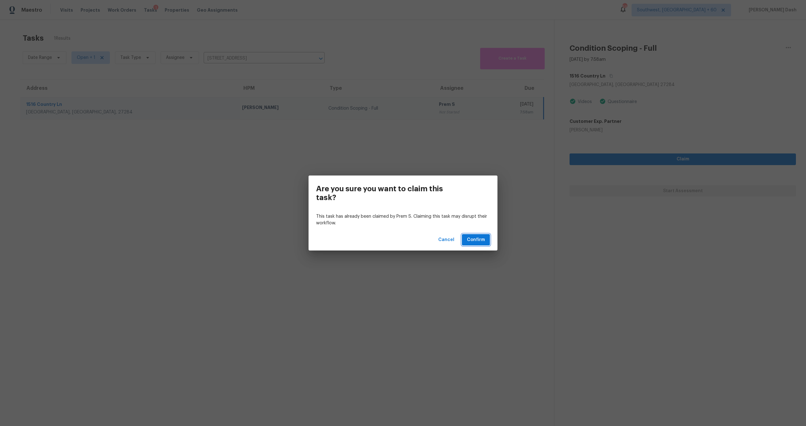
click at [477, 241] on span "Confirm" at bounding box center [476, 240] width 18 height 8
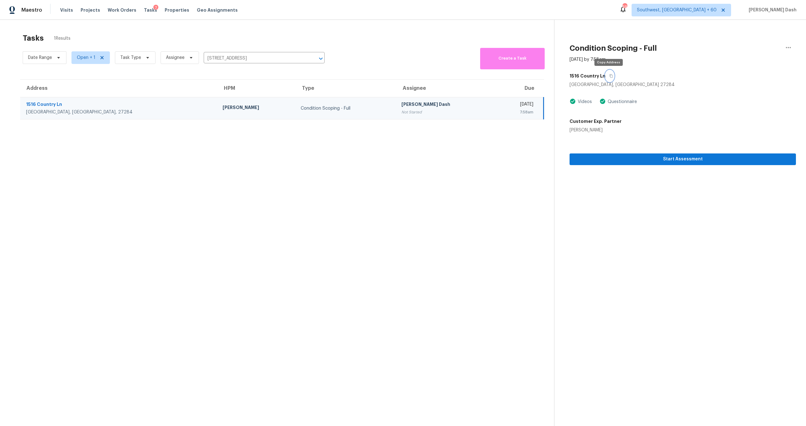
click at [609, 75] on icon "button" at bounding box center [610, 75] width 3 height 3
click at [293, 59] on input "[STREET_ADDRESS]" at bounding box center [255, 59] width 103 height 10
paste input "[STREET_ADDRESS][US_STATE]"
type input "[STREET_ADDRESS][US_STATE]"
click at [275, 74] on li "[STREET_ADDRESS][US_STATE]" at bounding box center [262, 72] width 121 height 10
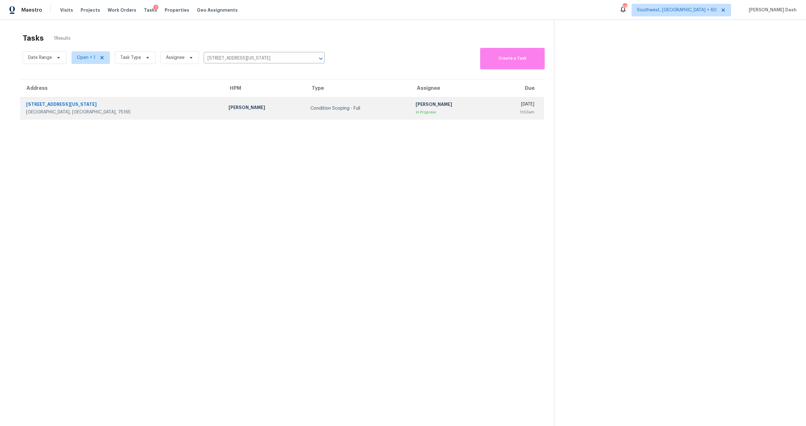
click at [305, 112] on td "Condition Scoping - Full" at bounding box center [357, 108] width 105 height 22
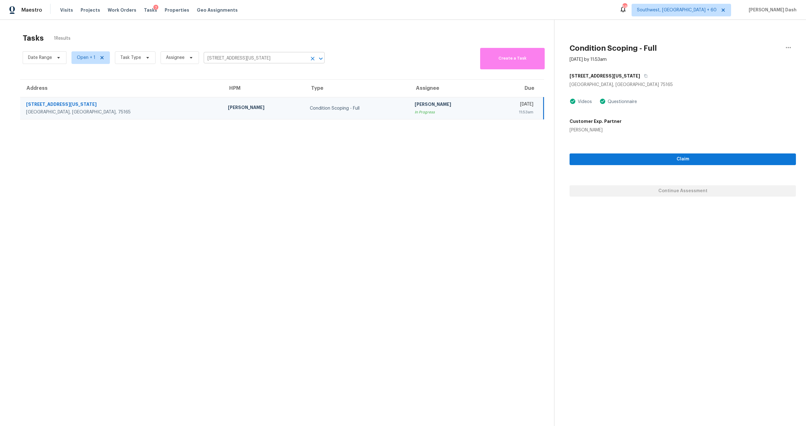
click at [231, 58] on input "[STREET_ADDRESS][US_STATE]" at bounding box center [255, 59] width 103 height 10
click at [277, 59] on input "495 Washington Ave, Waxahachie, TX 75165" at bounding box center [255, 59] width 103 height 10
paste input "717 Seville Pkwy, Saint Augustine, FL 32086"
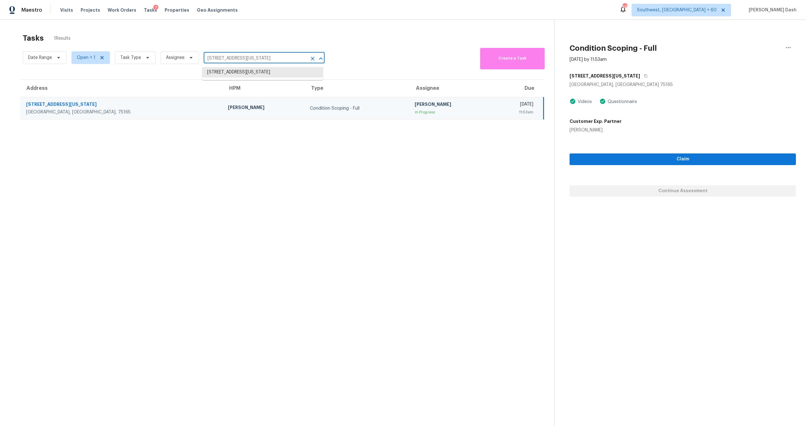
type input "717 Seville Pkwy, Saint Augustine, FL 32086"
click at [272, 76] on li "717 Seville Pkwy, Saint Augustine, FL 32086" at bounding box center [262, 72] width 121 height 10
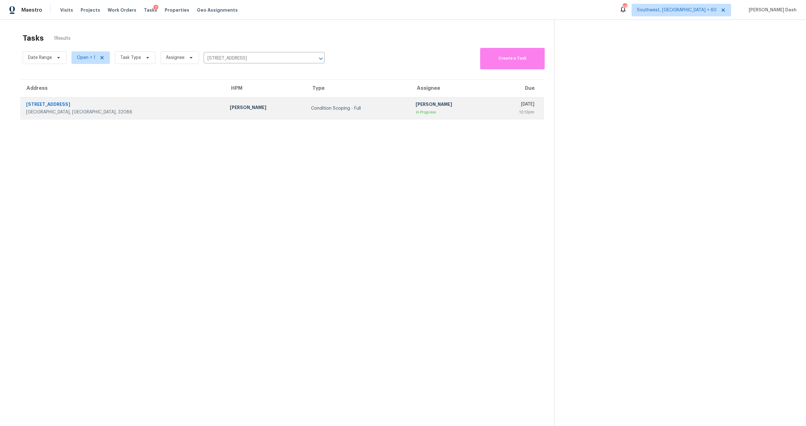
click at [311, 109] on div "Condition Scoping - Full" at bounding box center [358, 108] width 94 height 6
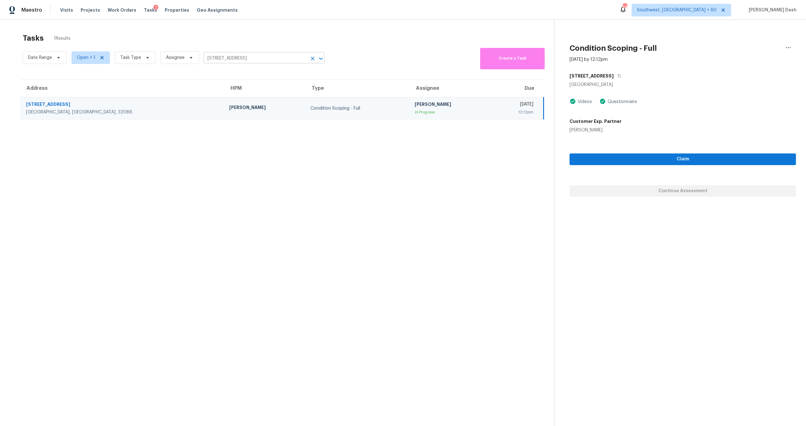
click at [274, 58] on input "717 Seville Pkwy, Saint Augustine, FL 32086" at bounding box center [255, 59] width 103 height 10
paste input "[STREET_ADDRESS][PERSON_NAME]"
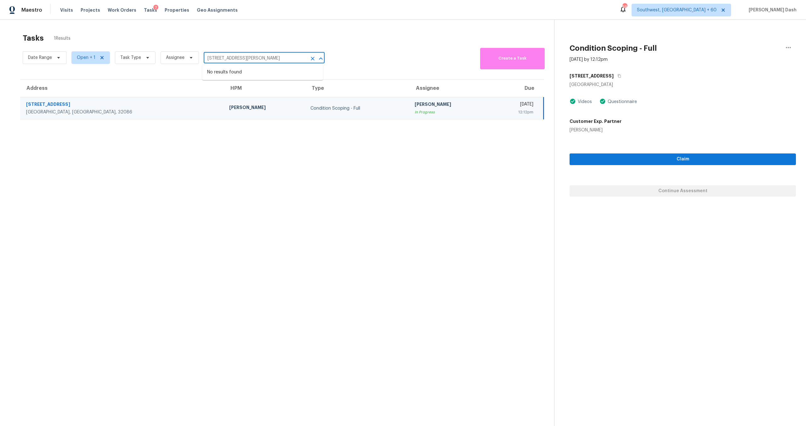
type input "717 Seville Pkwy, Saint Augustine, FL 32086"
click at [274, 61] on input "717 Seville Pkwy, Saint Augustine, FL 32086" at bounding box center [255, 59] width 103 height 10
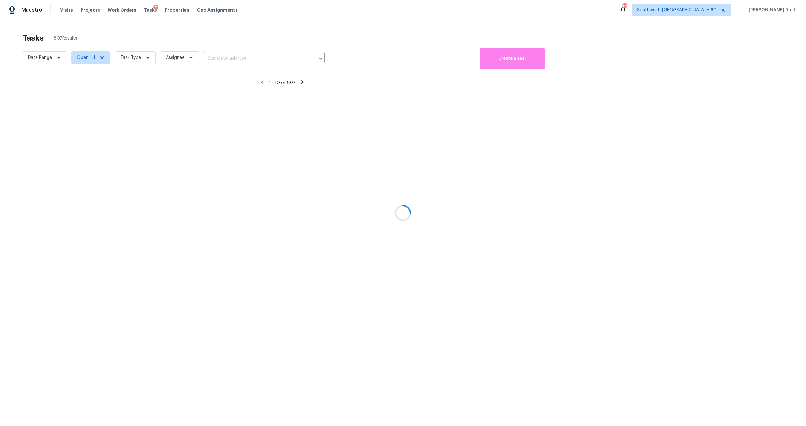
click at [244, 59] on div at bounding box center [403, 213] width 806 height 426
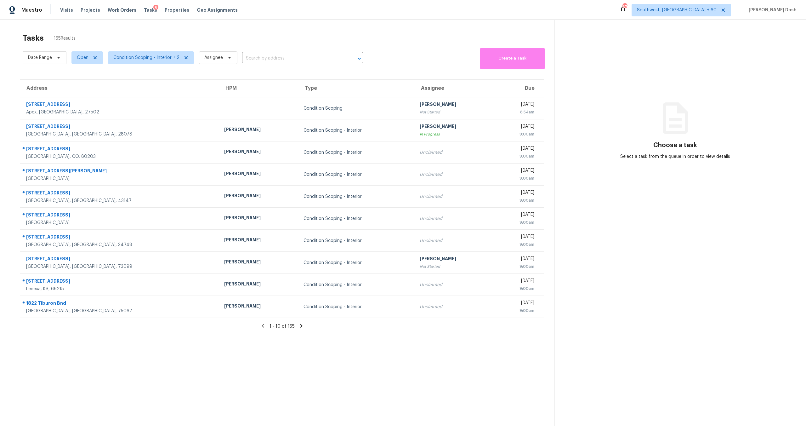
click at [263, 326] on icon at bounding box center [263, 325] width 2 height 3
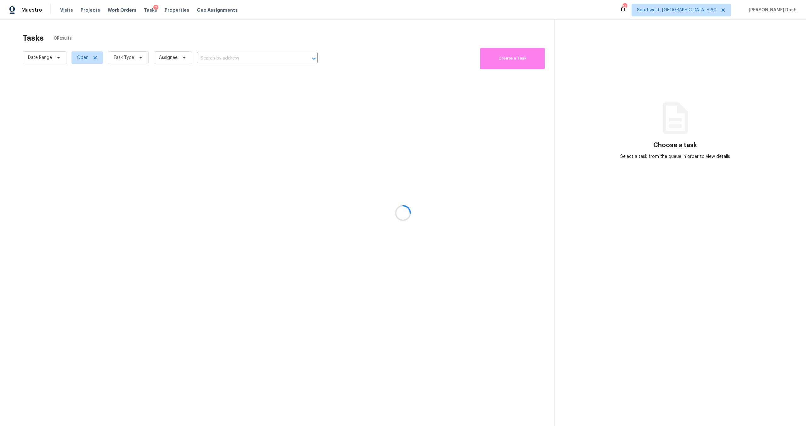
click at [209, 57] on div at bounding box center [403, 213] width 806 height 426
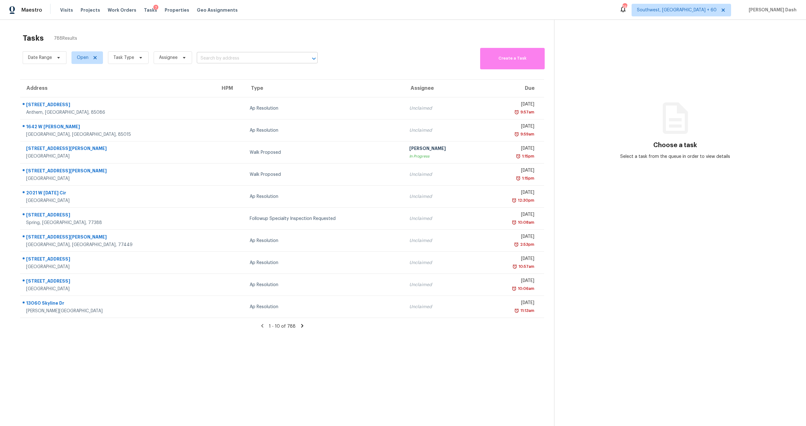
click at [208, 61] on input "text" at bounding box center [248, 59] width 103 height 10
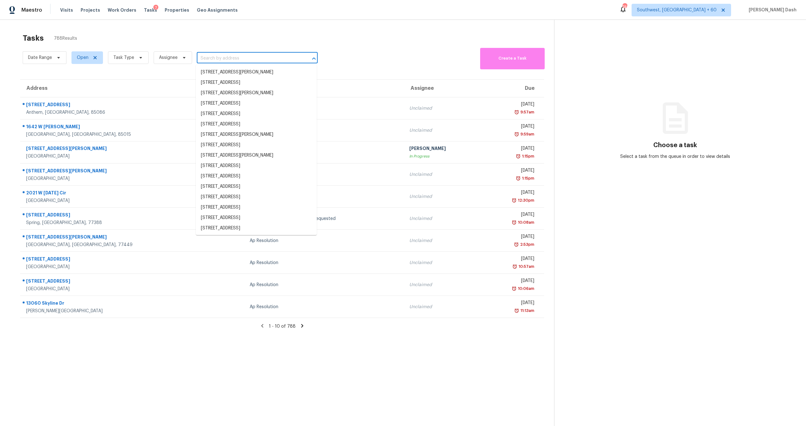
paste input "[STREET_ADDRESS][PERSON_NAME]"
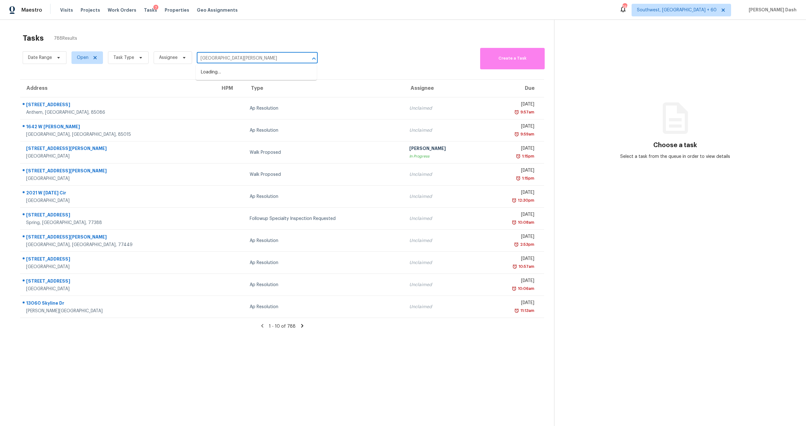
type input "[GEOGRAPHIC_DATA][PERSON_NAME]"
click at [230, 73] on li "[STREET_ADDRESS][PERSON_NAME]" at bounding box center [256, 72] width 121 height 10
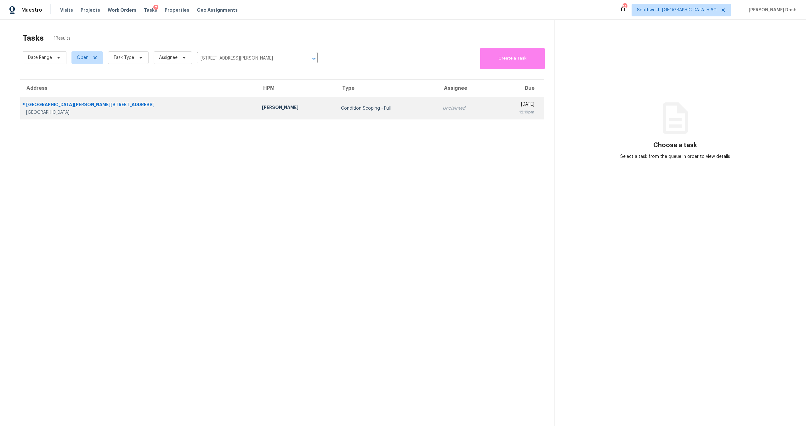
click at [336, 113] on td "Condition Scoping - Full" at bounding box center [387, 108] width 102 height 22
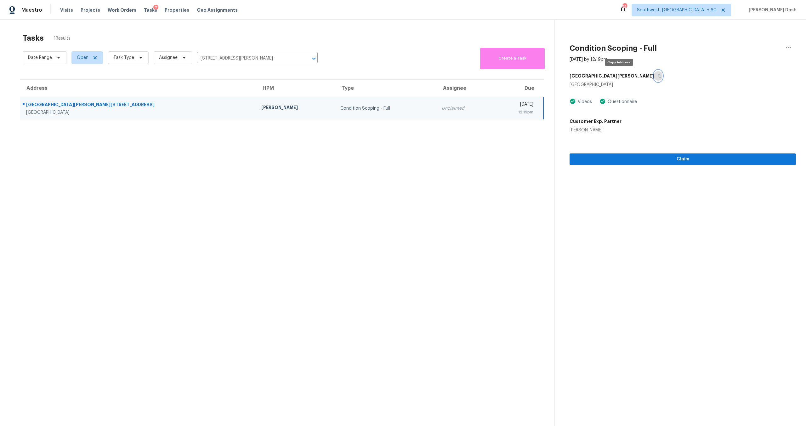
click at [654, 78] on button "button" at bounding box center [658, 75] width 8 height 11
click at [632, 159] on span "Claim" at bounding box center [683, 159] width 216 height 8
click at [261, 59] on input "[STREET_ADDRESS][PERSON_NAME]" at bounding box center [248, 59] width 103 height 10
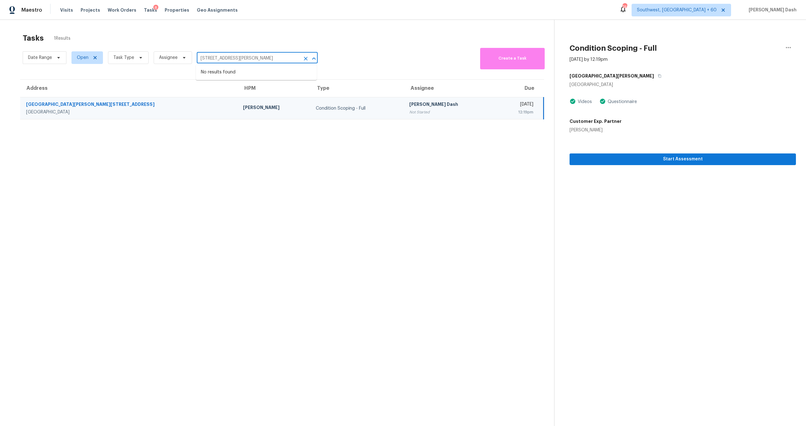
click at [261, 59] on input "[STREET_ADDRESS][PERSON_NAME]" at bounding box center [248, 59] width 103 height 10
paste input "[STREET_ADDRESS]"
type input "[STREET_ADDRESS]"
click at [258, 74] on li "[STREET_ADDRESS]" at bounding box center [256, 72] width 121 height 10
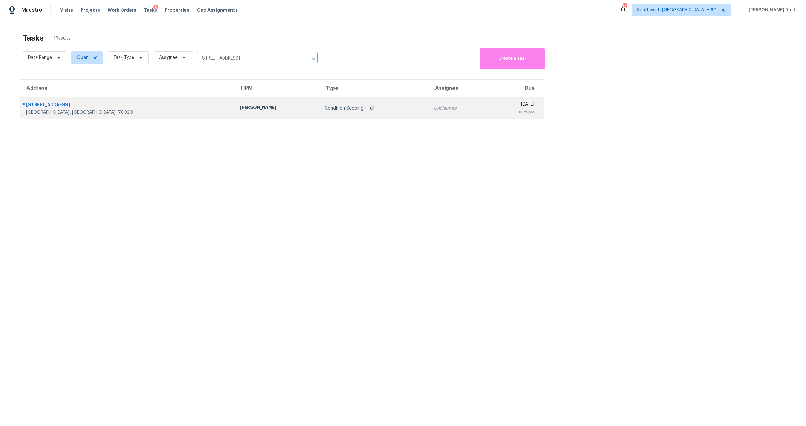
click at [320, 117] on td "Condition Scoping - Full" at bounding box center [374, 108] width 109 height 22
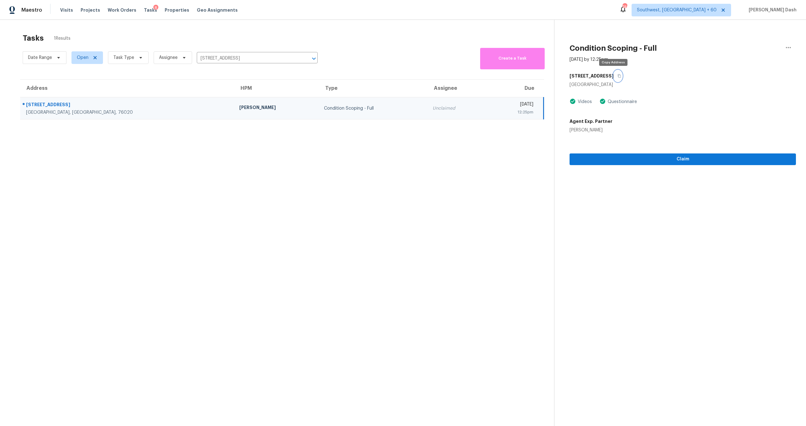
click at [614, 77] on button "button" at bounding box center [618, 75] width 8 height 11
click at [651, 157] on span "Claim" at bounding box center [683, 159] width 216 height 8
click at [236, 58] on input "[STREET_ADDRESS]" at bounding box center [248, 59] width 103 height 10
paste input "[STREET_ADDRESS]"
type input "[STREET_ADDRESS]"
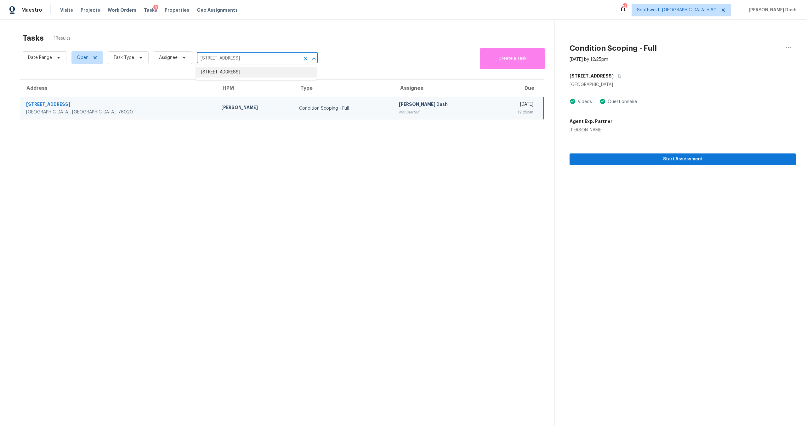
click at [238, 73] on li "[STREET_ADDRESS]" at bounding box center [256, 72] width 121 height 10
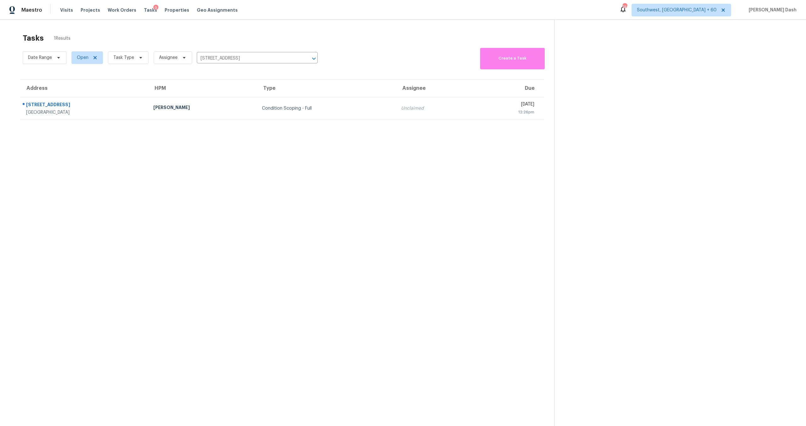
click at [262, 105] on div "Condition Scoping - Full" at bounding box center [326, 108] width 129 height 6
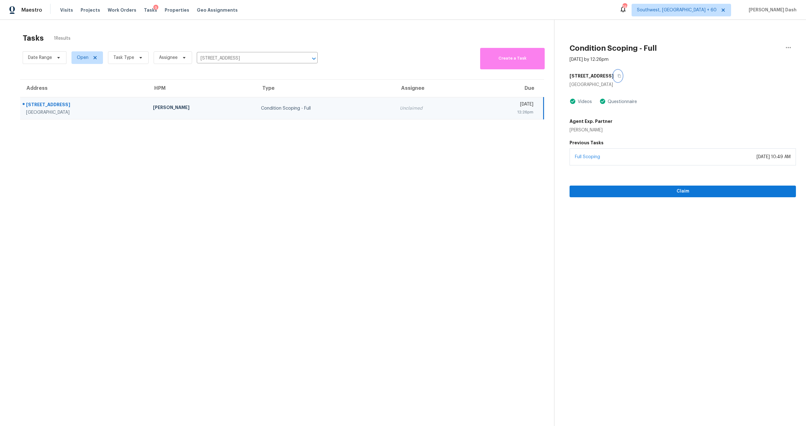
click at [621, 75] on icon "button" at bounding box center [619, 75] width 3 height 3
click at [677, 192] on span "Claim" at bounding box center [683, 191] width 216 height 8
click at [249, 56] on input "[STREET_ADDRESS]" at bounding box center [248, 59] width 103 height 10
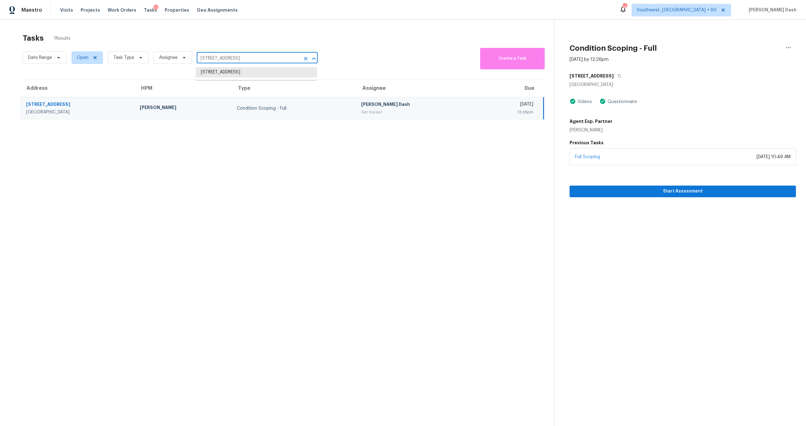
click at [249, 56] on input "[STREET_ADDRESS]" at bounding box center [248, 59] width 103 height 10
paste input "[STREET_ADDRESS]"
click at [226, 54] on input "[STREET_ADDRESS]" at bounding box center [248, 59] width 103 height 10
paste input "[STREET_ADDRESS]"
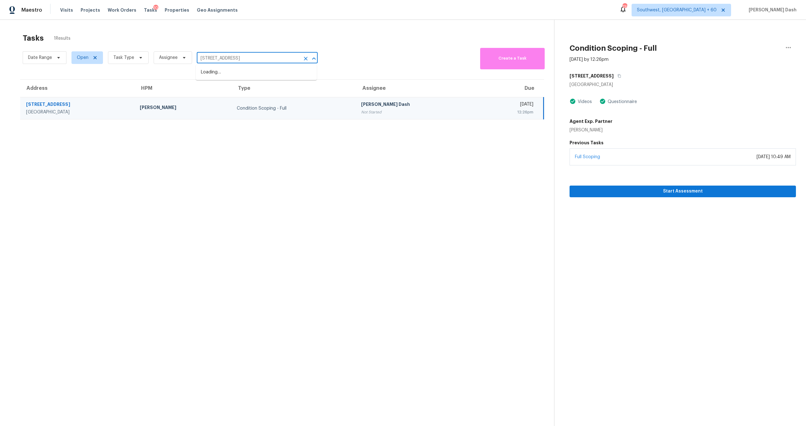
type input "[STREET_ADDRESS]"
click at [245, 76] on li "[STREET_ADDRESS]" at bounding box center [256, 72] width 121 height 10
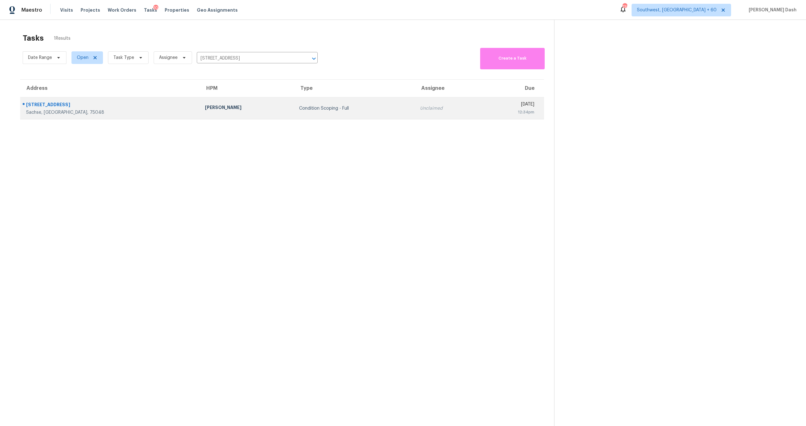
click at [299, 106] on div "Condition Scoping - Full" at bounding box center [354, 108] width 111 height 6
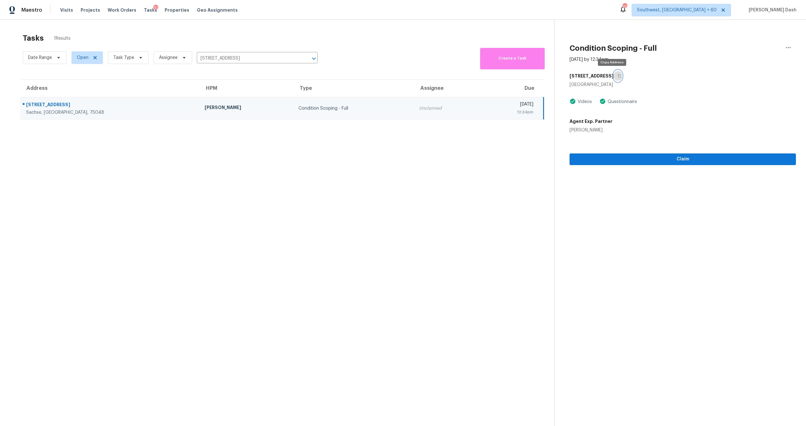
click at [617, 76] on icon "button" at bounding box center [619, 76] width 4 height 4
click at [669, 159] on span "Claim" at bounding box center [683, 159] width 216 height 8
click at [233, 57] on input "[STREET_ADDRESS]" at bounding box center [248, 59] width 103 height 10
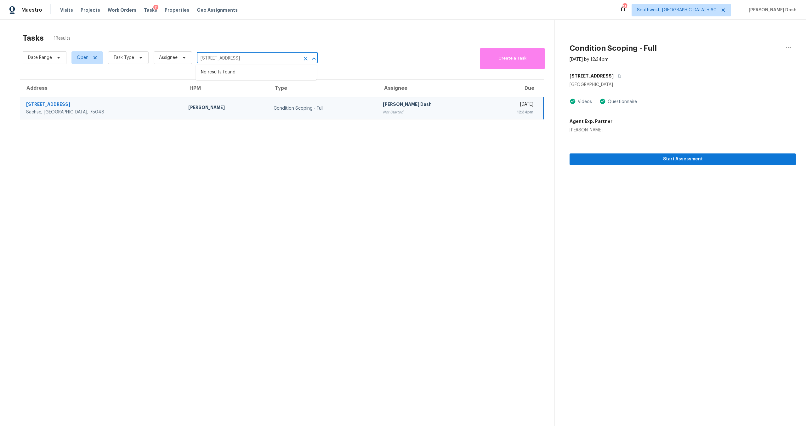
paste input "[STREET_ADDRESS][PERSON_NAME]"
type input "[STREET_ADDRESS][PERSON_NAME]"
click at [244, 72] on li "[STREET_ADDRESS][PERSON_NAME]" at bounding box center [256, 72] width 121 height 10
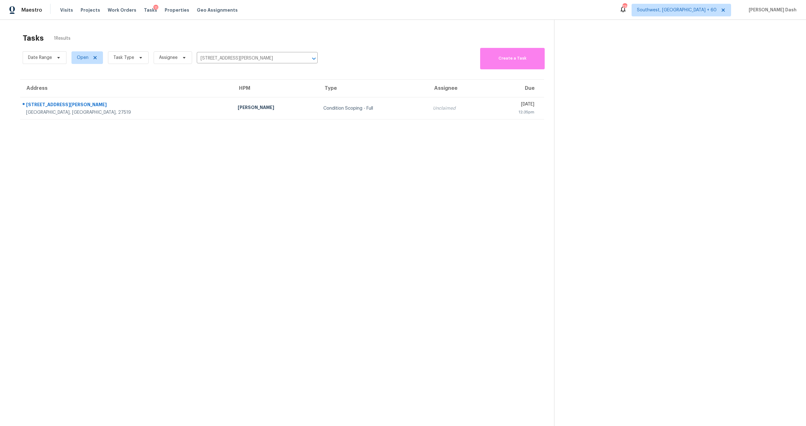
click at [233, 107] on td "[PERSON_NAME]" at bounding box center [276, 108] width 86 height 22
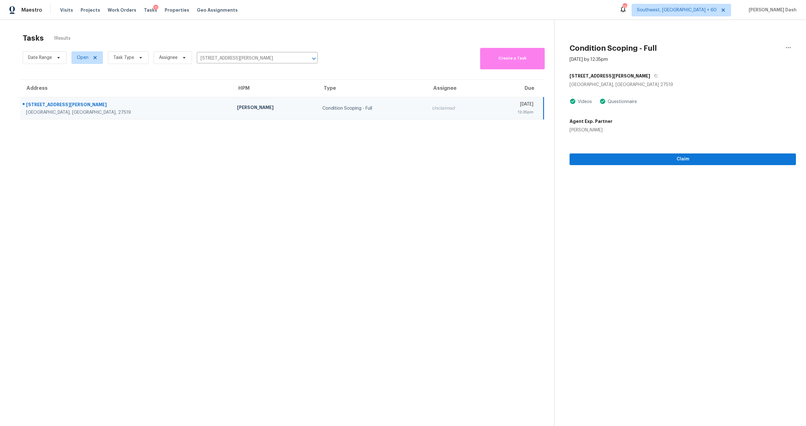
click at [620, 76] on div "[STREET_ADDRESS][PERSON_NAME]" at bounding box center [682, 75] width 226 height 11
click at [650, 76] on button "button" at bounding box center [654, 75] width 8 height 11
click at [620, 159] on span "Claim" at bounding box center [683, 159] width 216 height 8
click at [233, 56] on input "[STREET_ADDRESS][PERSON_NAME]" at bounding box center [248, 59] width 103 height 10
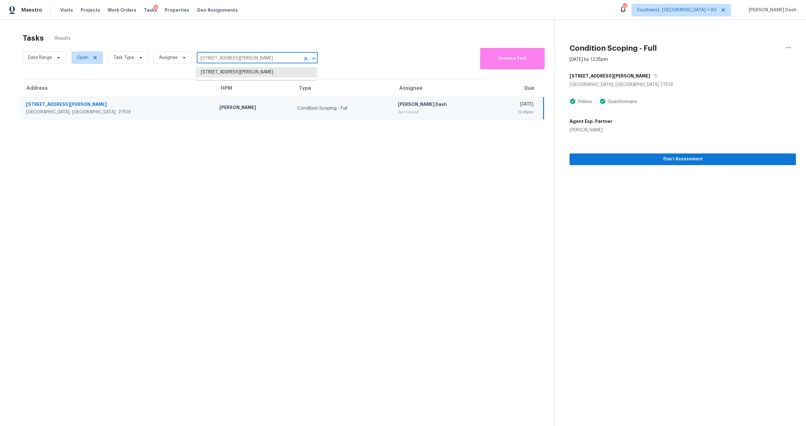
click at [233, 56] on input "[STREET_ADDRESS][PERSON_NAME]" at bounding box center [248, 59] width 103 height 10
paste input "[STREET_ADDRESS]"
click at [244, 56] on input "[STREET_ADDRESS][PERSON_NAME]" at bounding box center [248, 59] width 103 height 10
paste input "[STREET_ADDRESS]"
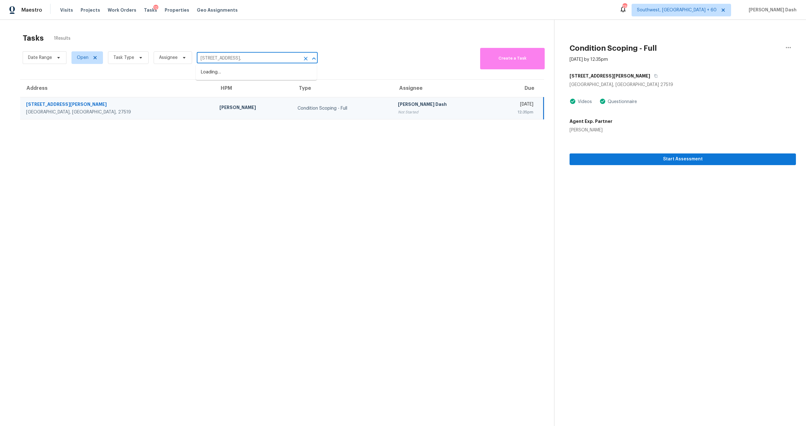
type input "[STREET_ADDRESS],"
click at [248, 73] on li "[STREET_ADDRESS]" at bounding box center [256, 72] width 121 height 10
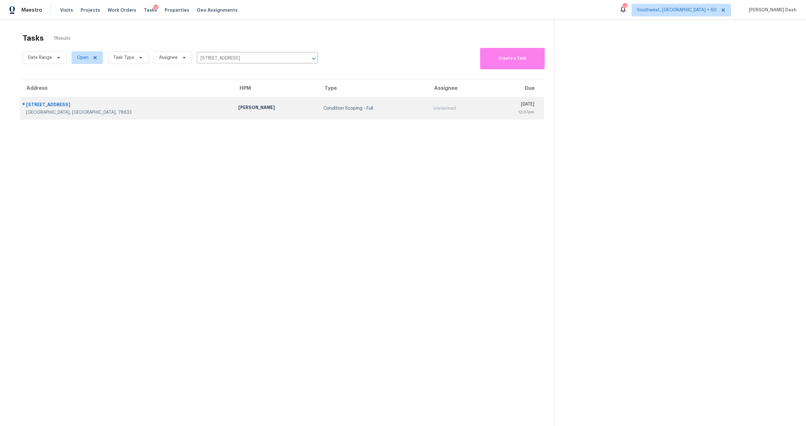
click at [233, 99] on td "[PERSON_NAME]" at bounding box center [275, 108] width 85 height 22
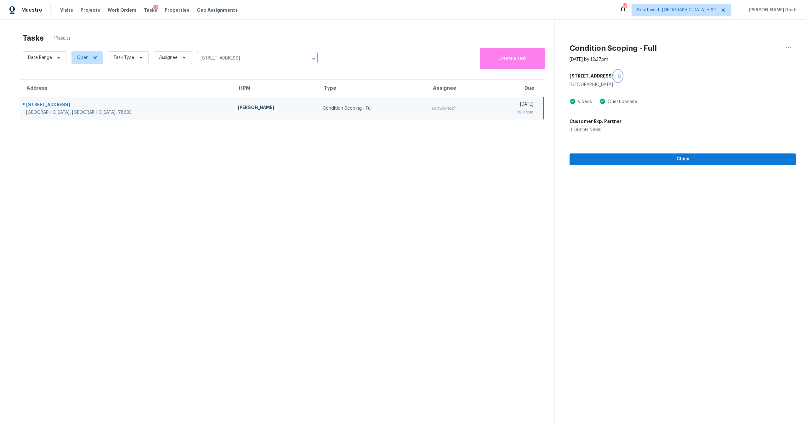
click at [614, 77] on button "button" at bounding box center [618, 75] width 8 height 11
click at [668, 158] on span "Claim" at bounding box center [683, 159] width 216 height 8
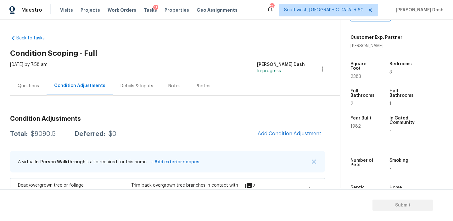
scroll to position [110, 0]
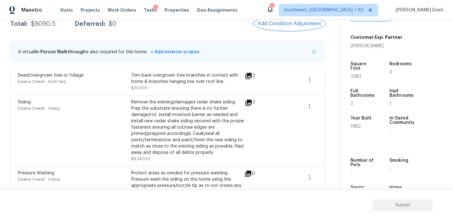
click at [291, 25] on span "Add Condition Adjustment" at bounding box center [290, 24] width 64 height 6
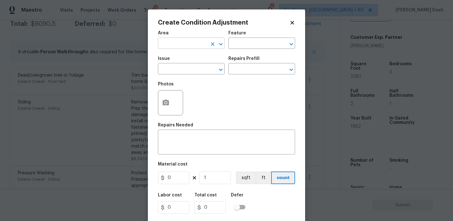
click at [175, 45] on input "text" at bounding box center [182, 44] width 49 height 10
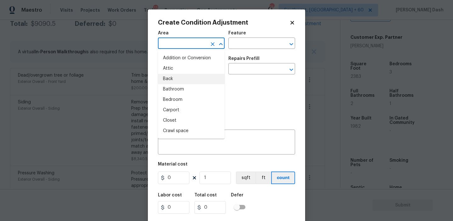
click at [254, 105] on div "Photos" at bounding box center [226, 98] width 137 height 41
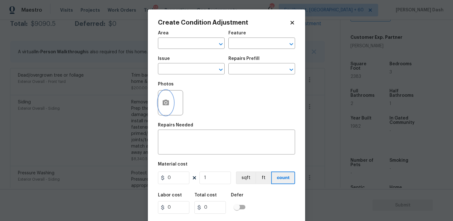
click at [168, 103] on icon "button" at bounding box center [166, 102] width 6 height 6
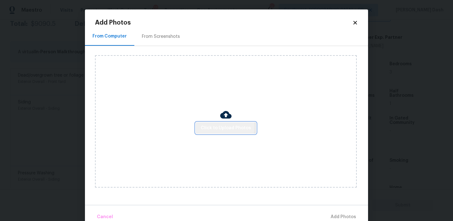
click at [220, 126] on span "Click to Upload Photos" at bounding box center [226, 128] width 50 height 8
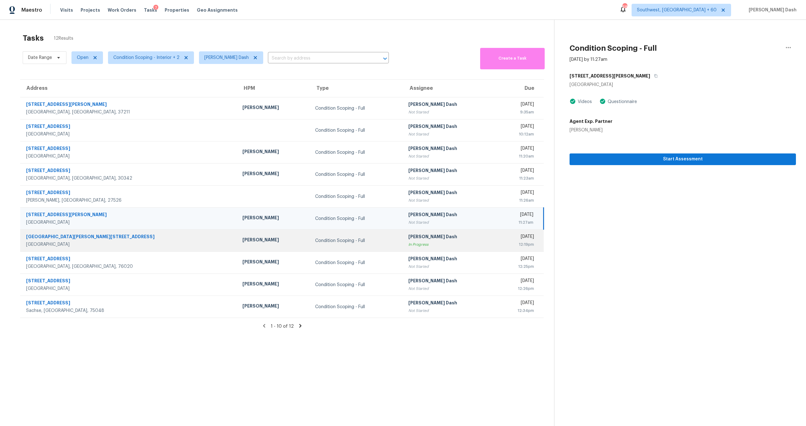
click at [331, 236] on td "Condition Scoping - Full" at bounding box center [356, 240] width 93 height 22
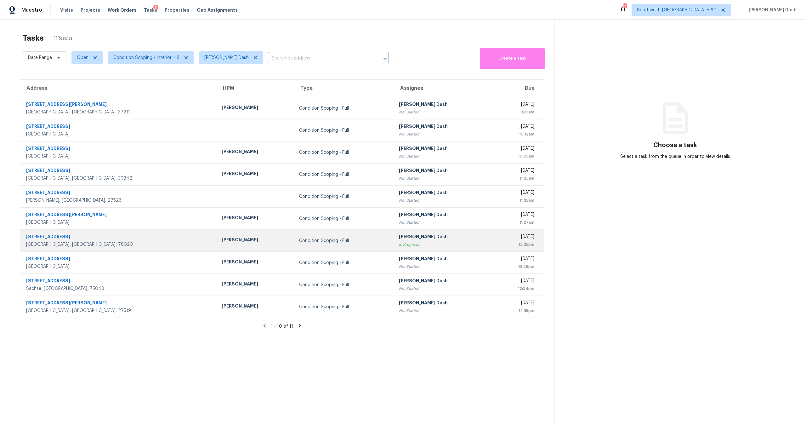
click at [299, 240] on div "Condition Scoping - Full" at bounding box center [344, 240] width 90 height 6
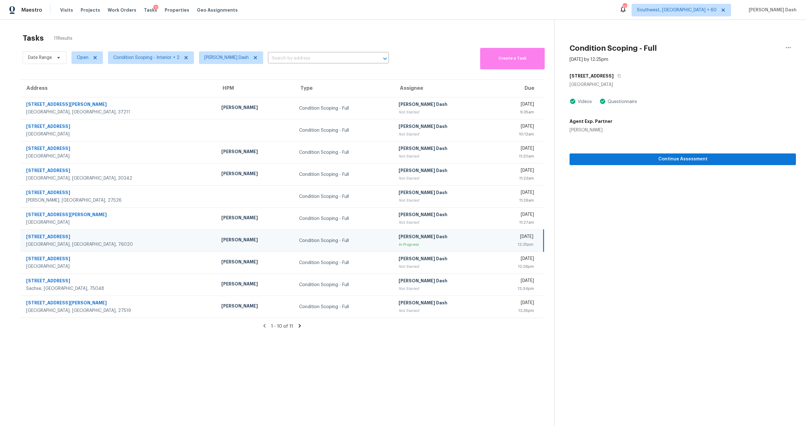
click at [431, 234] on div "[PERSON_NAME] Dash" at bounding box center [443, 237] width 88 height 8
click at [788, 48] on icon "button" at bounding box center [788, 47] width 5 height 1
click at [751, 49] on div "Mark as Blocked" at bounding box center [752, 49] width 49 height 6
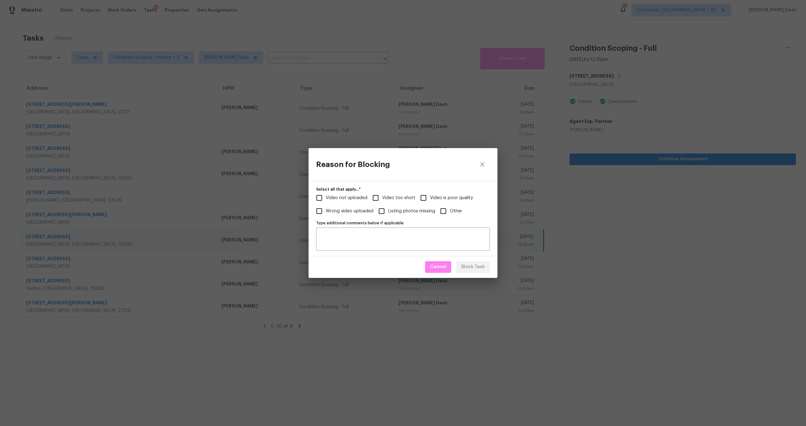
click at [388, 193] on label "Video too short" at bounding box center [392, 197] width 46 height 13
click at [382, 193] on input "Video too short" at bounding box center [375, 197] width 13 height 13
checkbox input "true"
click at [346, 199] on span "Video not uploaded" at bounding box center [347, 198] width 42 height 7
click at [326, 199] on input "Video not uploaded" at bounding box center [319, 197] width 13 height 13
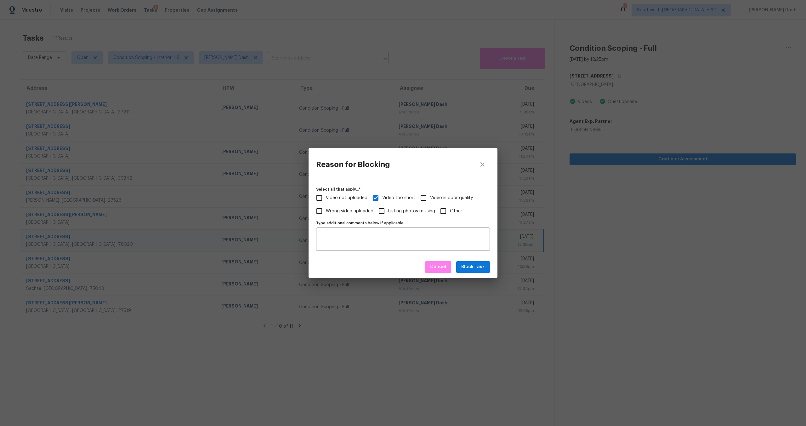
checkbox input "true"
click at [368, 232] on textarea "Type additional comments below if applicable" at bounding box center [403, 238] width 166 height 13
click at [468, 266] on span "Block Task" at bounding box center [473, 267] width 24 height 8
